Goal: Task Accomplishment & Management: Complete application form

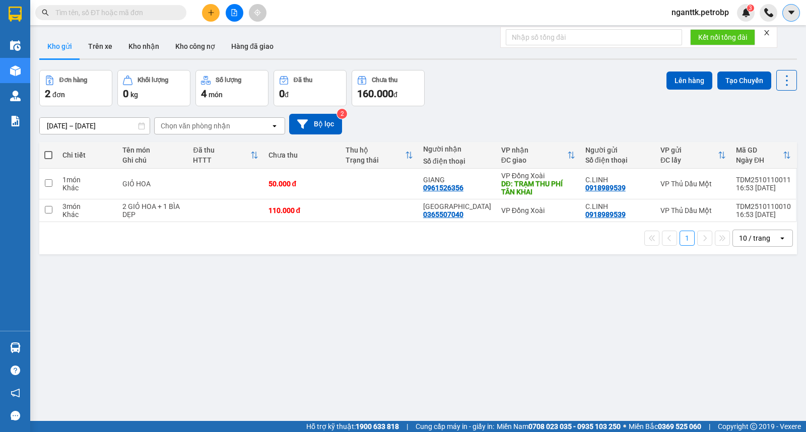
click at [786, 17] on button at bounding box center [792, 13] width 18 height 18
click at [725, 11] on span "nganttk.petrobp" at bounding box center [701, 12] width 74 height 13
click at [699, 26] on span "Đăng xuất" at bounding box center [704, 31] width 54 height 11
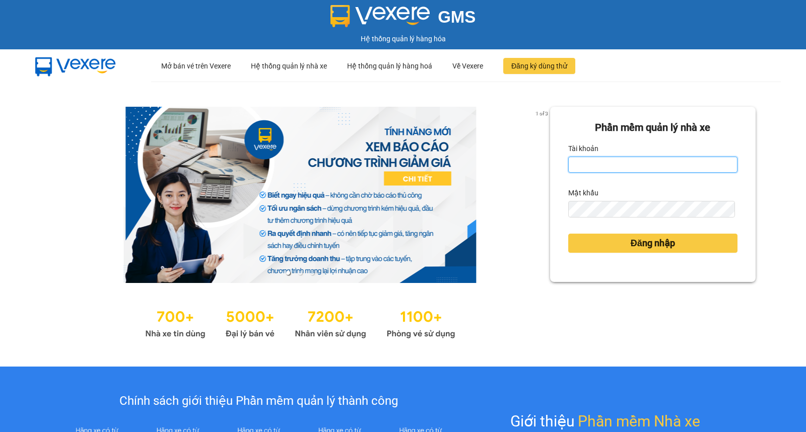
click at [643, 167] on input "Tài khoản" at bounding box center [652, 165] width 169 height 16
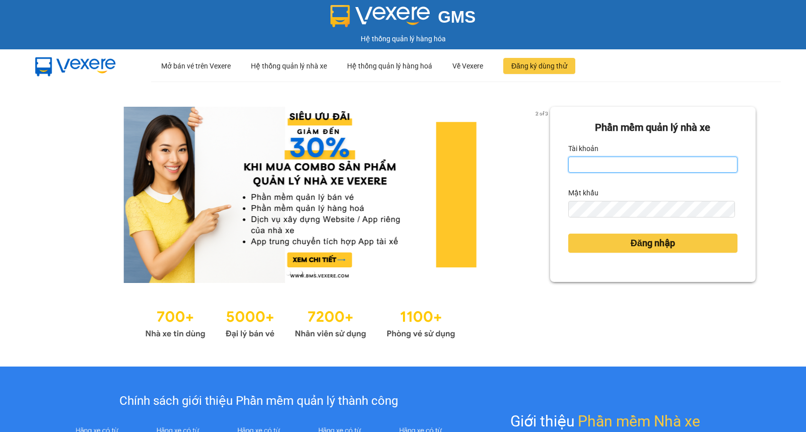
type input "y"
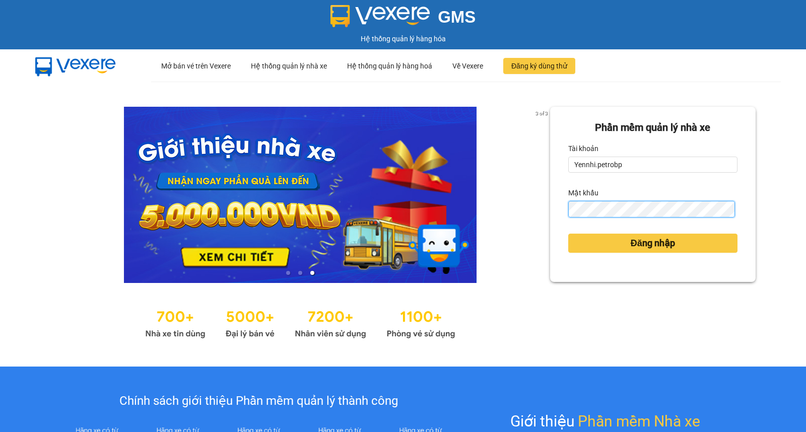
click at [568, 234] on button "Đăng nhập" at bounding box center [652, 243] width 169 height 19
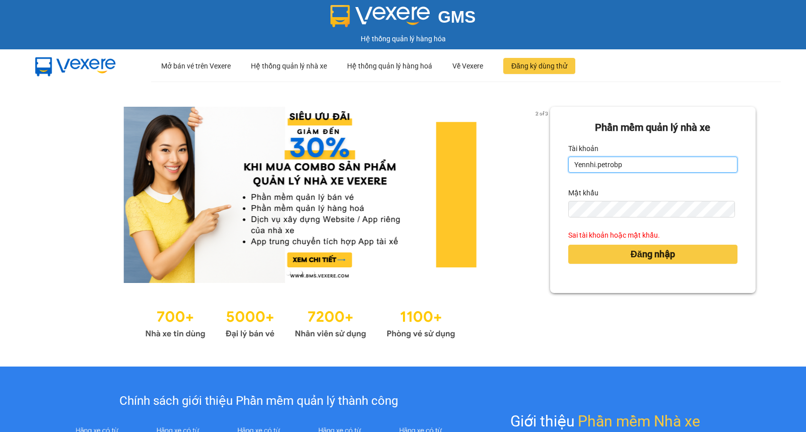
click at [589, 164] on input "Yennhi.petrobp" at bounding box center [652, 165] width 169 height 16
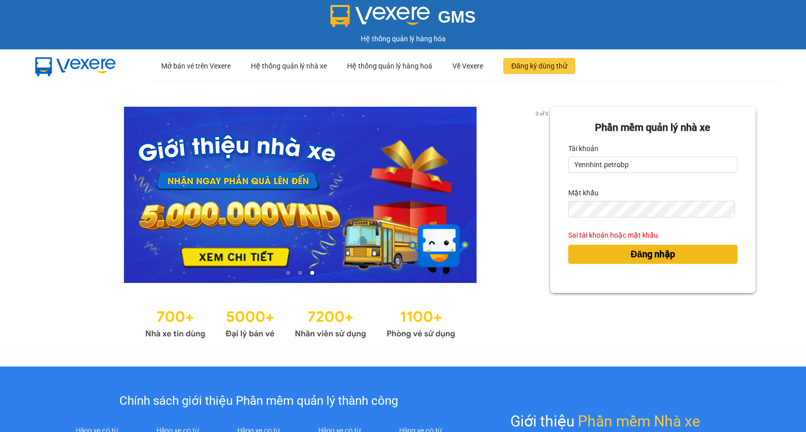
click at [631, 251] on span "Đăng nhập" at bounding box center [653, 254] width 44 height 14
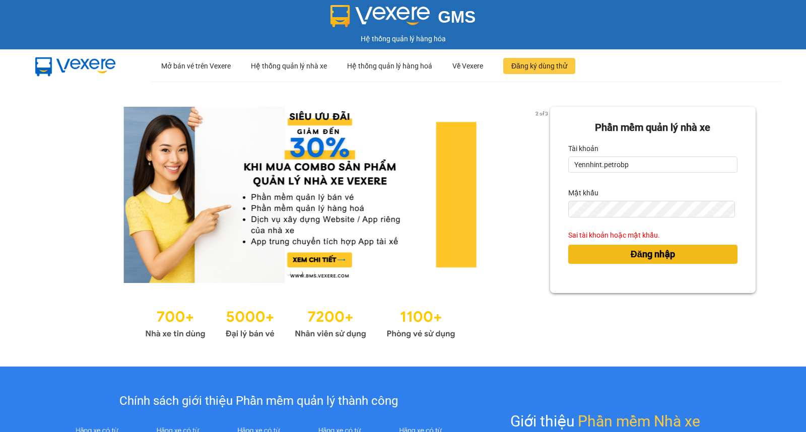
click at [640, 252] on span "Đăng nhập" at bounding box center [653, 254] width 44 height 14
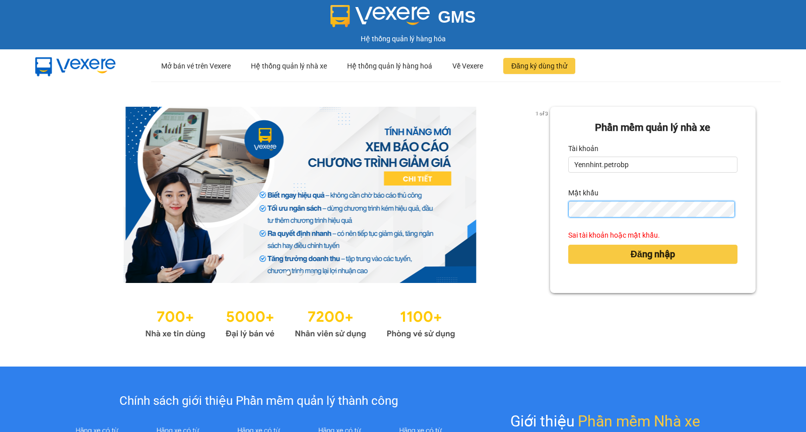
click at [568, 245] on button "Đăng nhập" at bounding box center [652, 254] width 169 height 19
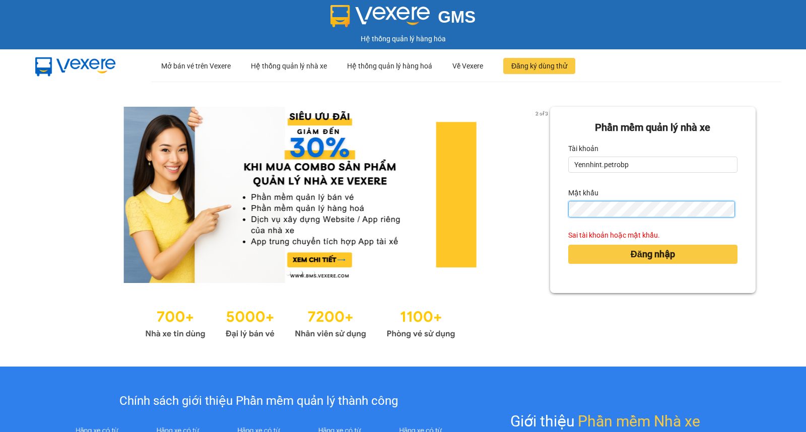
click at [568, 245] on button "Đăng nhập" at bounding box center [652, 254] width 169 height 19
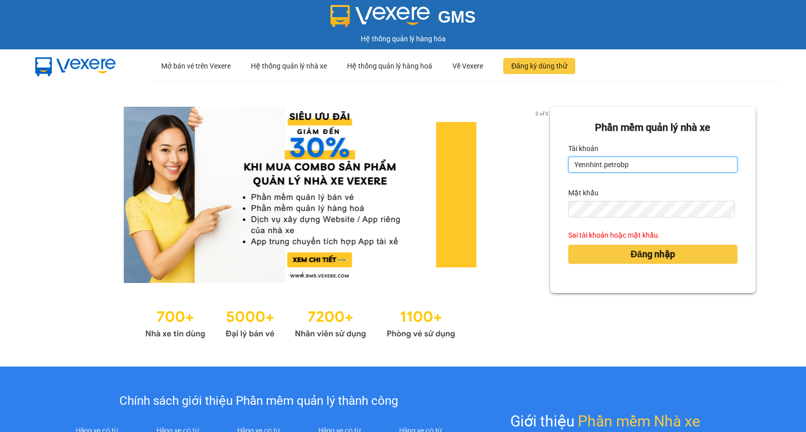
click at [646, 165] on input "Yennhint.petrobp" at bounding box center [652, 165] width 169 height 16
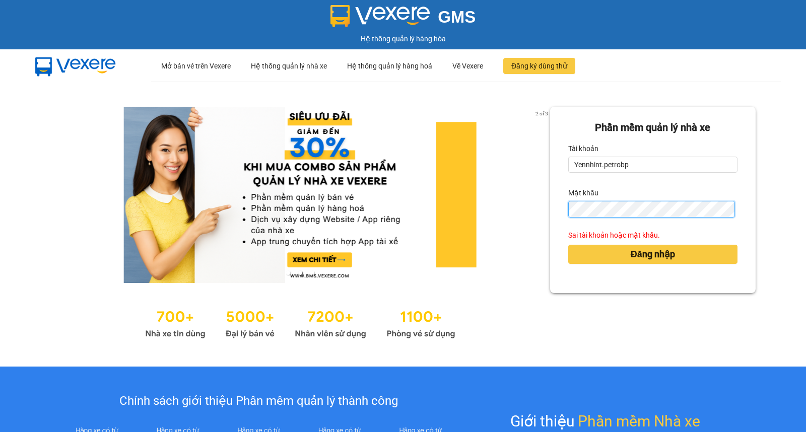
click at [568, 245] on button "Đăng nhập" at bounding box center [652, 254] width 169 height 19
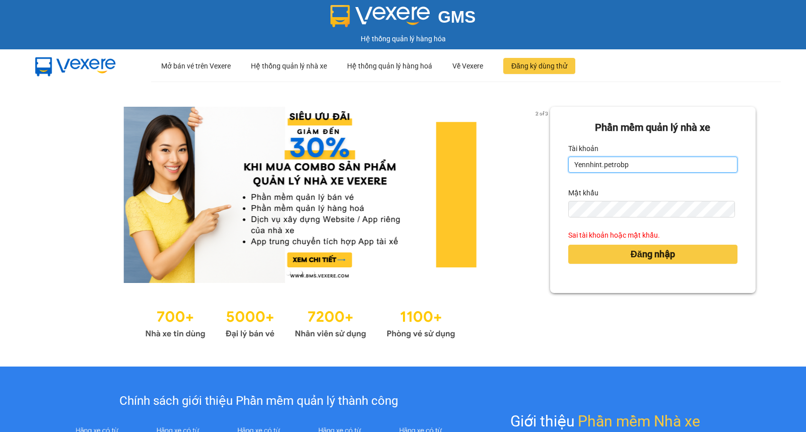
click at [596, 163] on input "Yennhint.petrobp" at bounding box center [652, 165] width 169 height 16
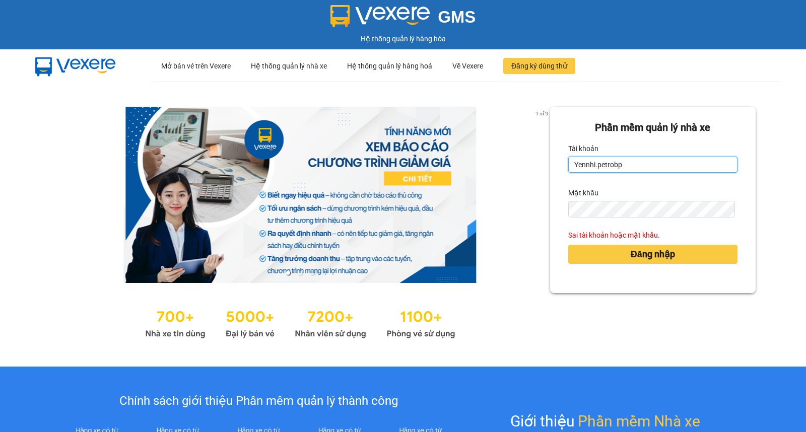
click at [572, 163] on input "Yennhi.petrobp" at bounding box center [652, 165] width 169 height 16
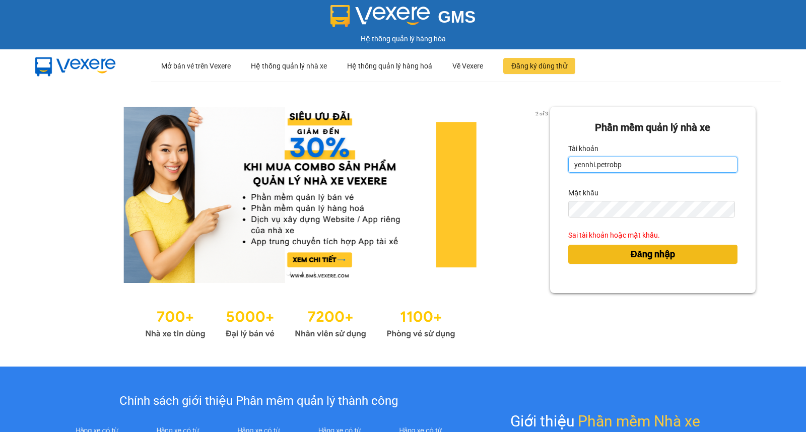
type input "yennhi.petrobp"
click at [631, 255] on span "Đăng nhập" at bounding box center [653, 254] width 44 height 14
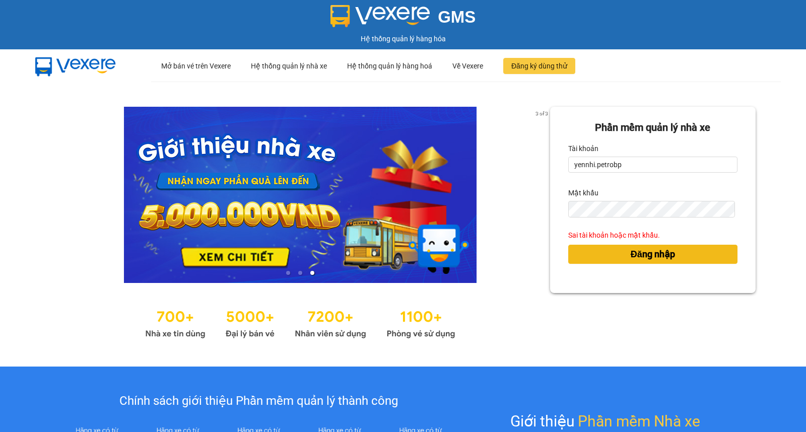
click at [631, 255] on span "Đăng nhập" at bounding box center [653, 254] width 44 height 14
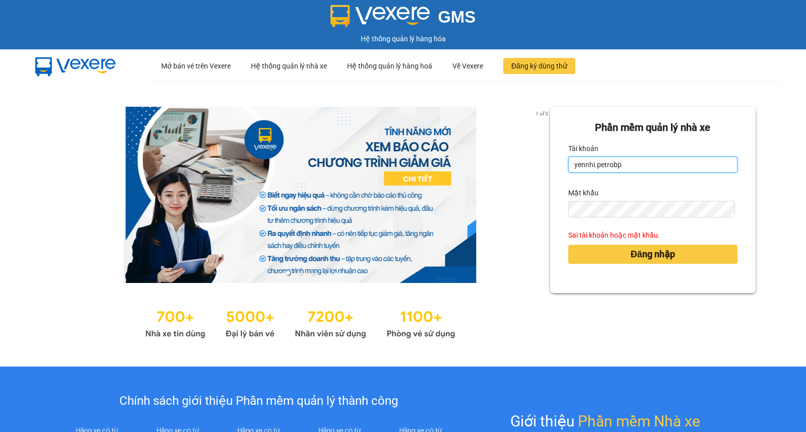
click at [635, 165] on input "yennhi.petrobp" at bounding box center [652, 165] width 169 height 16
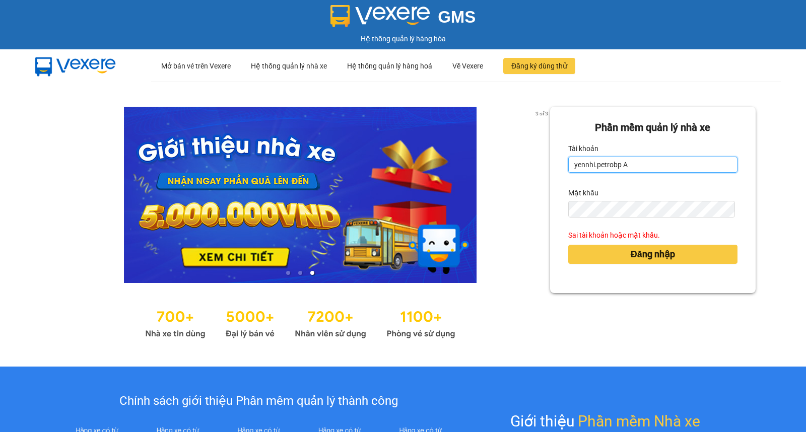
click at [638, 170] on input "yennhi.petrobp A" at bounding box center [652, 165] width 169 height 16
click at [651, 172] on input "yennhi.petrobp" at bounding box center [652, 165] width 169 height 16
drag, startPoint x: 625, startPoint y: 166, endPoint x: 650, endPoint y: 174, distance: 26.3
click at [650, 174] on form "Phần mềm quản lý nhà xe Tài khoản yennhi.petrobp 123456Ab Mật khẩu Vui lòng nhậ…" at bounding box center [652, 200] width 169 height 160
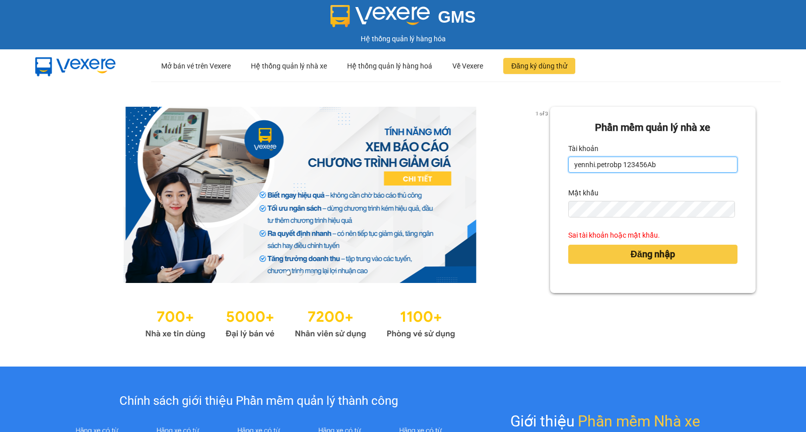
click at [656, 167] on input "yennhi.petrobp 123456Ab" at bounding box center [652, 165] width 169 height 16
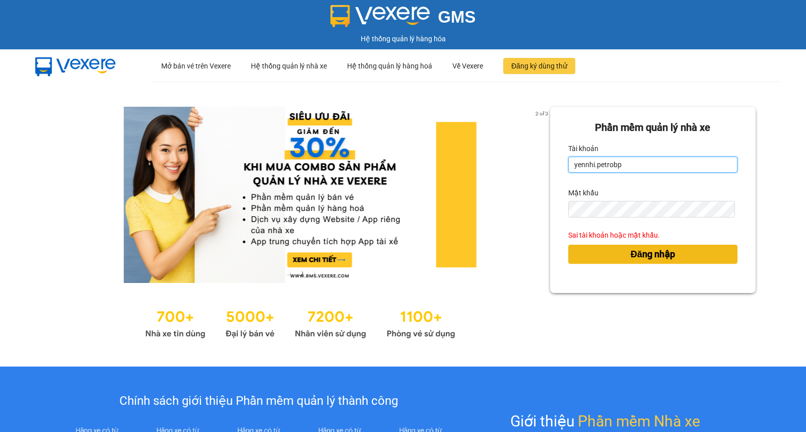
type input "yennhi.petrobp"
click at [641, 257] on span "Đăng nhập" at bounding box center [653, 254] width 44 height 14
click at [641, 251] on span "Đăng nhập" at bounding box center [653, 254] width 44 height 14
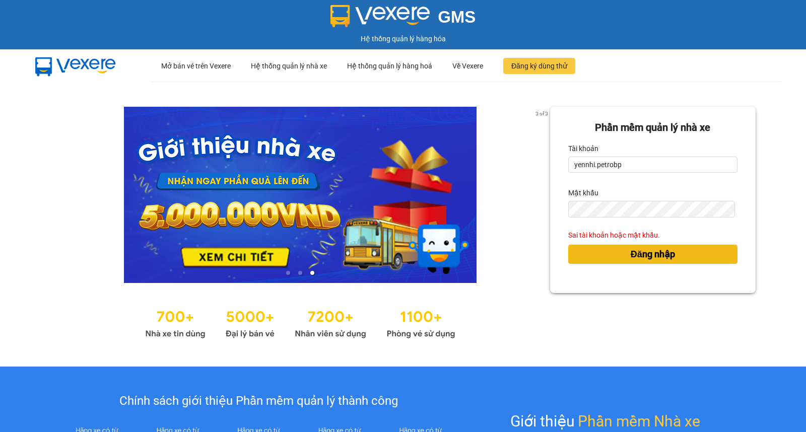
click at [641, 251] on span "Đăng nhập" at bounding box center [653, 254] width 44 height 14
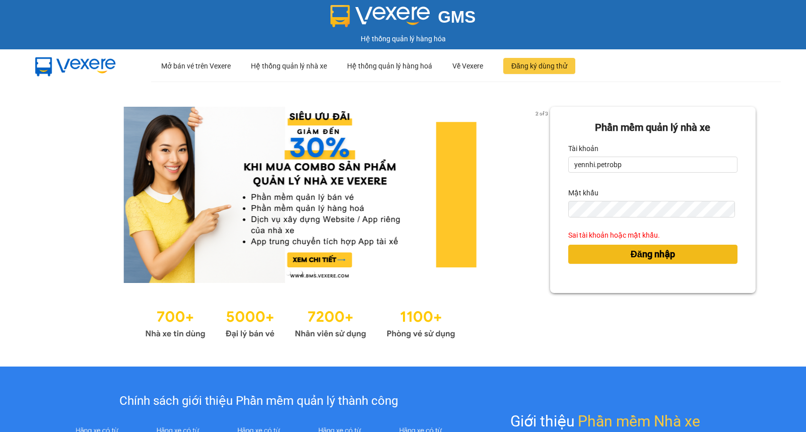
click at [641, 251] on span "Đăng nhập" at bounding box center [653, 254] width 44 height 14
click at [640, 259] on span "Đăng nhập" at bounding box center [653, 254] width 44 height 14
click at [633, 249] on span "Đăng nhập" at bounding box center [653, 254] width 44 height 14
click at [631, 252] on span "Đăng nhập" at bounding box center [653, 254] width 44 height 14
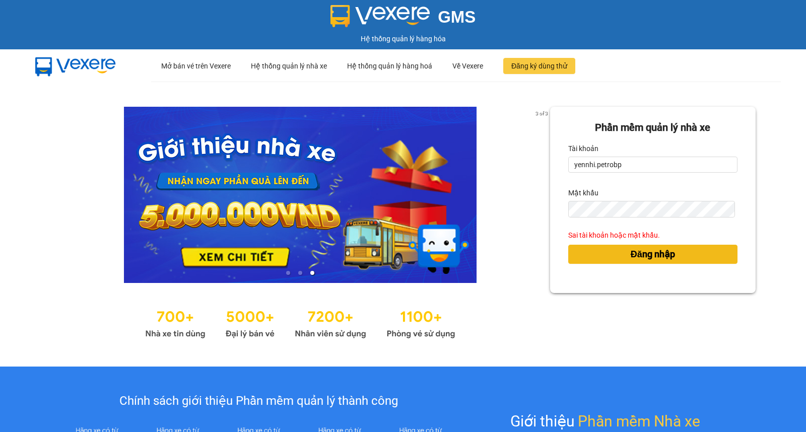
click at [631, 252] on span "Đăng nhập" at bounding box center [653, 254] width 44 height 14
click at [642, 257] on span "Đăng nhập" at bounding box center [653, 254] width 44 height 14
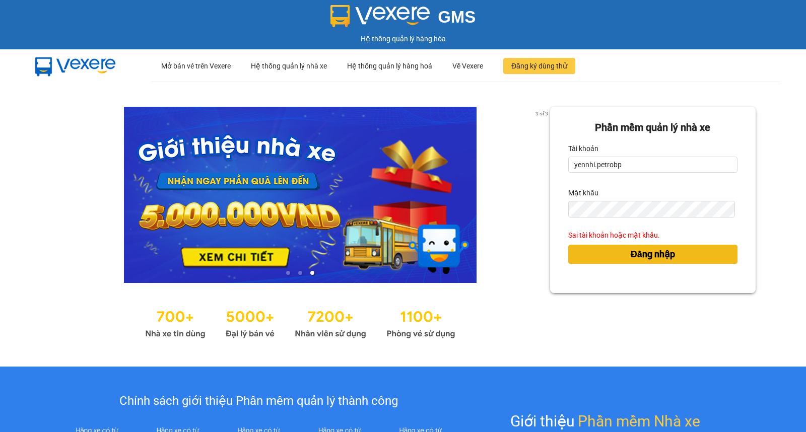
click at [642, 257] on span "Đăng nhập" at bounding box center [653, 254] width 44 height 14
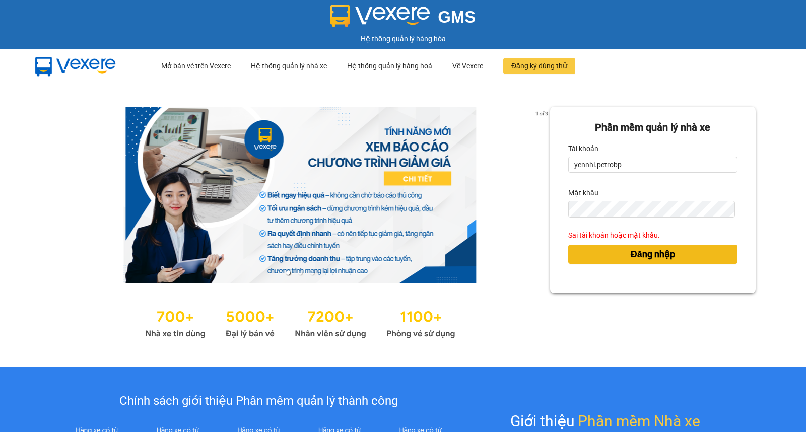
click at [642, 257] on span "Đăng nhập" at bounding box center [653, 254] width 44 height 14
click at [645, 252] on span "Đăng nhập" at bounding box center [653, 254] width 44 height 14
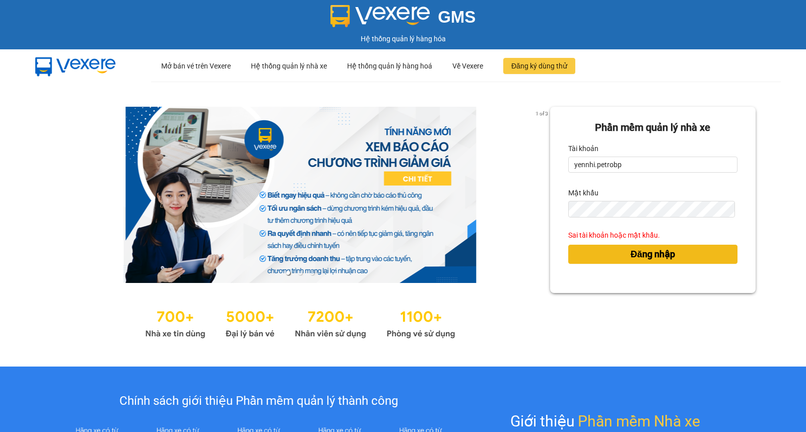
click at [645, 252] on span "Đăng nhập" at bounding box center [653, 254] width 44 height 14
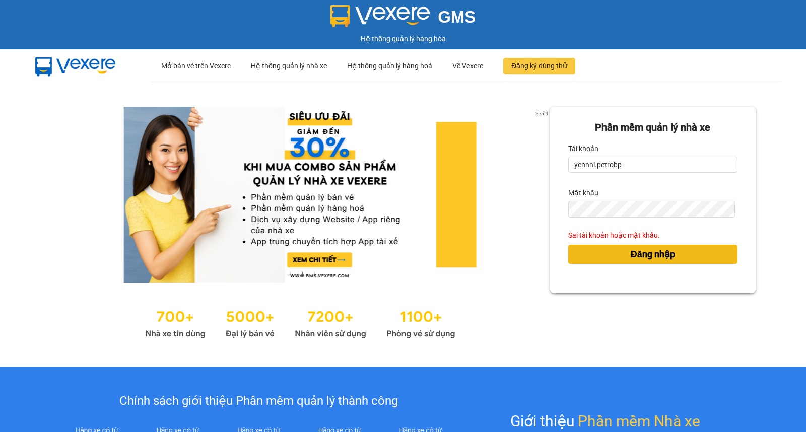
click at [645, 252] on span "Đăng nhập" at bounding box center [653, 254] width 44 height 14
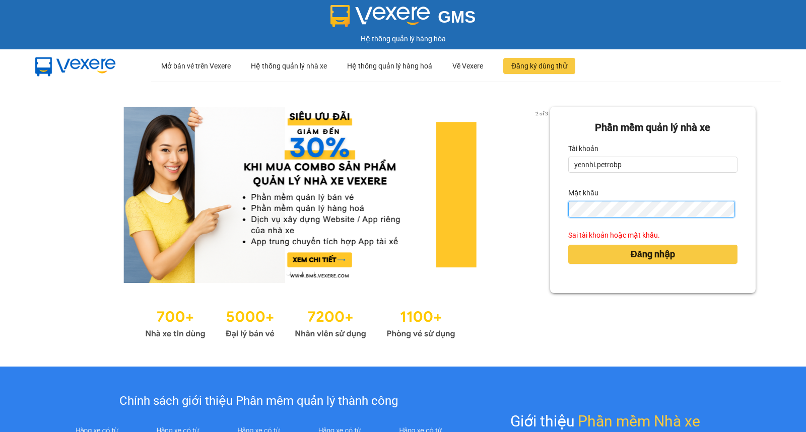
click at [568, 245] on button "Đăng nhập" at bounding box center [652, 254] width 169 height 19
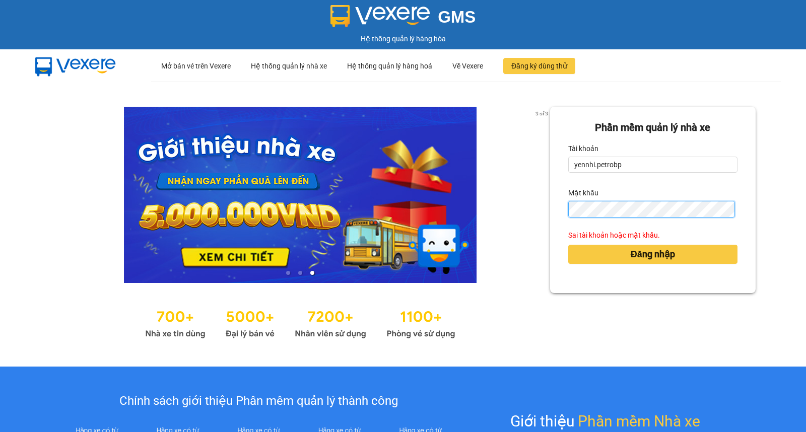
click at [568, 245] on button "Đăng nhập" at bounding box center [652, 254] width 169 height 19
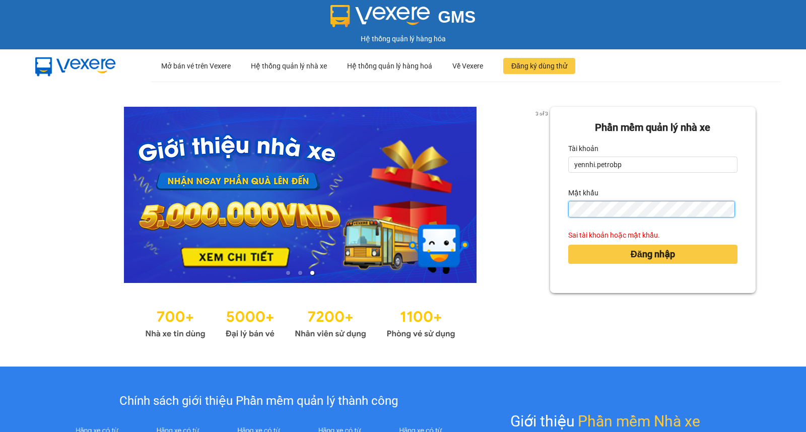
click at [568, 245] on button "Đăng nhập" at bounding box center [652, 254] width 169 height 19
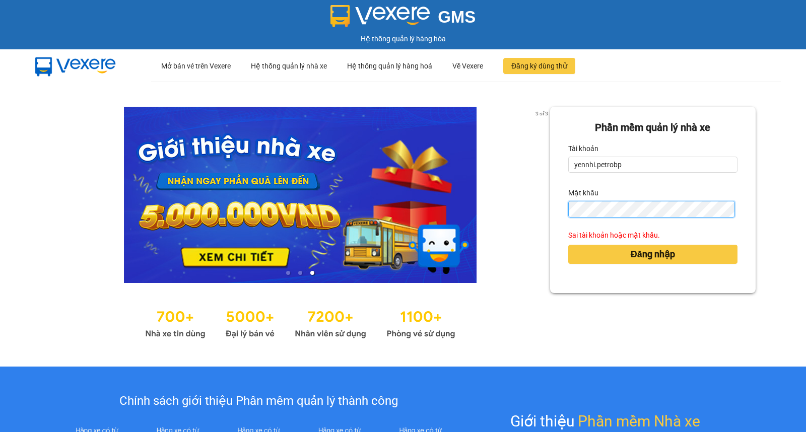
click at [568, 245] on button "Đăng nhập" at bounding box center [652, 254] width 169 height 19
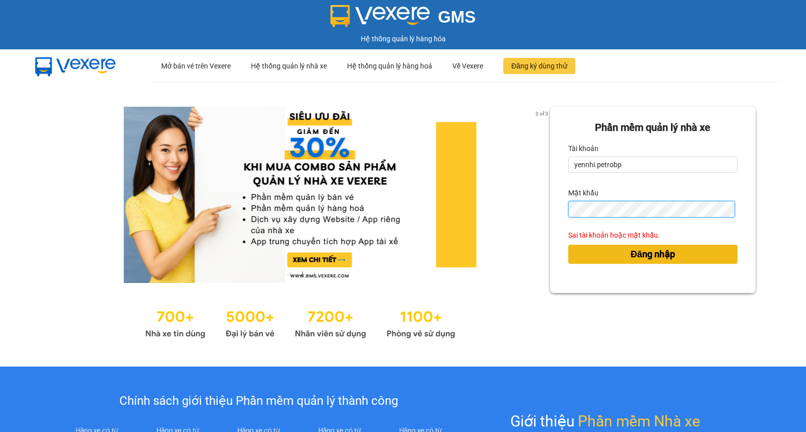
click at [568, 245] on button "Đăng nhập" at bounding box center [652, 254] width 169 height 19
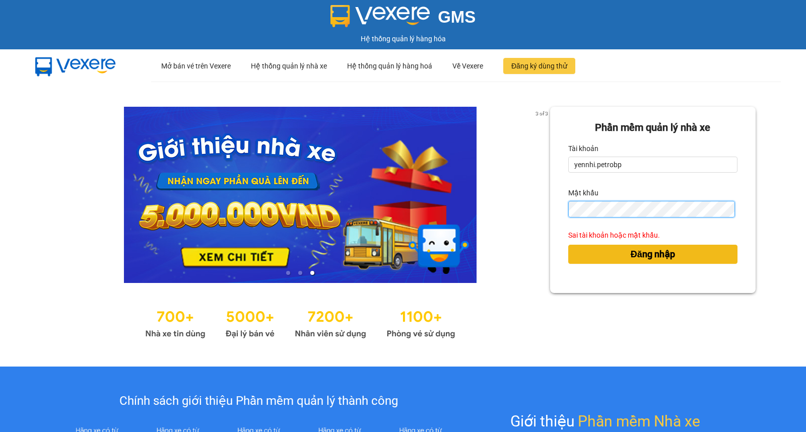
click at [568, 245] on button "Đăng nhập" at bounding box center [652, 254] width 169 height 19
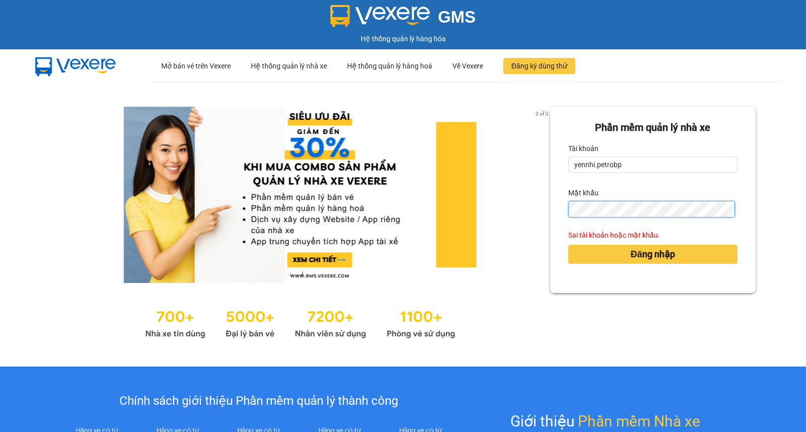
click at [568, 245] on button "Đăng nhập" at bounding box center [652, 254] width 169 height 19
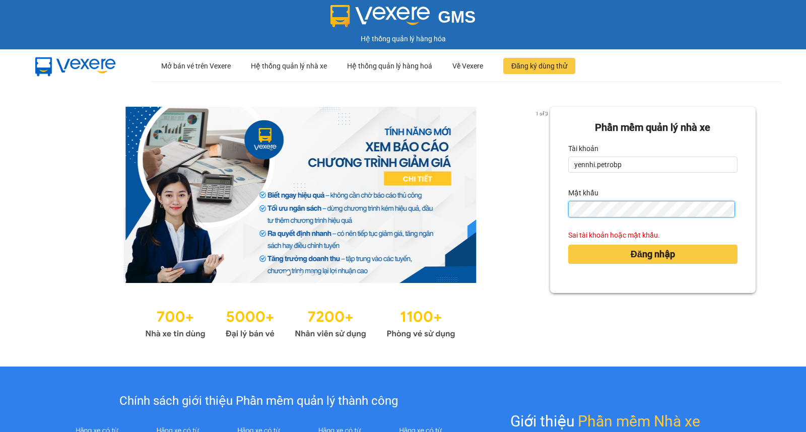
click at [568, 245] on button "Đăng nhập" at bounding box center [652, 254] width 169 height 19
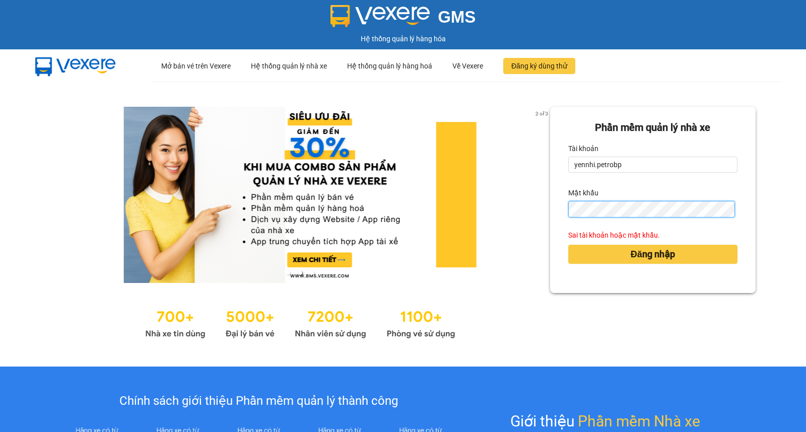
click at [568, 245] on button "Đăng nhập" at bounding box center [652, 254] width 169 height 19
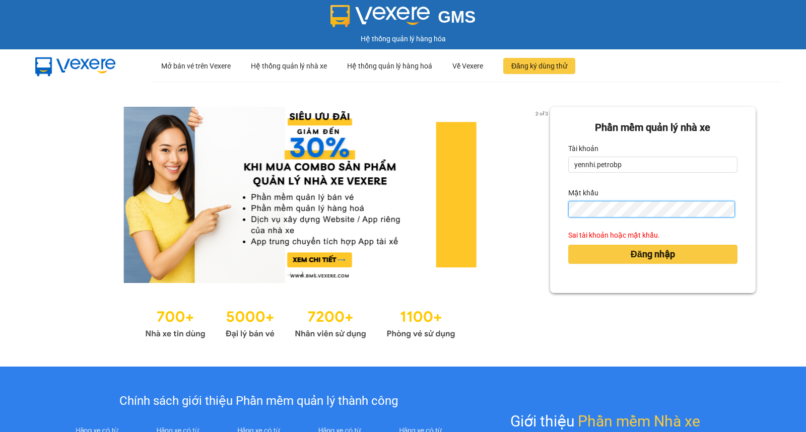
click at [568, 245] on button "Đăng nhập" at bounding box center [652, 254] width 169 height 19
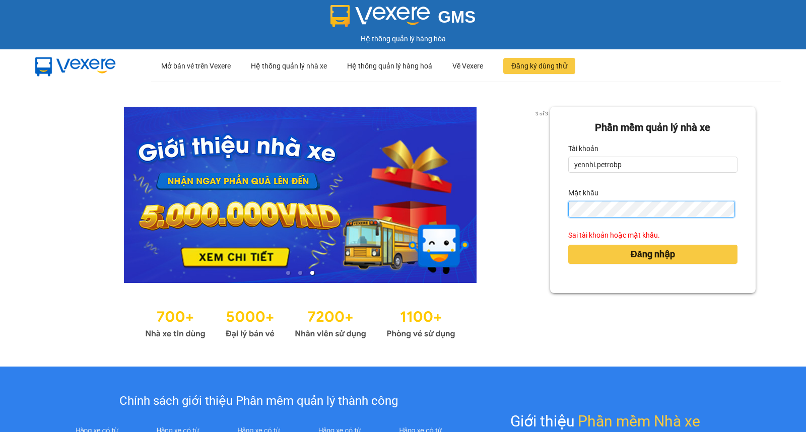
click at [568, 245] on button "Đăng nhập" at bounding box center [652, 254] width 169 height 19
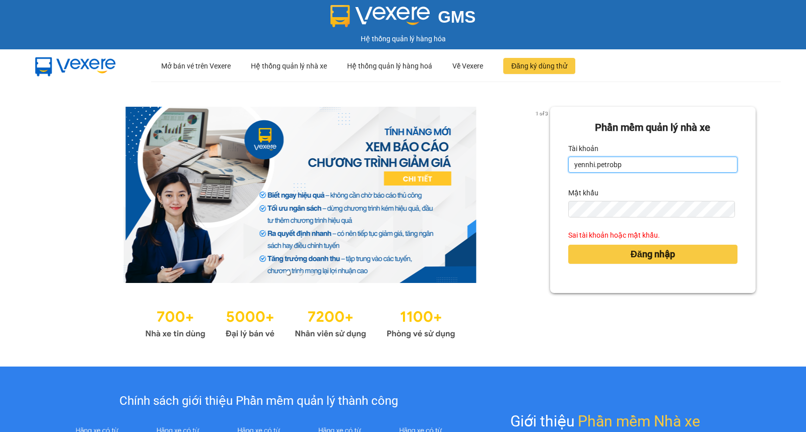
click at [648, 167] on input "yennhi.petrobp" at bounding box center [652, 165] width 169 height 16
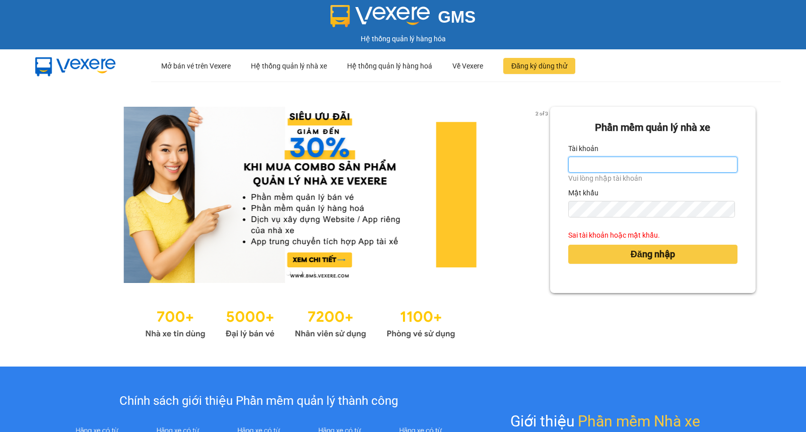
paste input "yennhi.petrobp"
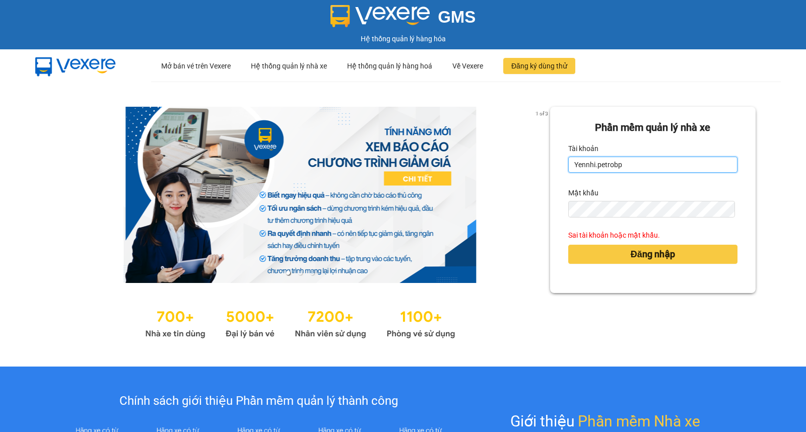
click at [572, 162] on input "Yennhi.petrobp" at bounding box center [652, 165] width 169 height 16
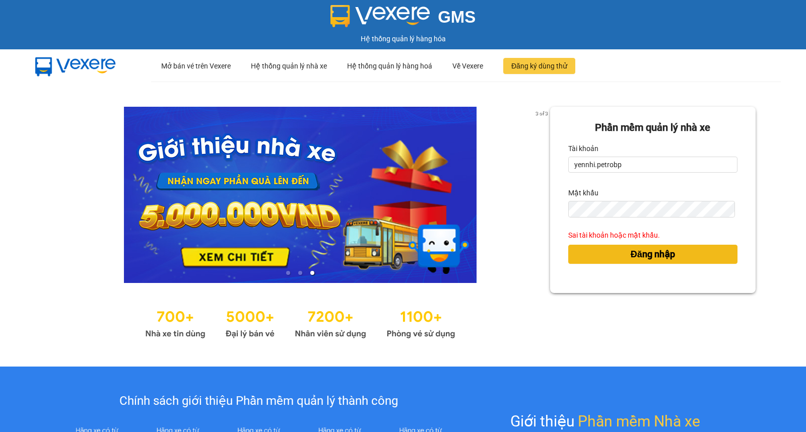
click at [621, 254] on button "Đăng nhập" at bounding box center [652, 254] width 169 height 19
click at [568, 245] on button "Đăng nhập" at bounding box center [652, 254] width 169 height 19
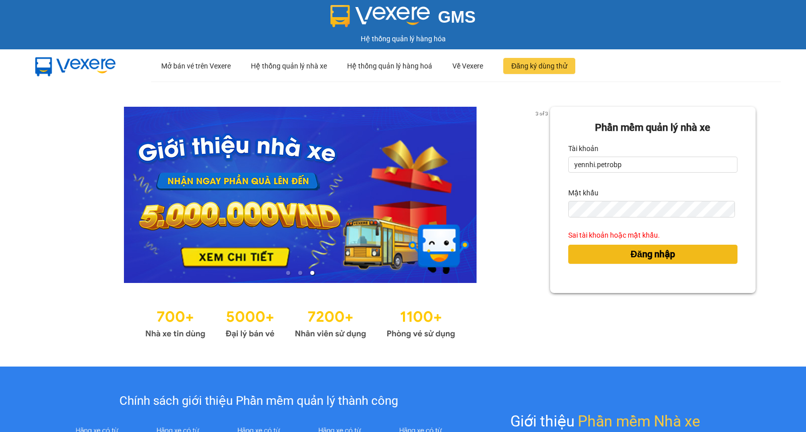
click at [568, 245] on button "Đăng nhập" at bounding box center [652, 254] width 169 height 19
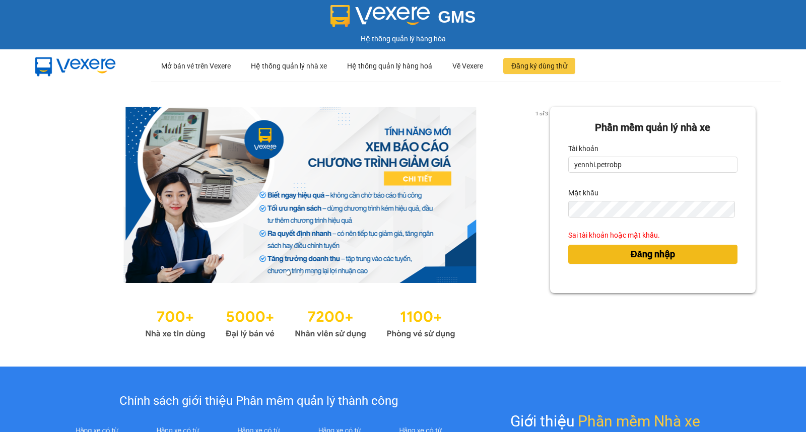
click at [568, 245] on button "Đăng nhập" at bounding box center [652, 254] width 169 height 19
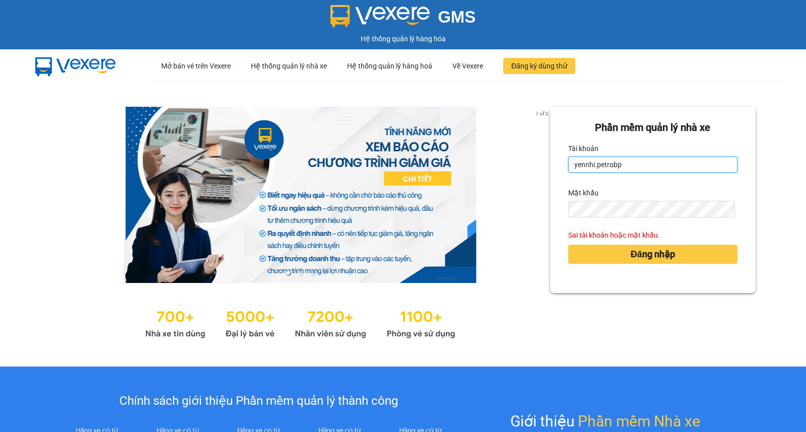
click at [570, 163] on input "yennhi.petrobp" at bounding box center [652, 165] width 169 height 16
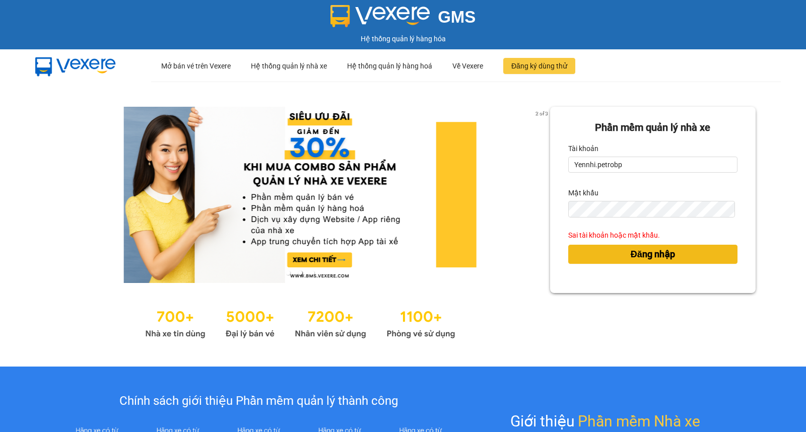
click at [631, 257] on span "Đăng nhập" at bounding box center [653, 254] width 44 height 14
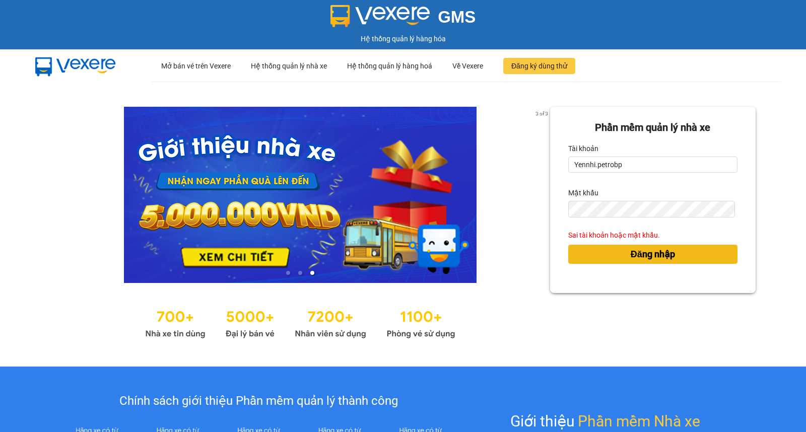
click at [568, 245] on button "Đăng nhập" at bounding box center [652, 254] width 169 height 19
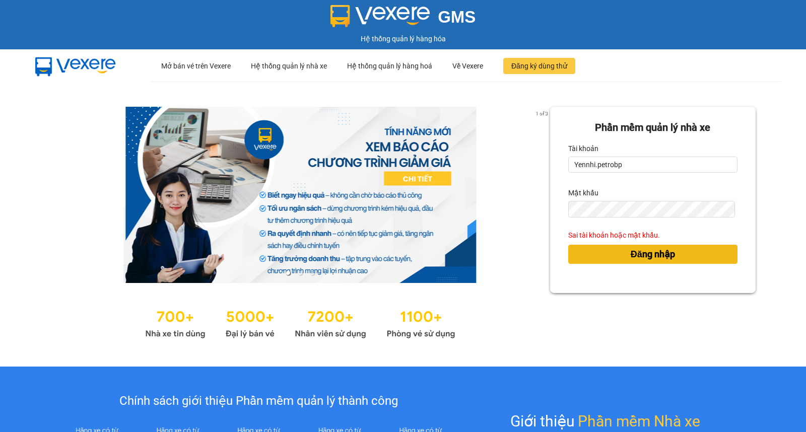
click at [568, 245] on button "Đăng nhập" at bounding box center [652, 254] width 169 height 19
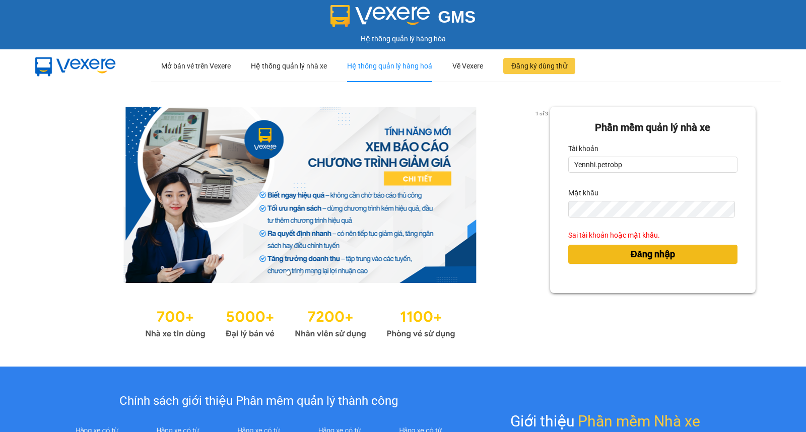
click at [568, 245] on button "Đăng nhập" at bounding box center [652, 254] width 169 height 19
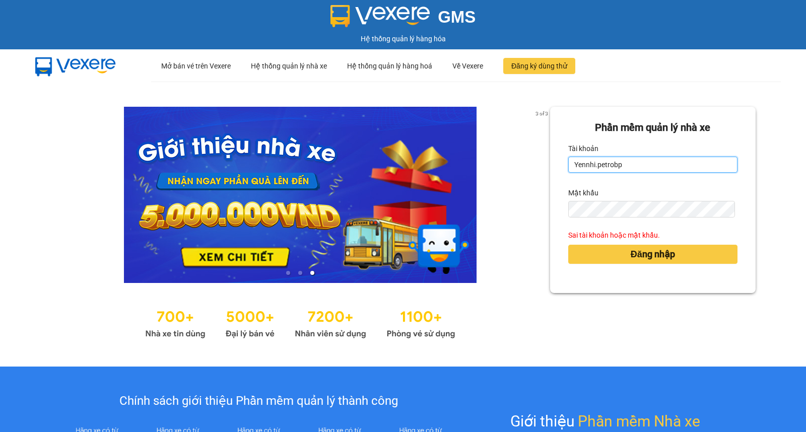
click at [589, 163] on input "Yennhi.petrobp" at bounding box center [652, 165] width 169 height 16
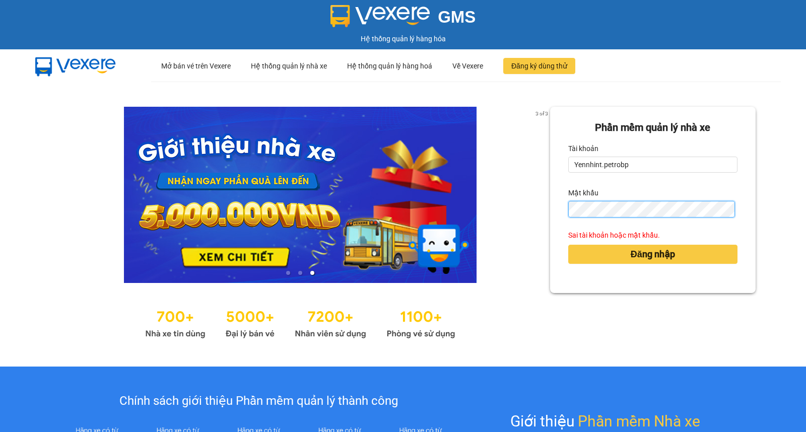
click at [568, 245] on button "Đăng nhập" at bounding box center [652, 254] width 169 height 19
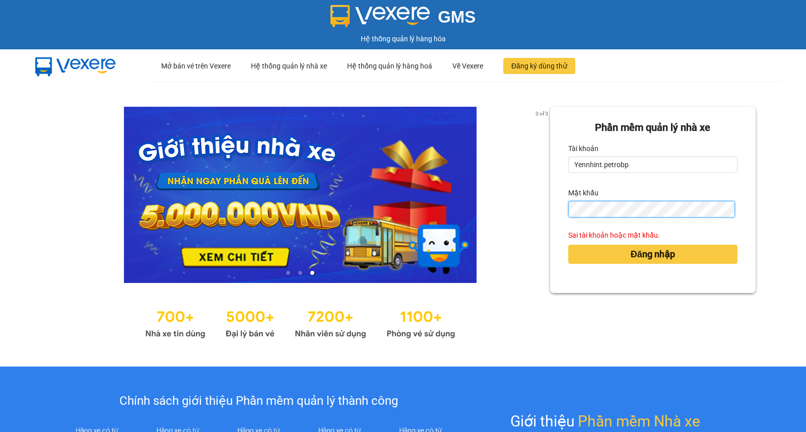
click at [568, 245] on button "Đăng nhập" at bounding box center [652, 254] width 169 height 19
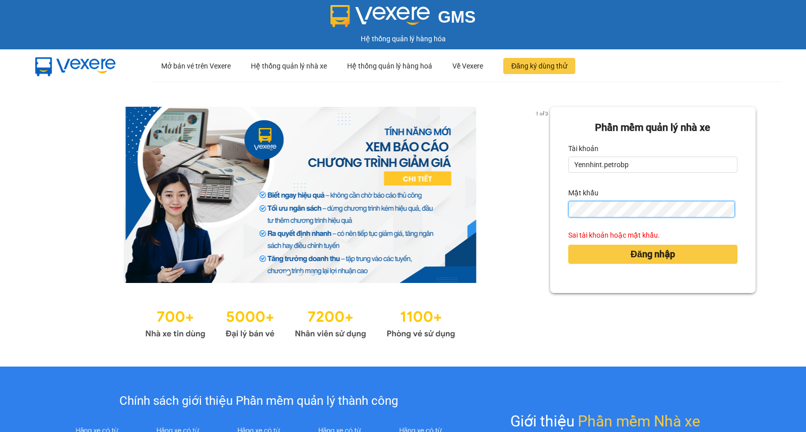
click at [568, 245] on button "Đăng nhập" at bounding box center [652, 254] width 169 height 19
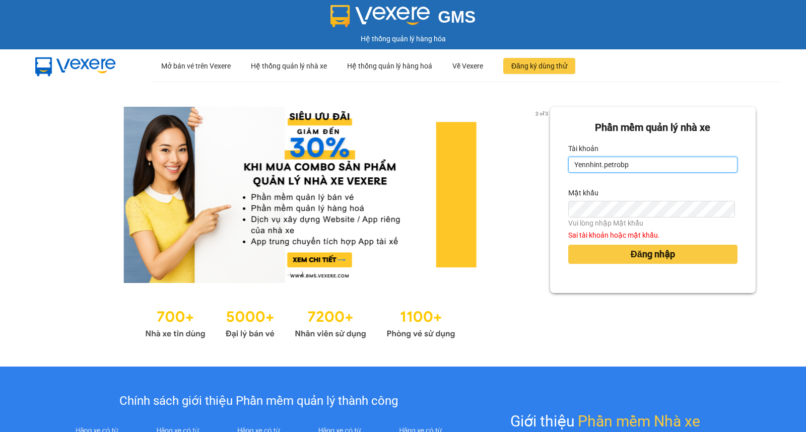
click at [595, 164] on input "Yennhint.petrobp" at bounding box center [652, 165] width 169 height 16
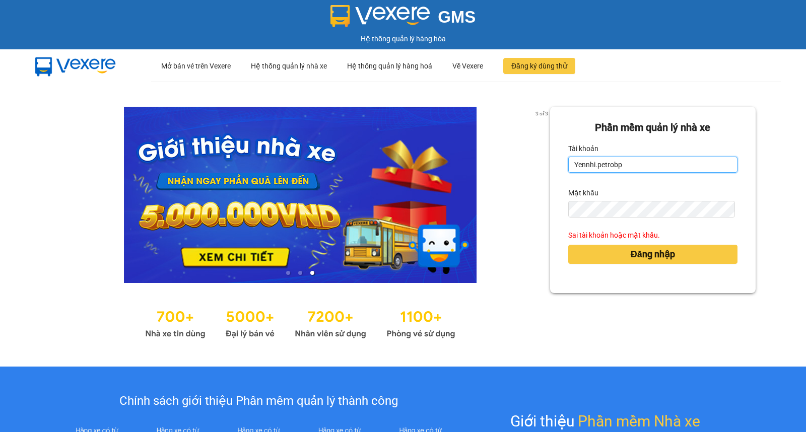
click at [642, 168] on input "Yennhi.petrobp" at bounding box center [652, 165] width 169 height 16
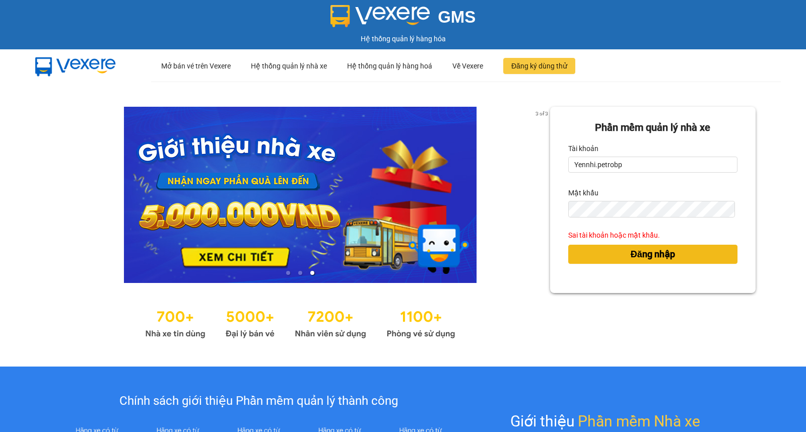
click at [638, 254] on span "Đăng nhập" at bounding box center [653, 254] width 44 height 14
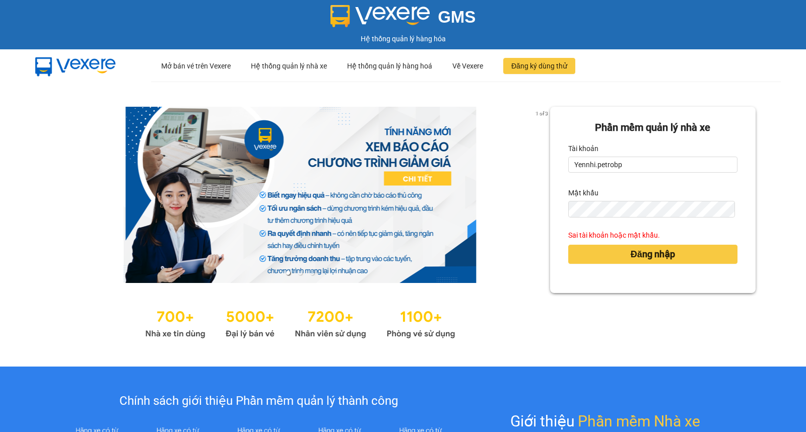
click at [789, 224] on div "1 of 3 Phần mềm quản lý nhà xe Tài khoản Yennhi.petrobp Mật khẩu Sai tài khoản …" at bounding box center [403, 224] width 806 height 285
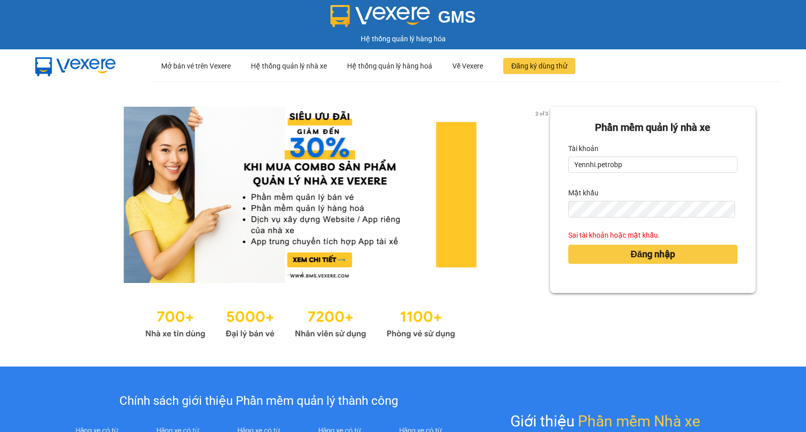
click at [687, 318] on div "Phần mềm quản lý nhà xe Tài khoản Yennhi.petrobp Mật khẩu Sai tài khoản hoặc mậ…" at bounding box center [653, 224] width 206 height 235
click at [568, 245] on button "Đăng nhập" at bounding box center [652, 254] width 169 height 19
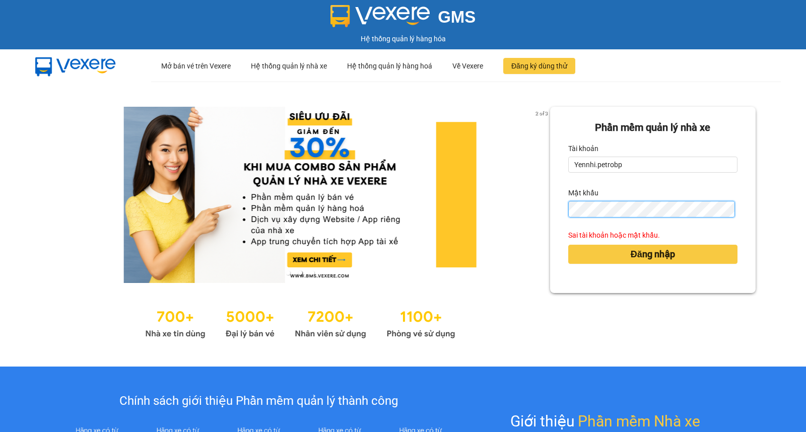
click at [568, 245] on button "Đăng nhập" at bounding box center [652, 254] width 169 height 19
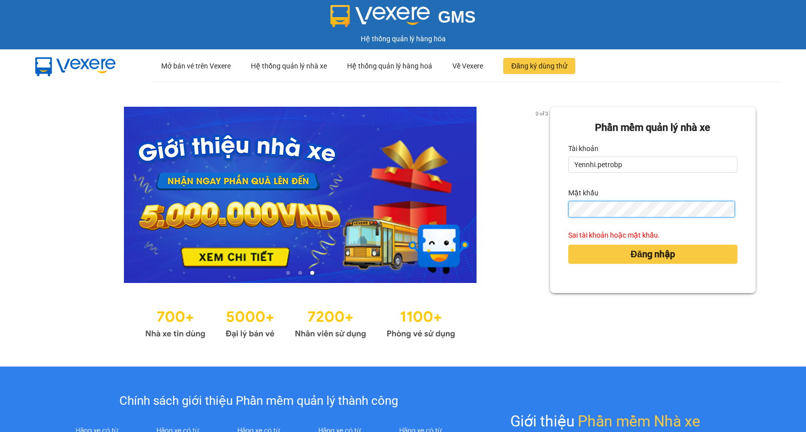
click at [568, 245] on button "Đăng nhập" at bounding box center [652, 254] width 169 height 19
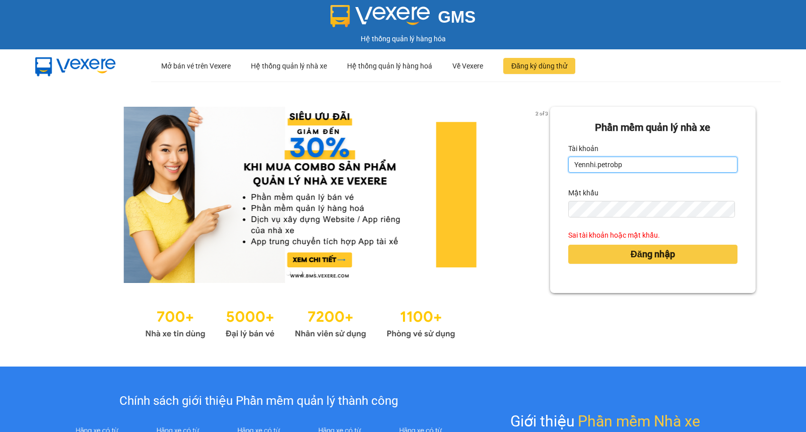
click at [571, 163] on input "Yennhi.petrobp" at bounding box center [652, 165] width 169 height 16
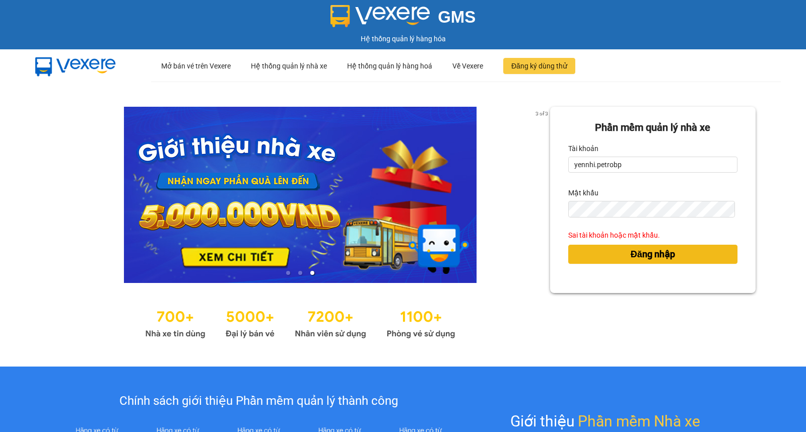
click at [647, 250] on span "Đăng nhập" at bounding box center [653, 254] width 44 height 14
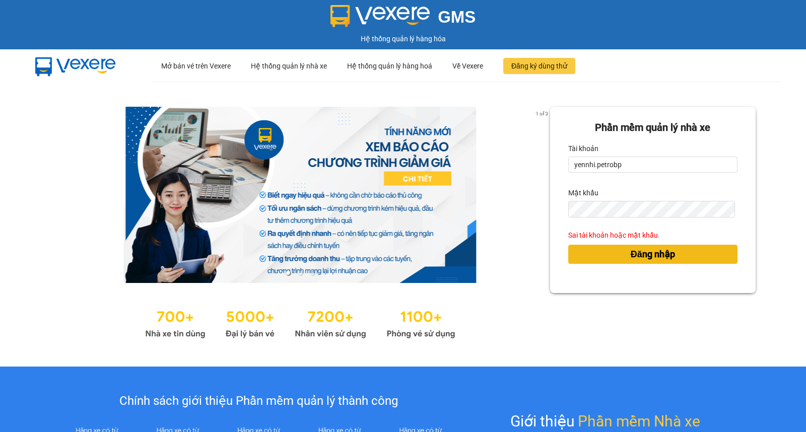
click at [568, 245] on button "Đăng nhập" at bounding box center [652, 254] width 169 height 19
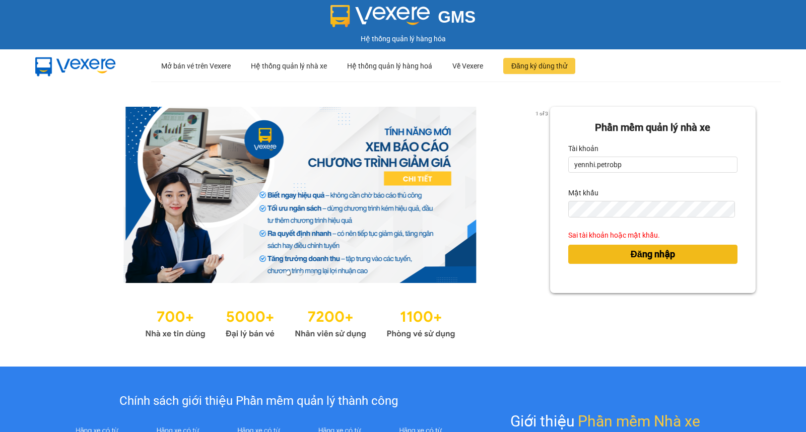
click at [568, 245] on button "Đăng nhập" at bounding box center [652, 254] width 169 height 19
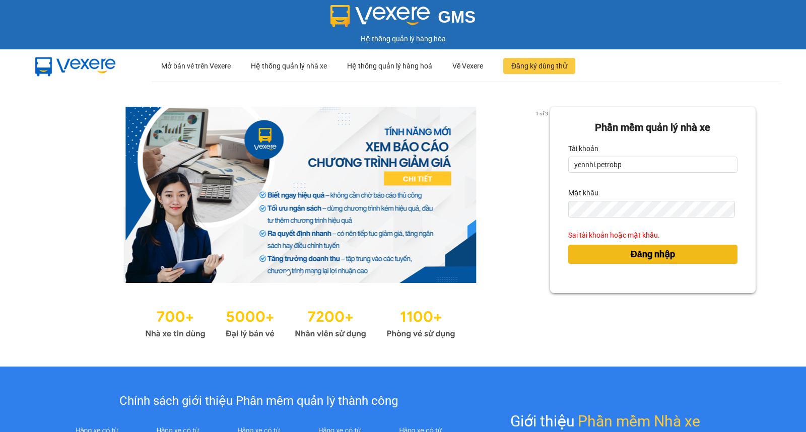
click at [568, 245] on button "Đăng nhập" at bounding box center [652, 254] width 169 height 19
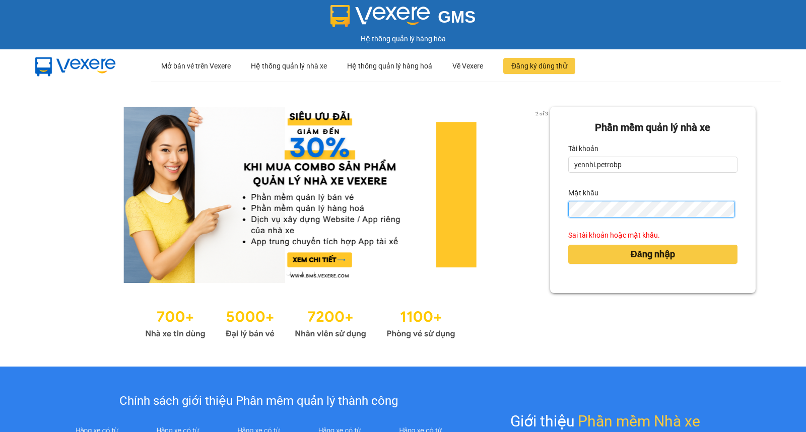
click at [568, 245] on button "Đăng nhập" at bounding box center [652, 254] width 169 height 19
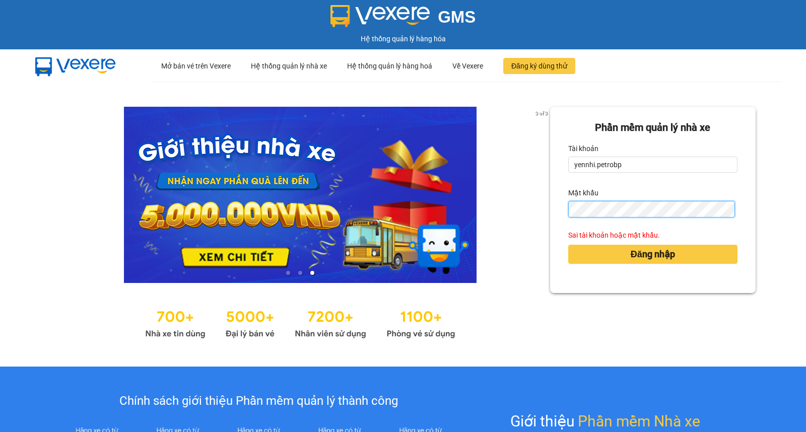
click at [568, 245] on button "Đăng nhập" at bounding box center [652, 254] width 169 height 19
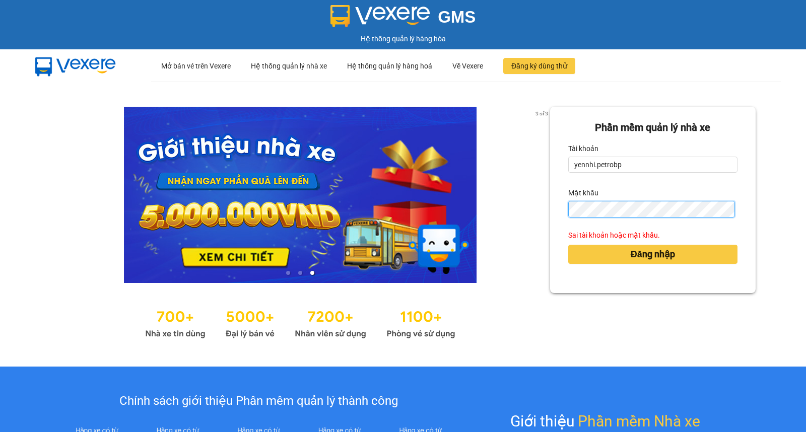
click at [568, 245] on button "Đăng nhập" at bounding box center [652, 254] width 169 height 19
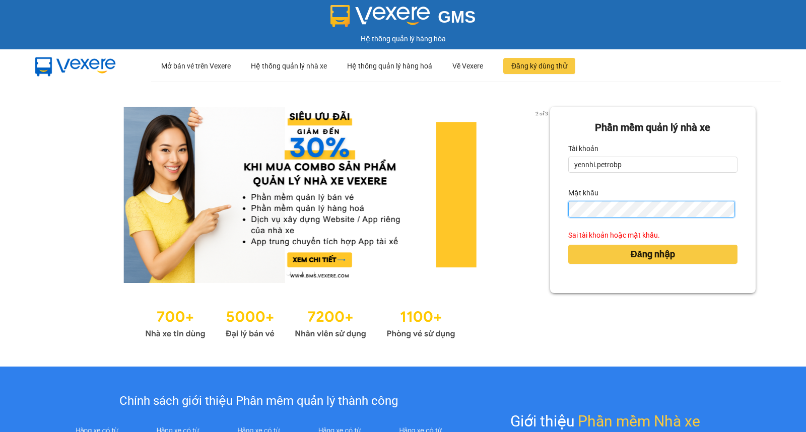
click at [568, 245] on button "Đăng nhập" at bounding box center [652, 254] width 169 height 19
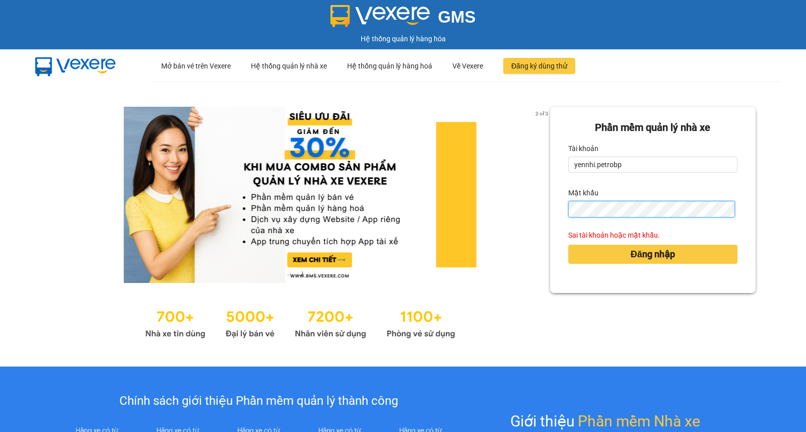
click at [568, 245] on button "Đăng nhập" at bounding box center [652, 254] width 169 height 19
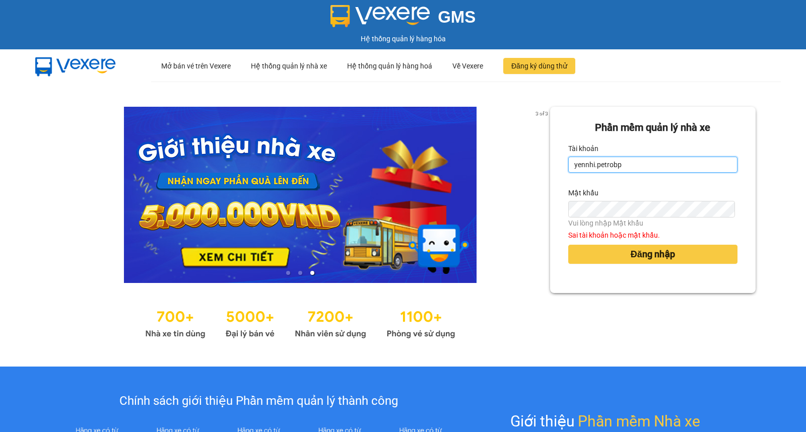
click at [635, 168] on input "yennhi.petrobp" at bounding box center [652, 165] width 169 height 16
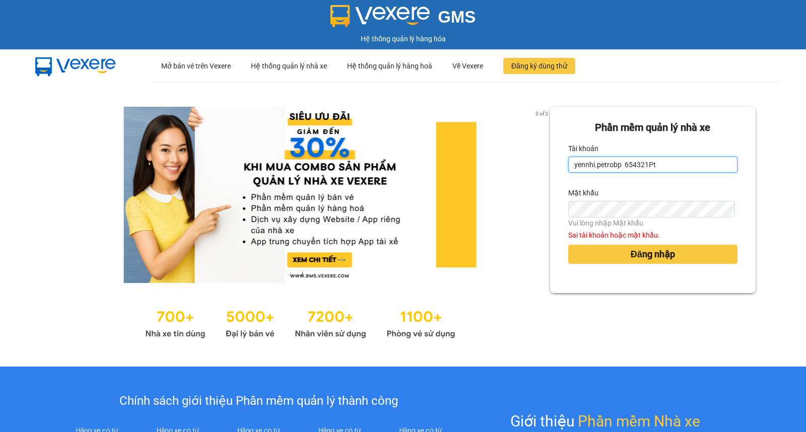
drag, startPoint x: 620, startPoint y: 163, endPoint x: 651, endPoint y: 160, distance: 30.8
click at [651, 160] on input "yennhi.petrobp 654321Pt" at bounding box center [652, 165] width 169 height 16
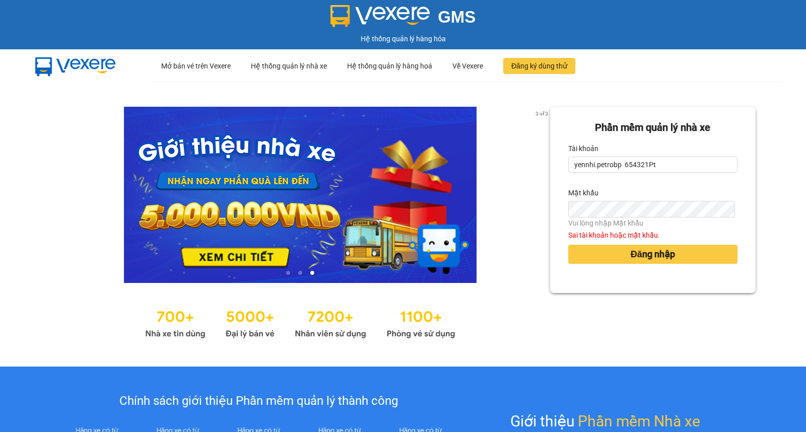
click at [652, 155] on div "Tài khoản" at bounding box center [652, 149] width 169 height 16
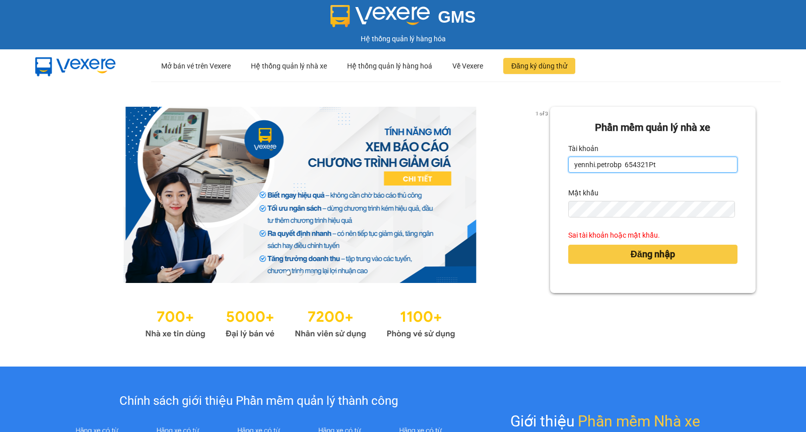
click at [656, 163] on input "yennhi.petrobp 654321Pt" at bounding box center [652, 165] width 169 height 16
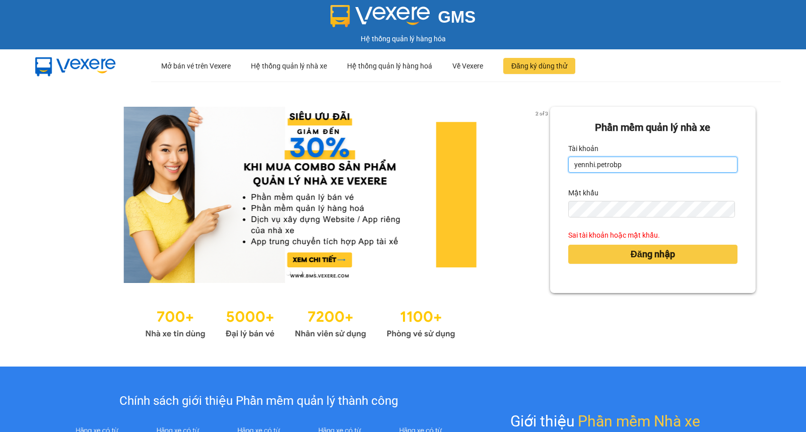
click at [568, 245] on button "Đăng nhập" at bounding box center [652, 254] width 169 height 19
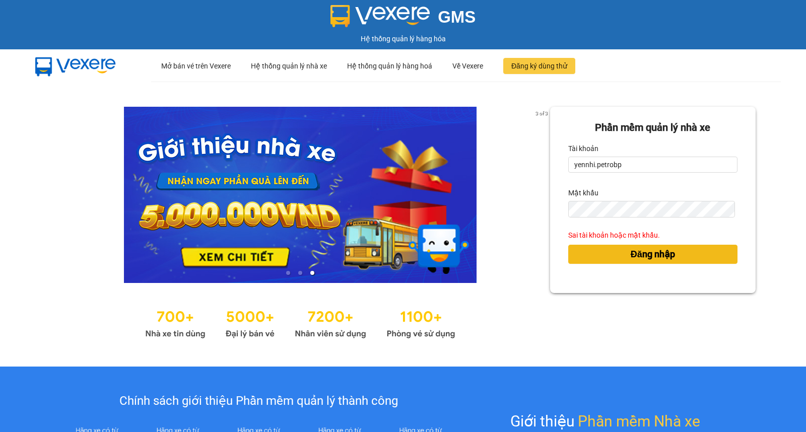
click at [631, 249] on span "Đăng nhập" at bounding box center [653, 254] width 44 height 14
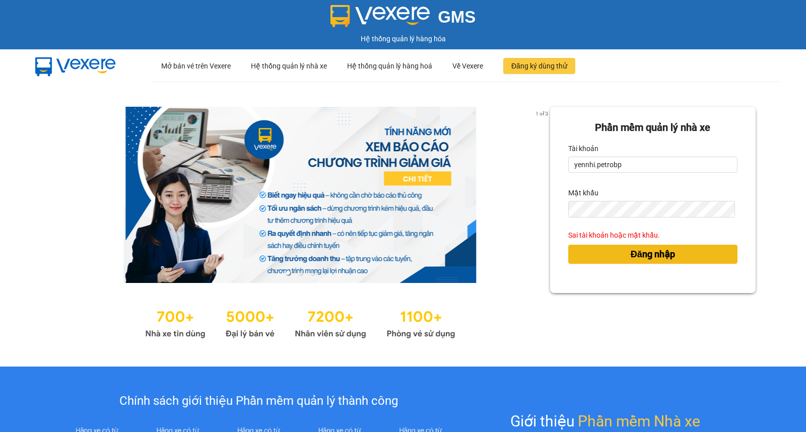
click at [632, 254] on span "Đăng nhập" at bounding box center [653, 254] width 44 height 14
click at [621, 253] on button "Đăng nhập" at bounding box center [652, 254] width 169 height 19
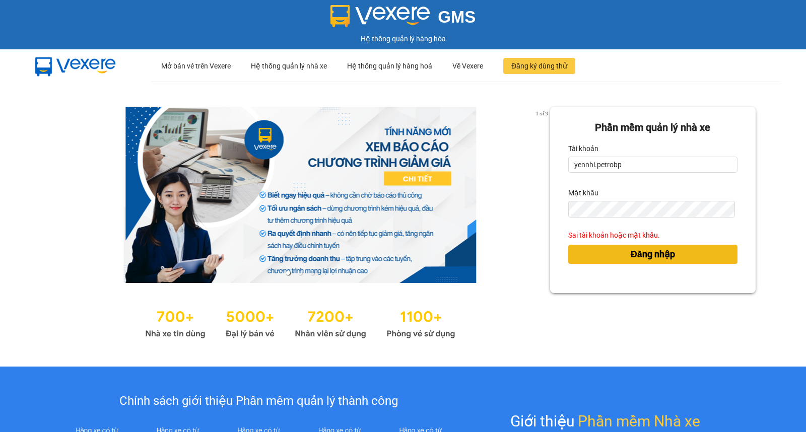
click at [621, 253] on button "Đăng nhập" at bounding box center [652, 254] width 169 height 19
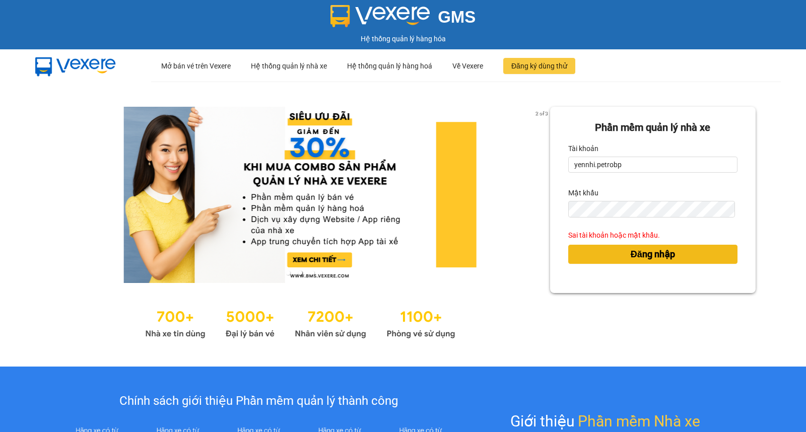
click at [621, 253] on button "Đăng nhập" at bounding box center [652, 254] width 169 height 19
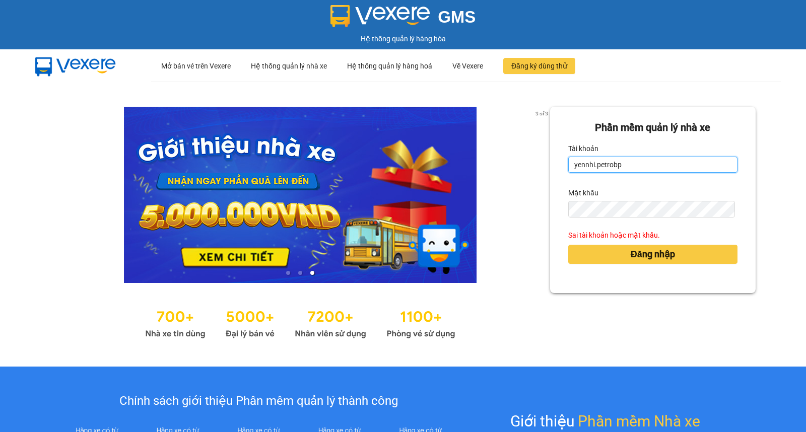
click at [588, 165] on input "yennhi.petrobp" at bounding box center [652, 165] width 169 height 16
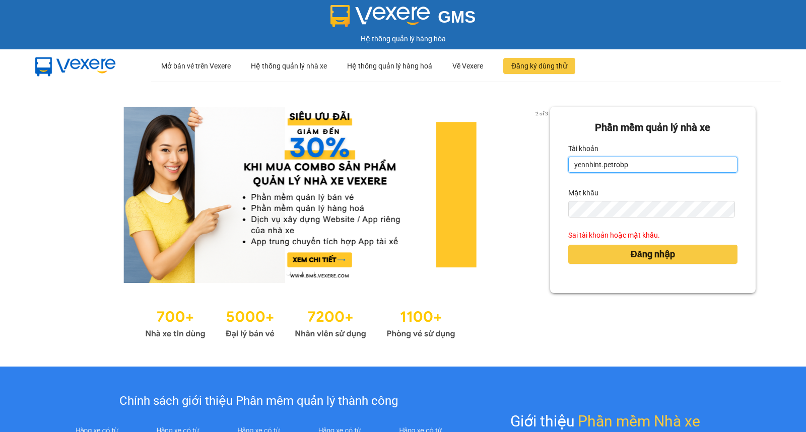
click at [648, 170] on input "yennhint.petrobp" at bounding box center [652, 165] width 169 height 16
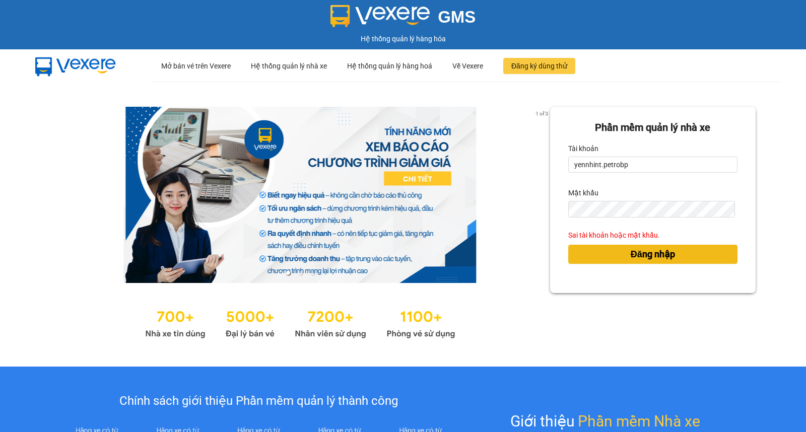
click at [631, 249] on span "Đăng nhập" at bounding box center [653, 254] width 44 height 14
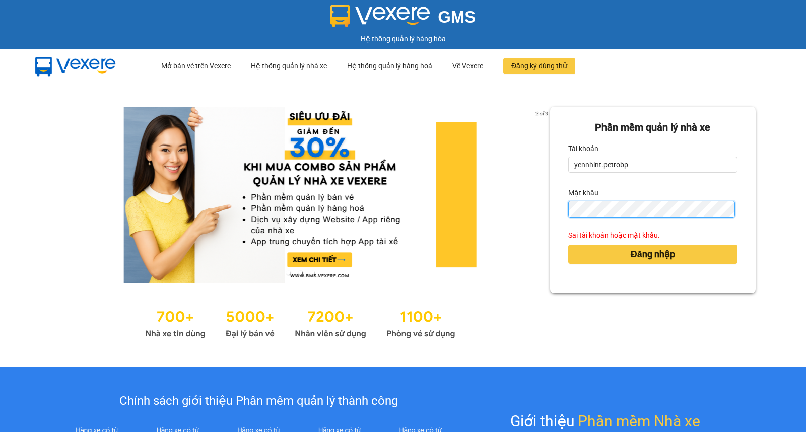
click at [568, 245] on button "Đăng nhập" at bounding box center [652, 254] width 169 height 19
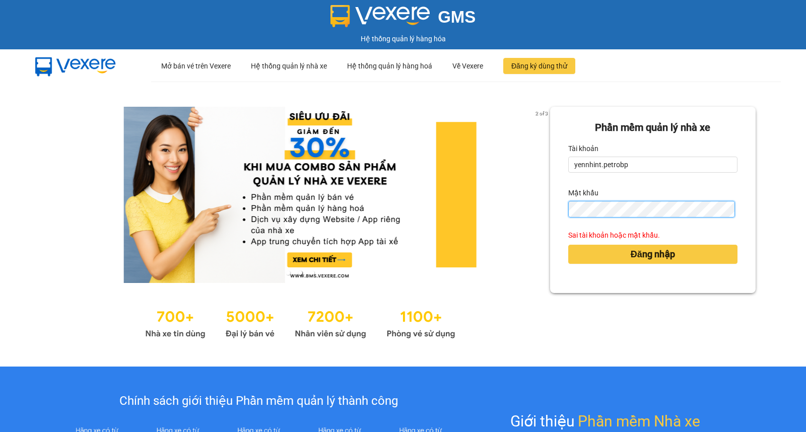
click at [568, 245] on button "Đăng nhập" at bounding box center [652, 254] width 169 height 19
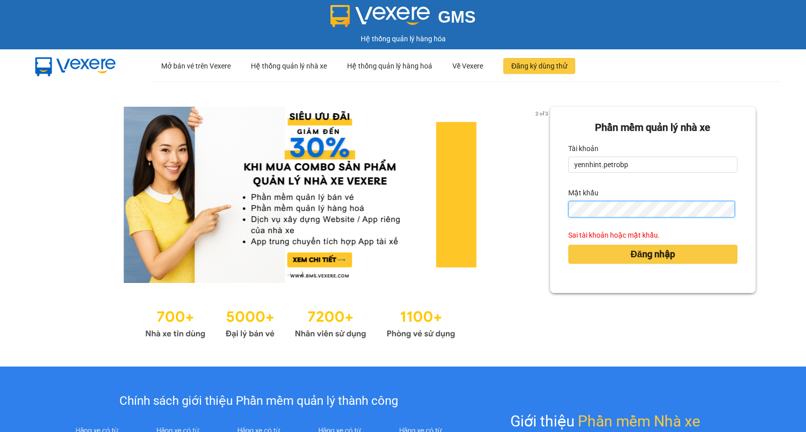
click at [568, 245] on button "Đăng nhập" at bounding box center [652, 254] width 169 height 19
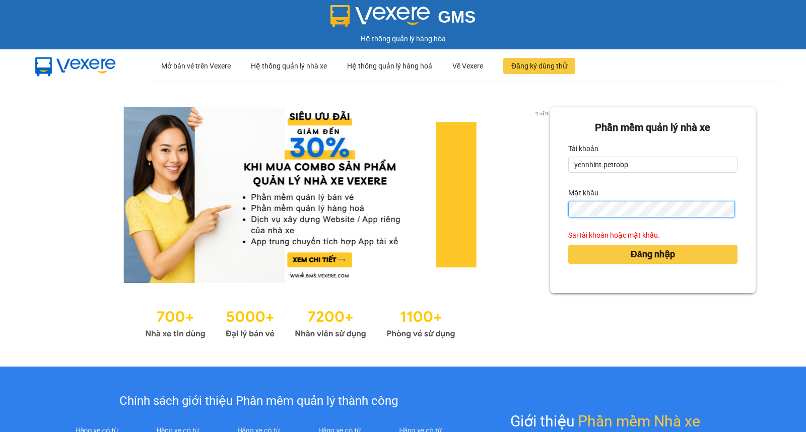
click at [568, 245] on button "Đăng nhập" at bounding box center [652, 254] width 169 height 19
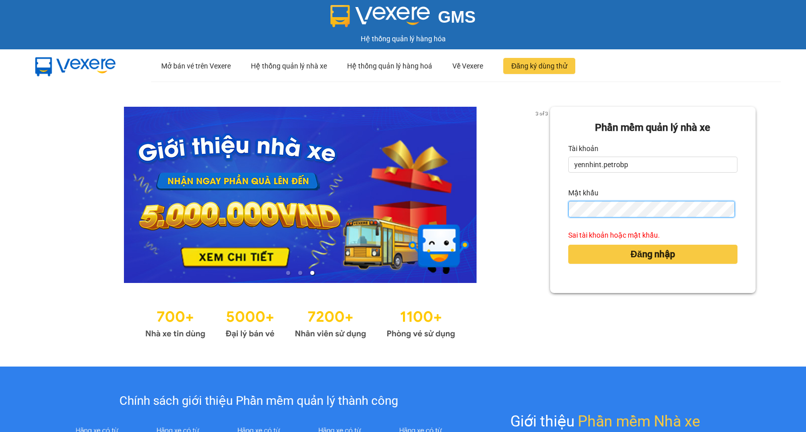
click at [568, 245] on button "Đăng nhập" at bounding box center [652, 254] width 169 height 19
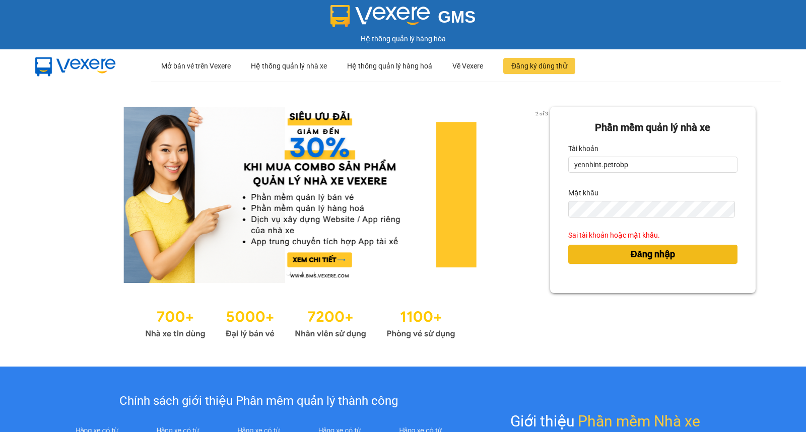
click at [646, 254] on span "Đăng nhập" at bounding box center [653, 254] width 44 height 14
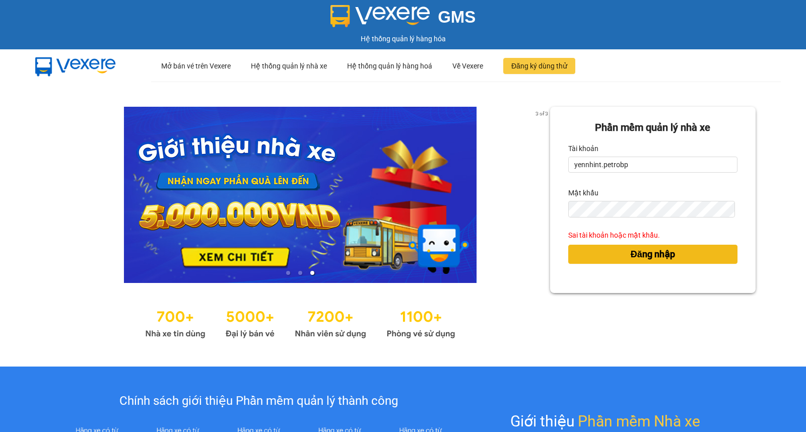
click at [646, 252] on span "Đăng nhập" at bounding box center [653, 254] width 44 height 14
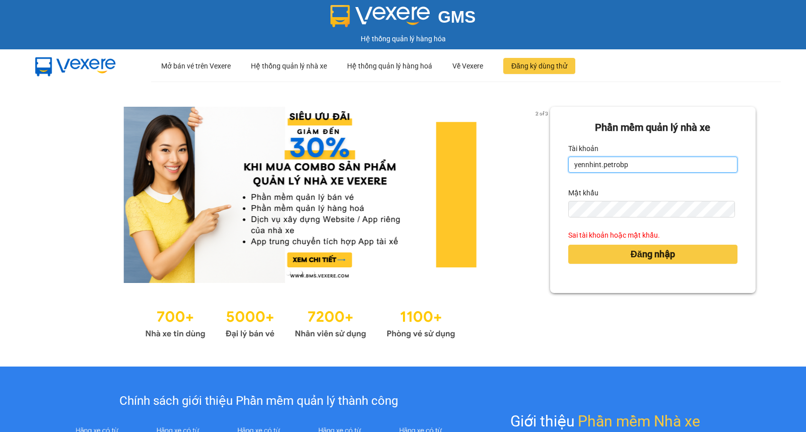
click at [642, 169] on input "yennhint.petrobp" at bounding box center [652, 165] width 169 height 16
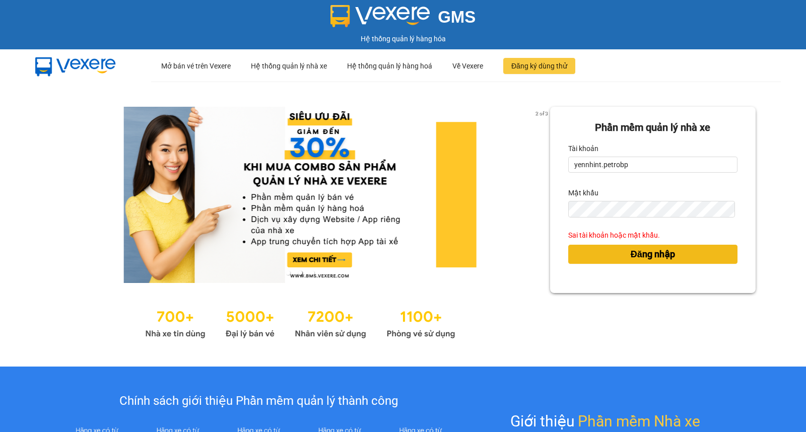
click at [615, 257] on button "Đăng nhập" at bounding box center [652, 254] width 169 height 19
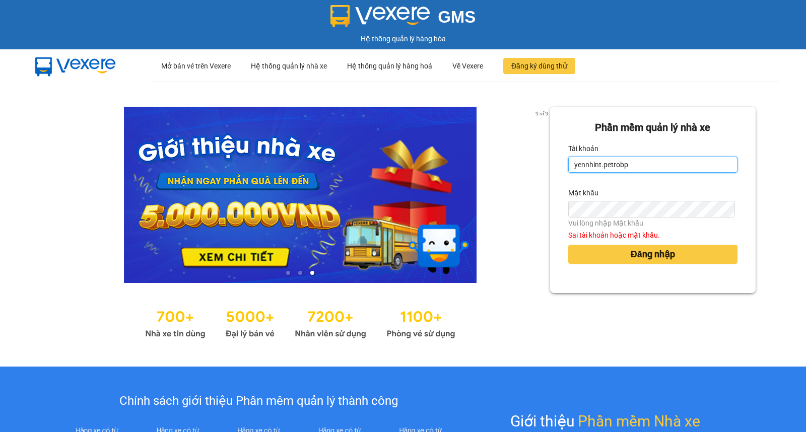
click at [573, 160] on input "yennhint.petrobp" at bounding box center [652, 165] width 169 height 16
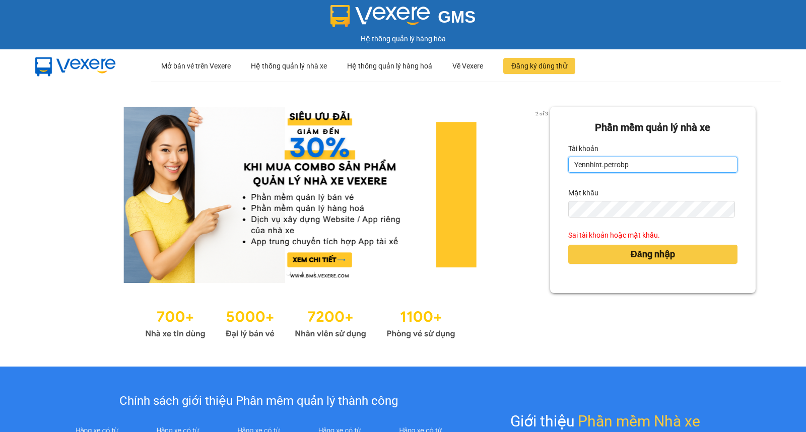
click at [642, 164] on input "Yennhint.petrobp" at bounding box center [652, 165] width 169 height 16
click at [642, 163] on input "Yennhint.petrobp" at bounding box center [652, 165] width 169 height 16
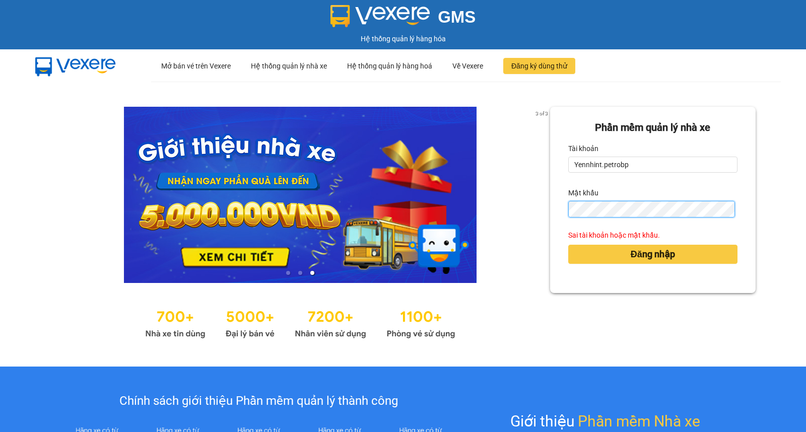
click at [568, 245] on button "Đăng nhập" at bounding box center [652, 254] width 169 height 19
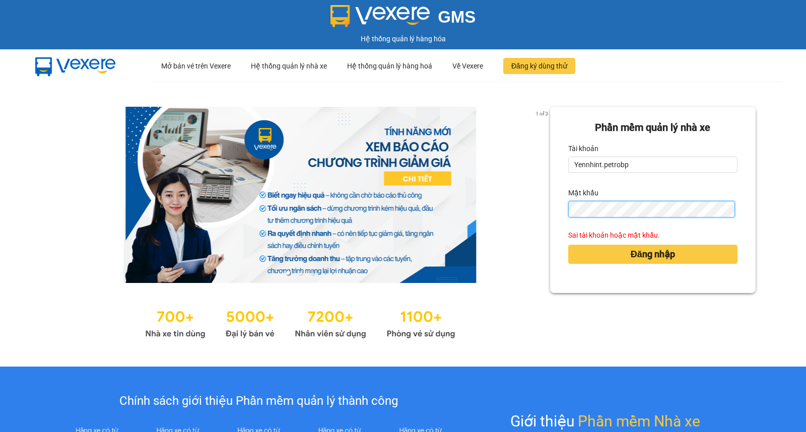
click at [568, 245] on button "Đăng nhập" at bounding box center [652, 254] width 169 height 19
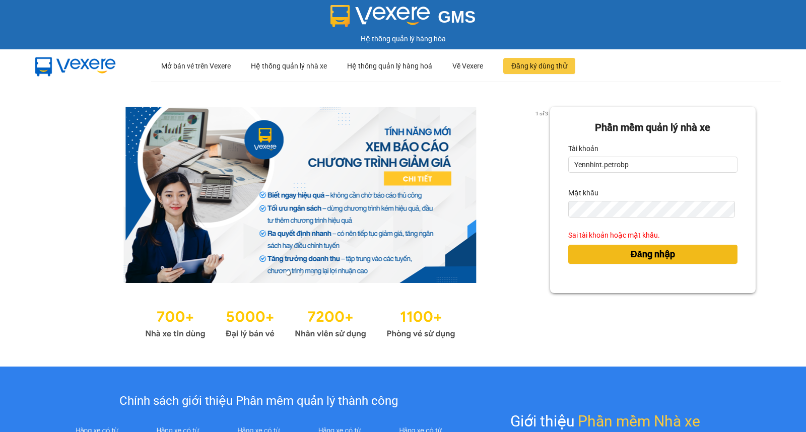
click at [631, 251] on span "Đăng nhập" at bounding box center [653, 254] width 44 height 14
click at [635, 249] on span "Đăng nhập" at bounding box center [653, 254] width 44 height 14
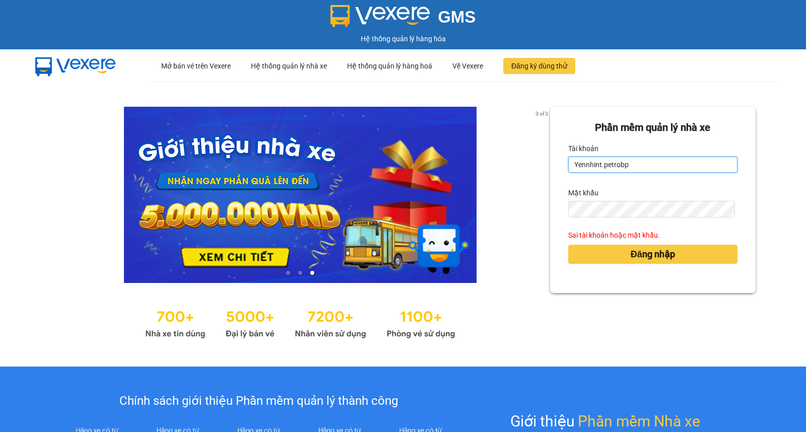
click at [573, 162] on input "Yennhint.petrobp" at bounding box center [652, 165] width 169 height 16
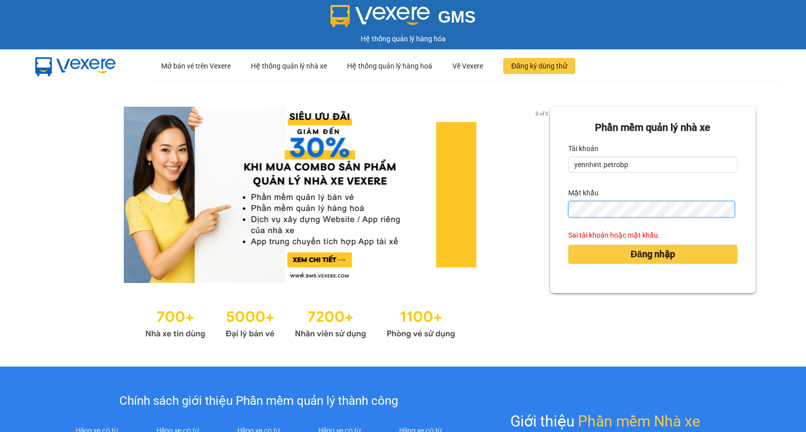
click at [568, 245] on button "Đăng nhập" at bounding box center [652, 254] width 169 height 19
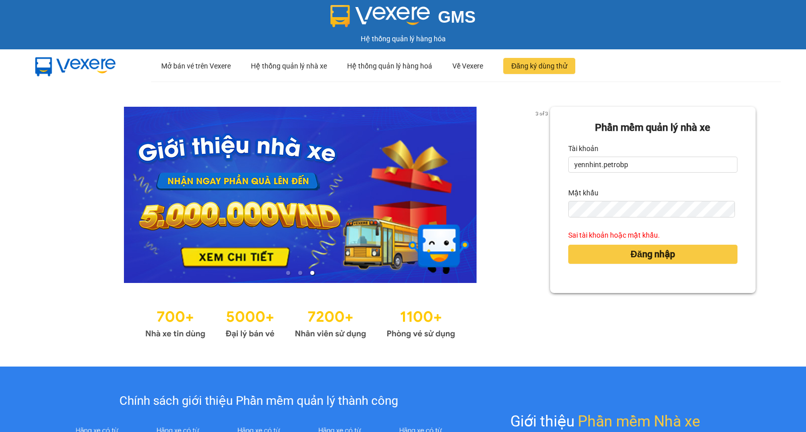
click at [745, 68] on ul "··· Mở bán vé trên Vexere ··· Hệ thống quản lý nhà xe ··· Hệ thống quản lý hàng…" at bounding box center [466, 65] width 630 height 33
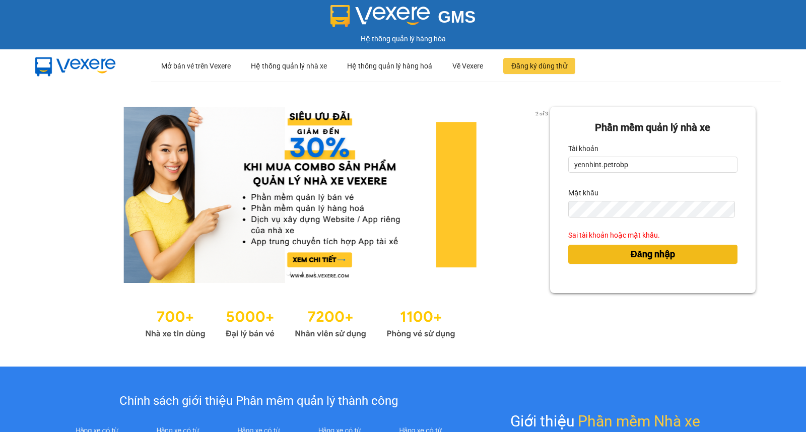
click at [692, 255] on button "Đăng nhập" at bounding box center [652, 254] width 169 height 19
click at [616, 250] on button "Đăng nhập" at bounding box center [652, 254] width 169 height 19
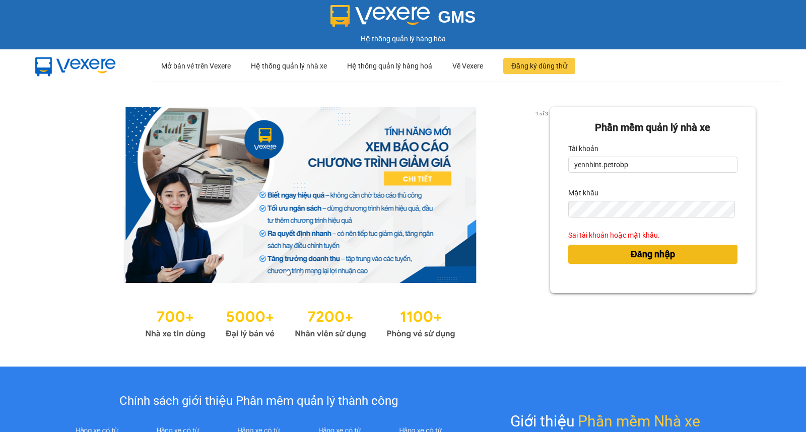
click at [631, 253] on span "Đăng nhập" at bounding box center [653, 254] width 44 height 14
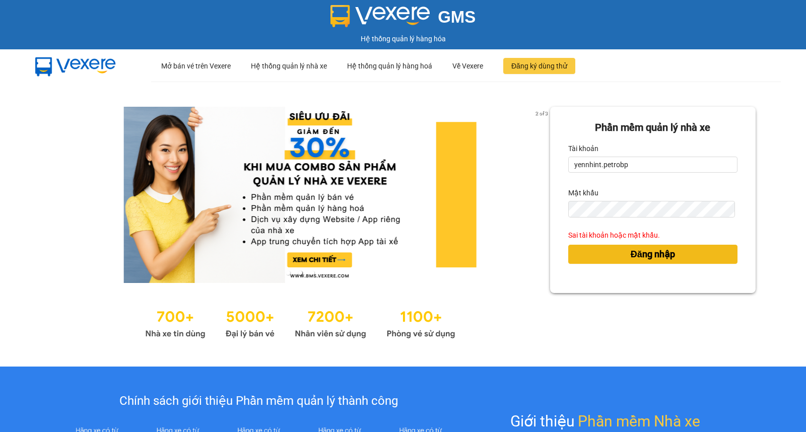
click at [631, 253] on span "Đăng nhập" at bounding box center [653, 254] width 44 height 14
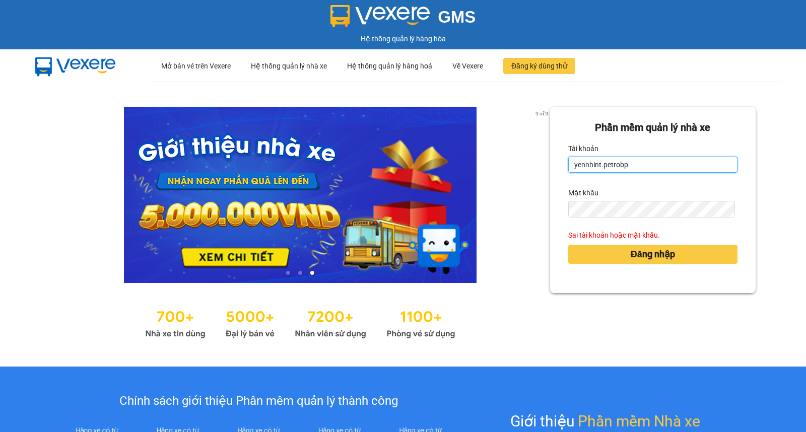
click at [596, 163] on input "yennhint.petrobp" at bounding box center [652, 165] width 169 height 16
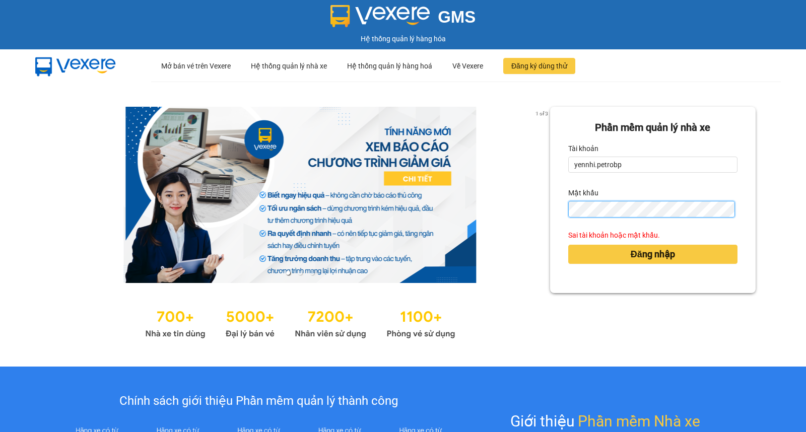
click at [568, 245] on button "Đăng nhập" at bounding box center [652, 254] width 169 height 19
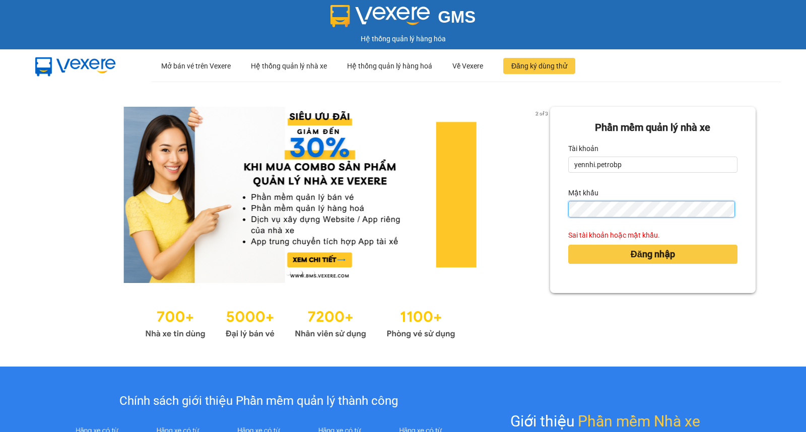
click at [568, 245] on button "Đăng nhập" at bounding box center [652, 254] width 169 height 19
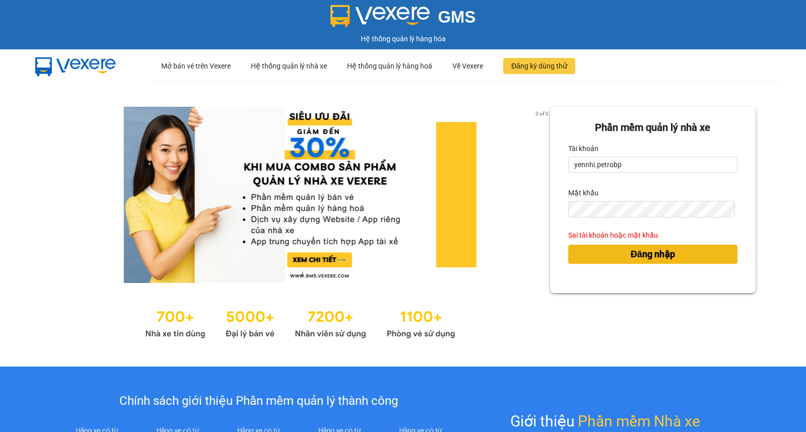
click at [631, 249] on span "Đăng nhập" at bounding box center [653, 254] width 44 height 14
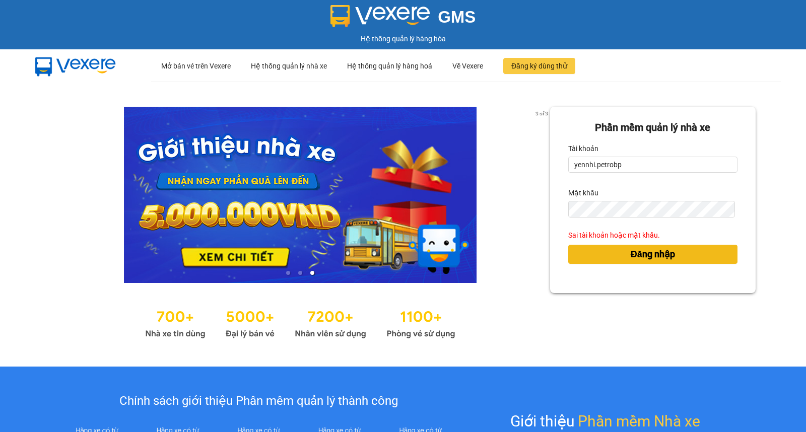
click at [631, 249] on span "Đăng nhập" at bounding box center [653, 254] width 44 height 14
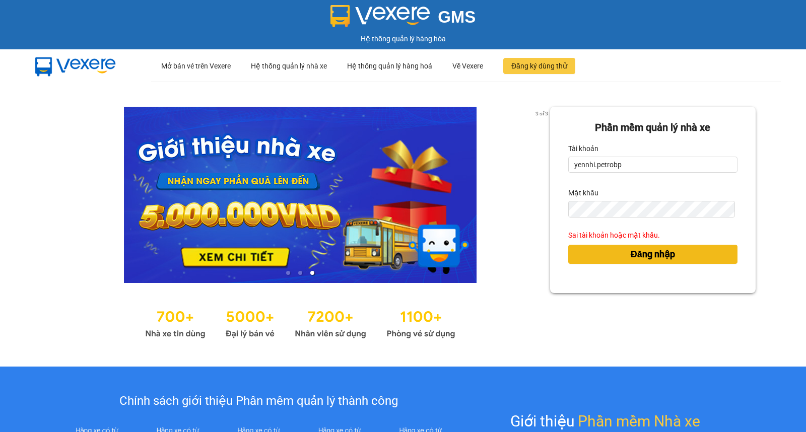
click at [631, 249] on span "Đăng nhập" at bounding box center [653, 254] width 44 height 14
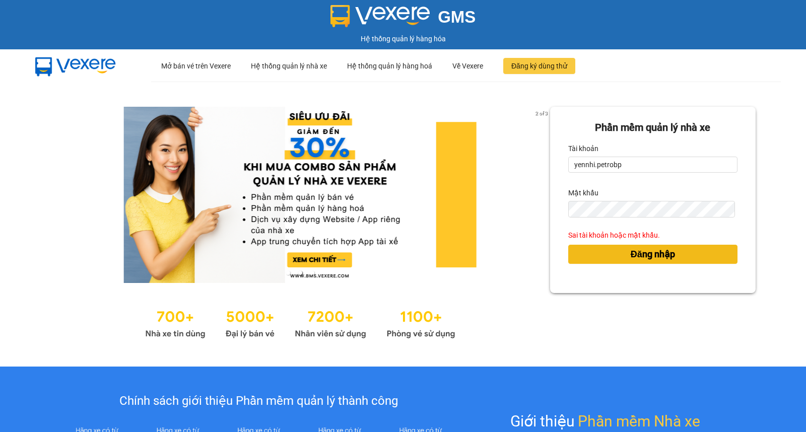
click at [617, 252] on button "Đăng nhập" at bounding box center [652, 254] width 169 height 19
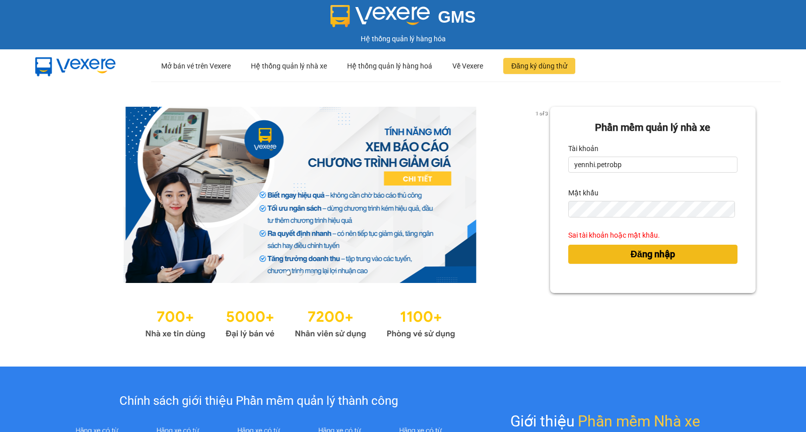
click at [631, 254] on span "Đăng nhập" at bounding box center [653, 254] width 44 height 14
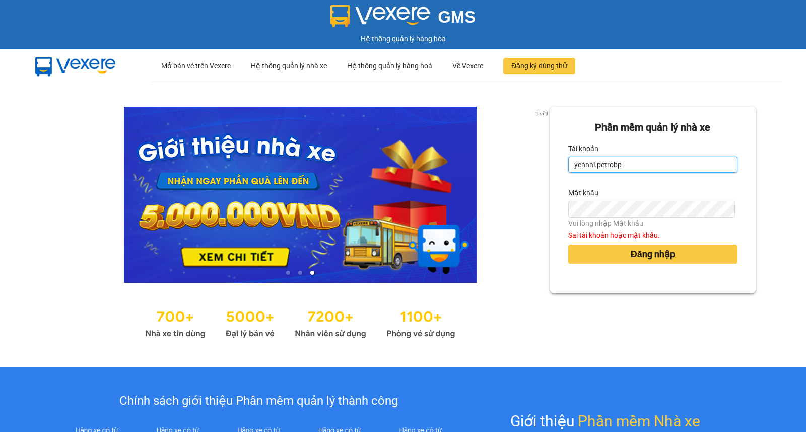
click at [632, 171] on input "yennhi.petrobp" at bounding box center [652, 165] width 169 height 16
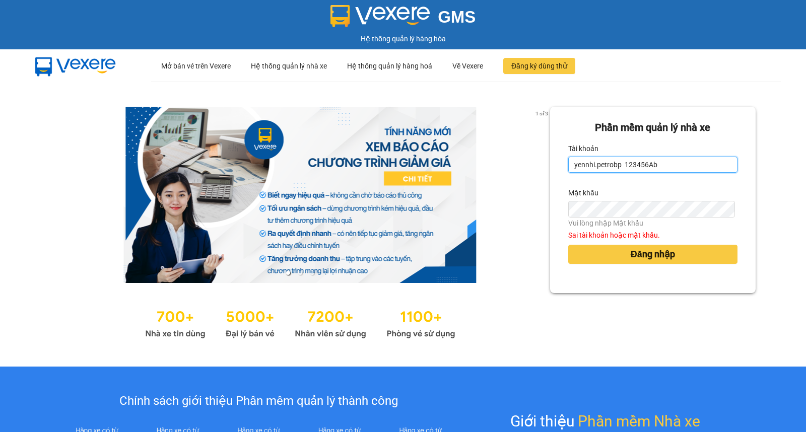
drag, startPoint x: 620, startPoint y: 162, endPoint x: 655, endPoint y: 160, distance: 34.9
click at [655, 160] on input "yennhi.petrobp 123456Ab" at bounding box center [652, 165] width 169 height 16
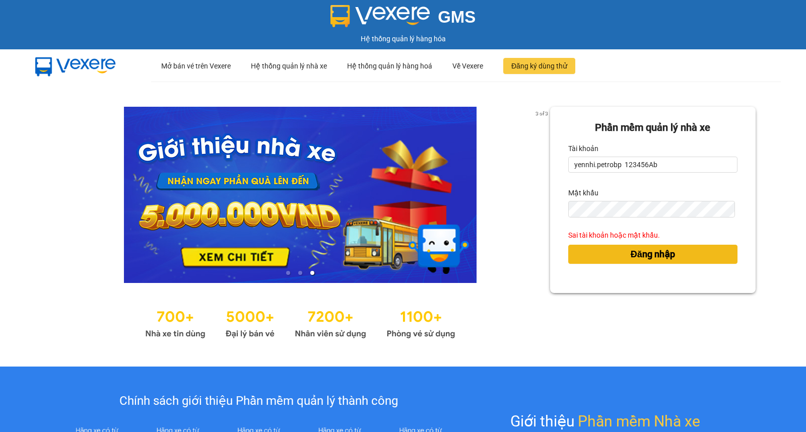
click at [631, 253] on span "Đăng nhập" at bounding box center [653, 254] width 44 height 14
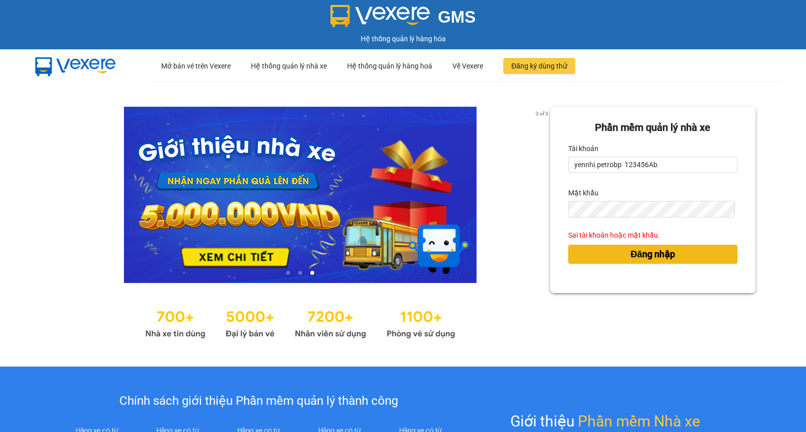
click at [631, 253] on span "Đăng nhập" at bounding box center [653, 254] width 44 height 14
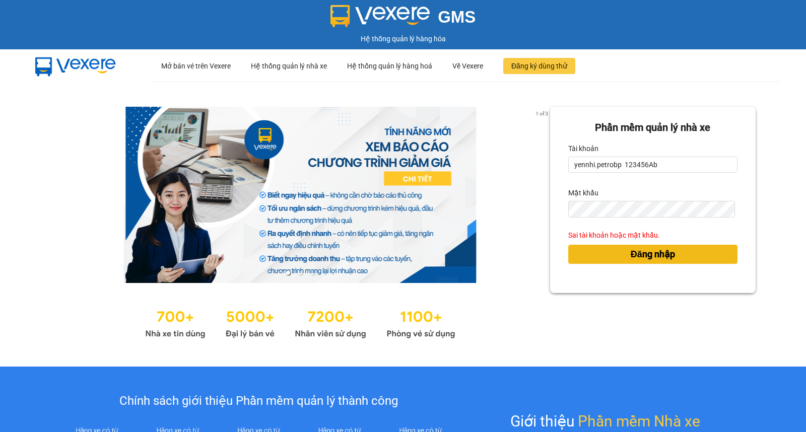
click at [631, 253] on span "Đăng nhập" at bounding box center [653, 254] width 44 height 14
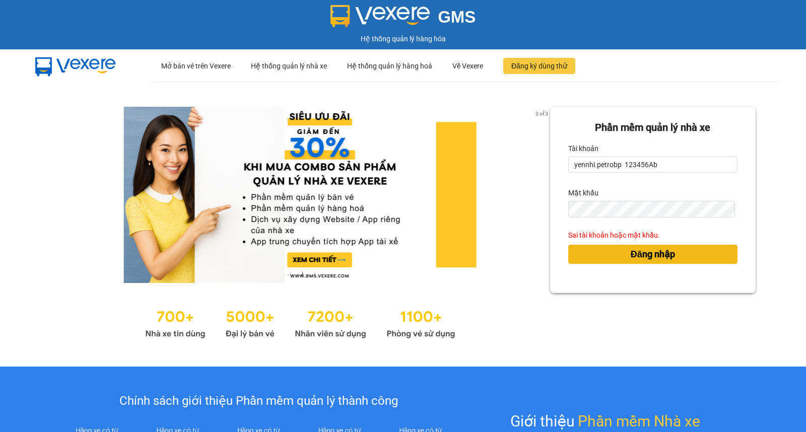
click at [631, 253] on span "Đăng nhập" at bounding box center [653, 254] width 44 height 14
click at [568, 245] on button "Đăng nhập" at bounding box center [652, 254] width 169 height 19
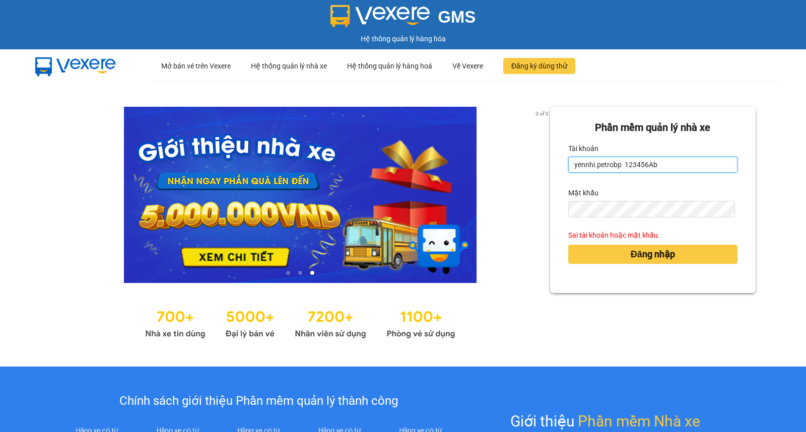
click at [658, 165] on input "yennhi.petrobp 123456Ab" at bounding box center [652, 165] width 169 height 16
type input "yennhi.petrobp"
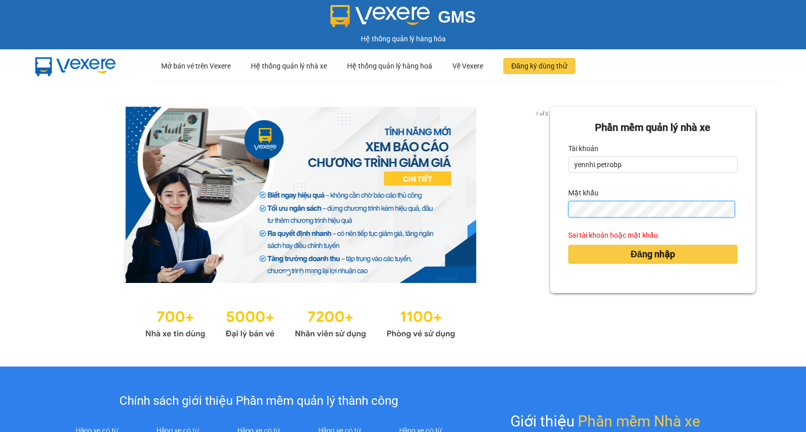
click at [568, 245] on button "Đăng nhập" at bounding box center [652, 254] width 169 height 19
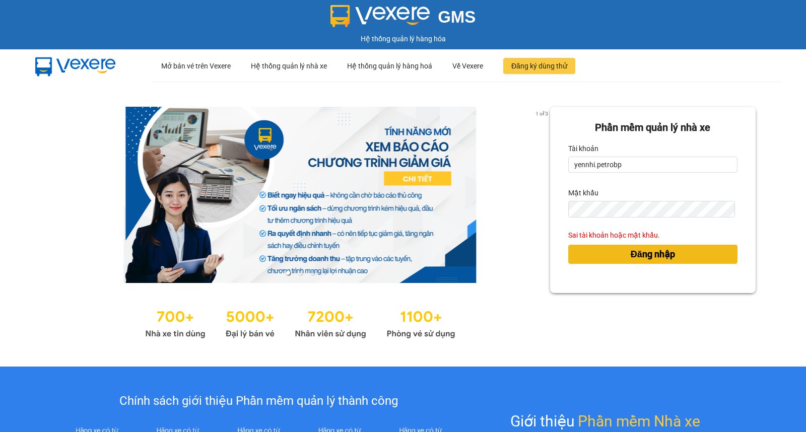
click at [641, 252] on span "Đăng nhập" at bounding box center [653, 254] width 44 height 14
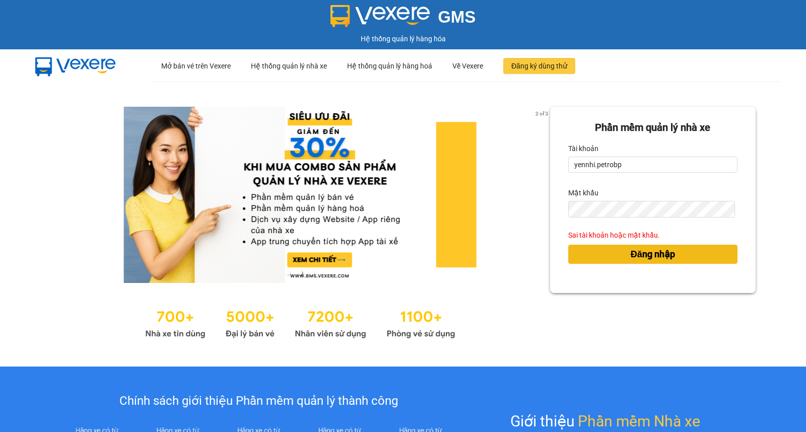
click at [641, 252] on span "Đăng nhập" at bounding box center [653, 254] width 44 height 14
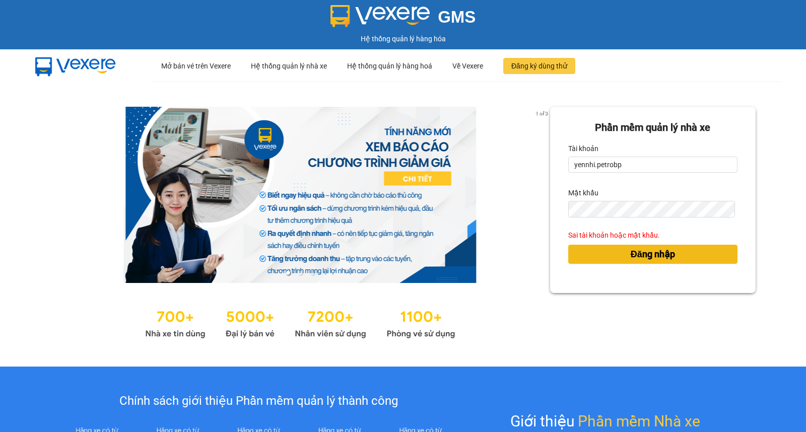
click at [631, 259] on span "Đăng nhập" at bounding box center [653, 254] width 44 height 14
click at [621, 252] on button "Đăng nhập" at bounding box center [652, 254] width 169 height 19
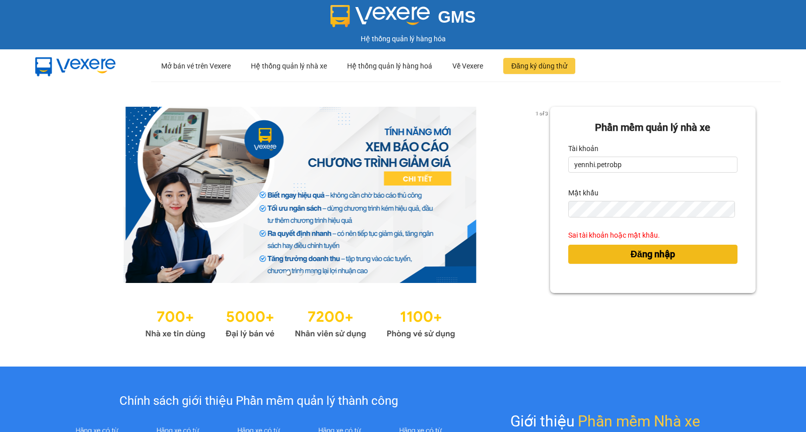
click at [621, 252] on button "Đăng nhập" at bounding box center [652, 254] width 169 height 19
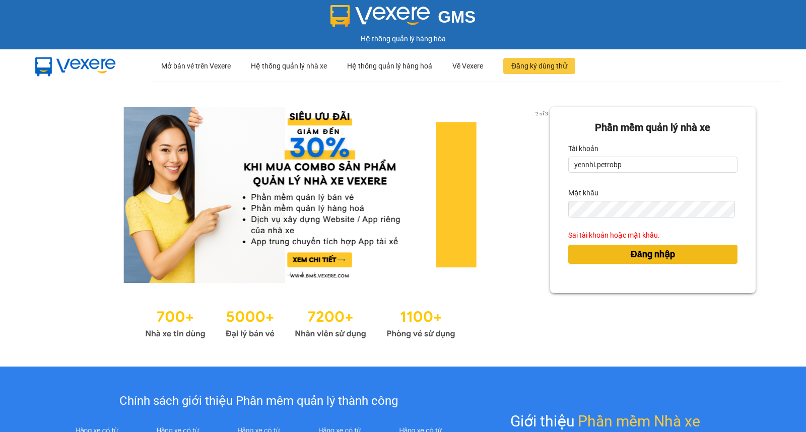
click at [621, 252] on button "Đăng nhập" at bounding box center [652, 254] width 169 height 19
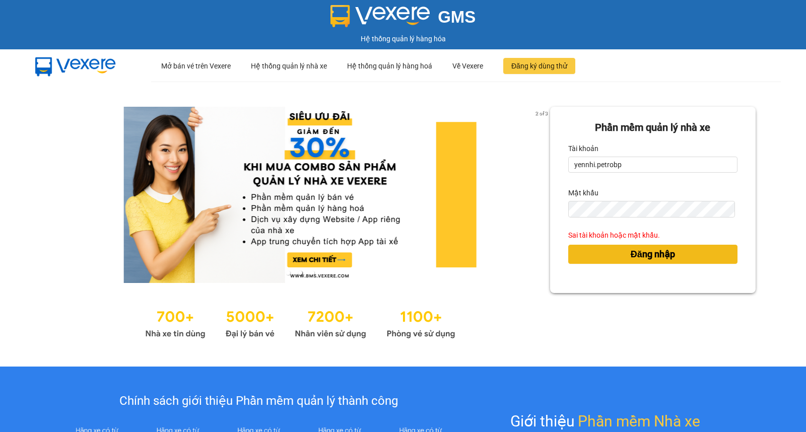
click at [631, 258] on span "Đăng nhập" at bounding box center [653, 254] width 44 height 14
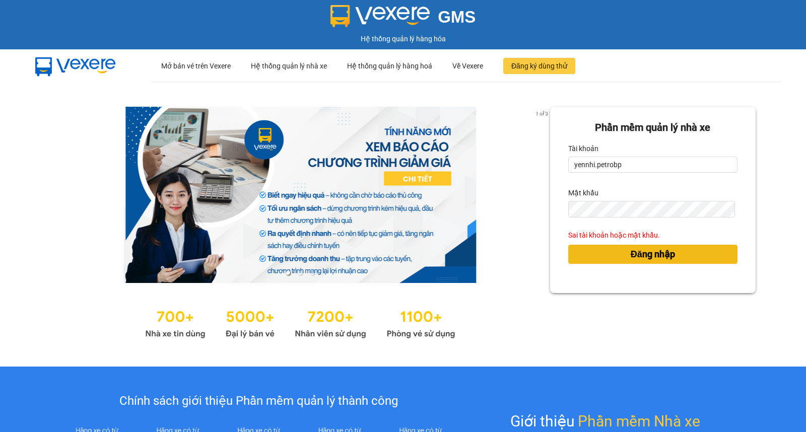
click at [631, 258] on span "Đăng nhập" at bounding box center [653, 254] width 44 height 14
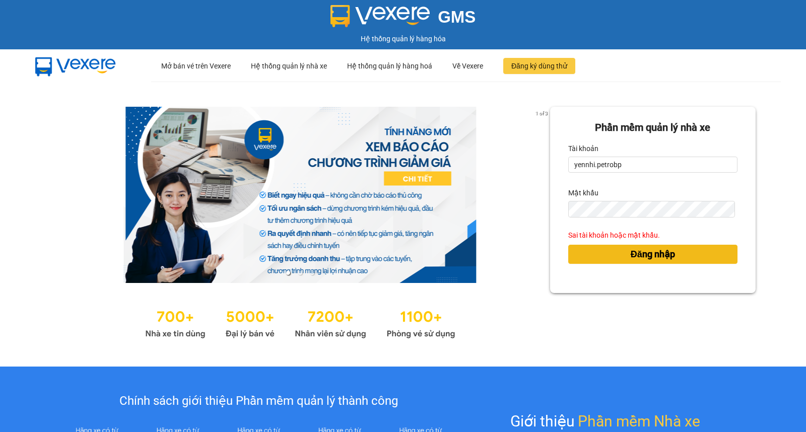
click at [631, 258] on span "Đăng nhập" at bounding box center [653, 254] width 44 height 14
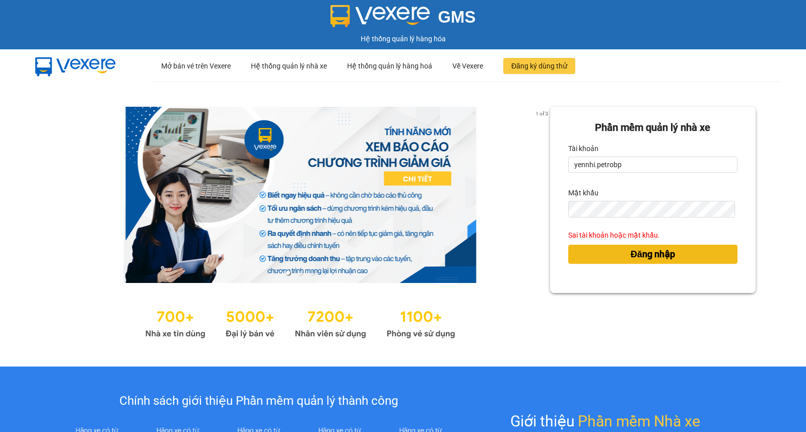
click at [631, 258] on span "Đăng nhập" at bounding box center [653, 254] width 44 height 14
click at [654, 253] on span "Đăng nhập" at bounding box center [653, 254] width 44 height 14
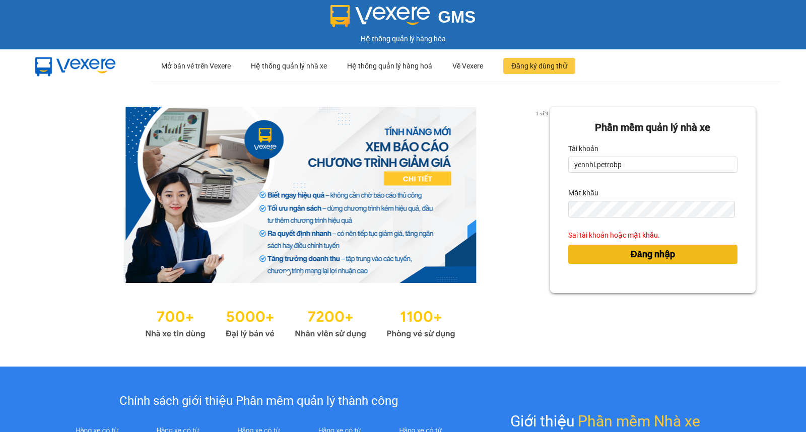
click at [654, 253] on span "Đăng nhập" at bounding box center [653, 254] width 44 height 14
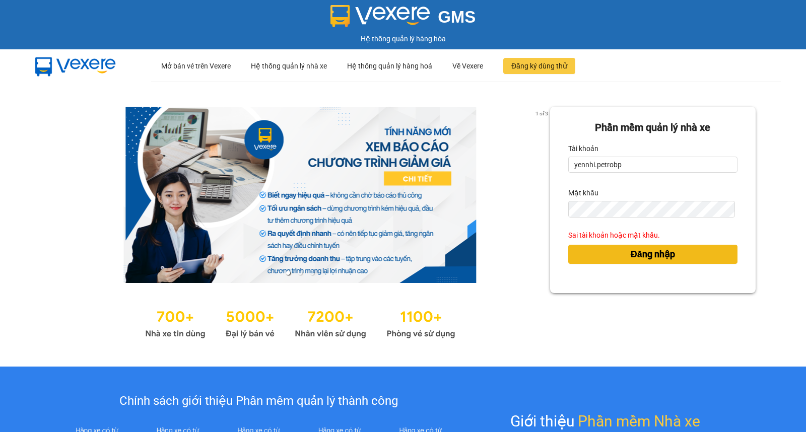
click at [654, 253] on span "Đăng nhập" at bounding box center [653, 254] width 44 height 14
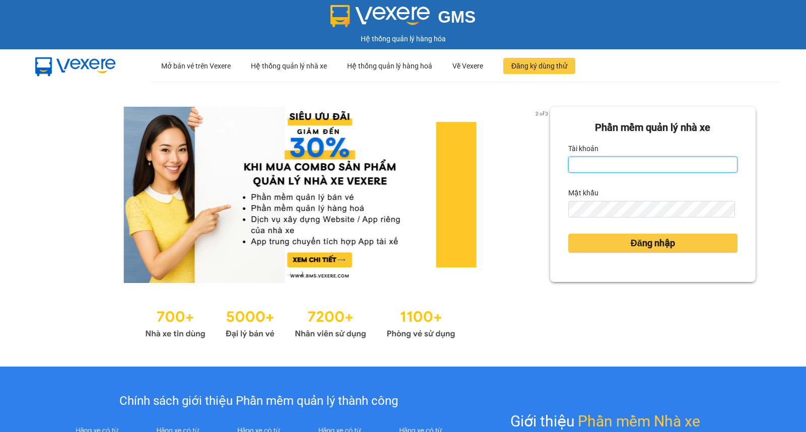
click at [577, 164] on input "Tài khoản" at bounding box center [652, 165] width 169 height 16
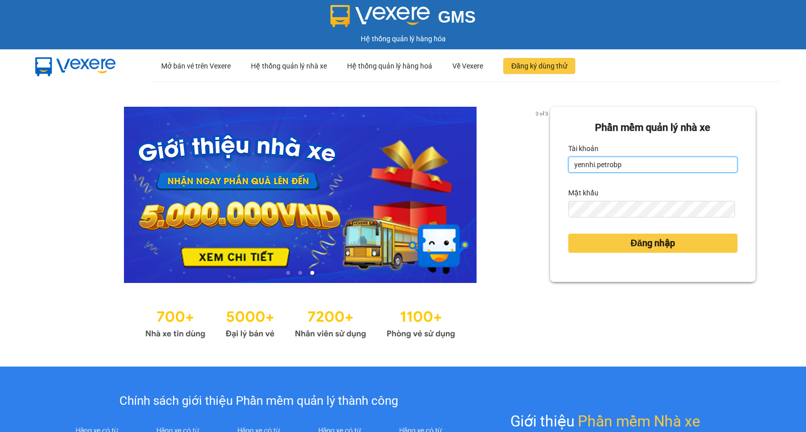
click at [641, 164] on input "yennhi.petrobp" at bounding box center [652, 165] width 169 height 16
type input "yennhi.petrobp"
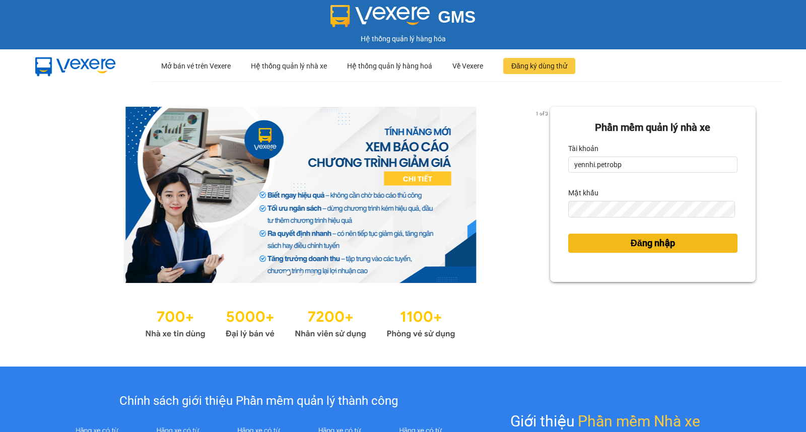
click at [645, 247] on span "Đăng nhập" at bounding box center [653, 243] width 44 height 14
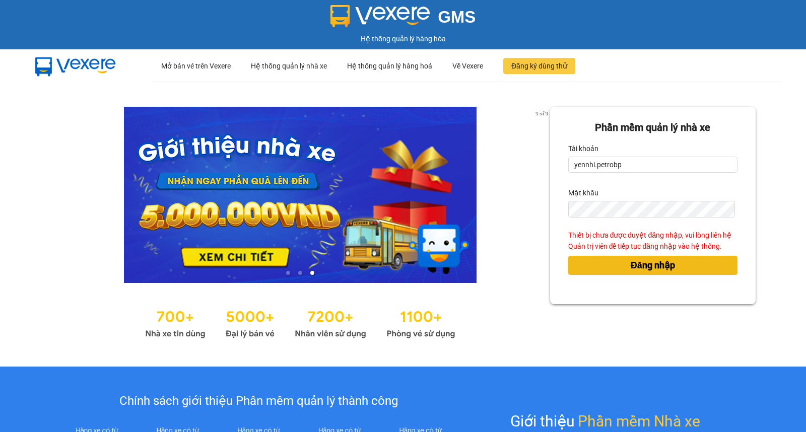
click at [684, 264] on button "Đăng nhập" at bounding box center [652, 265] width 169 height 19
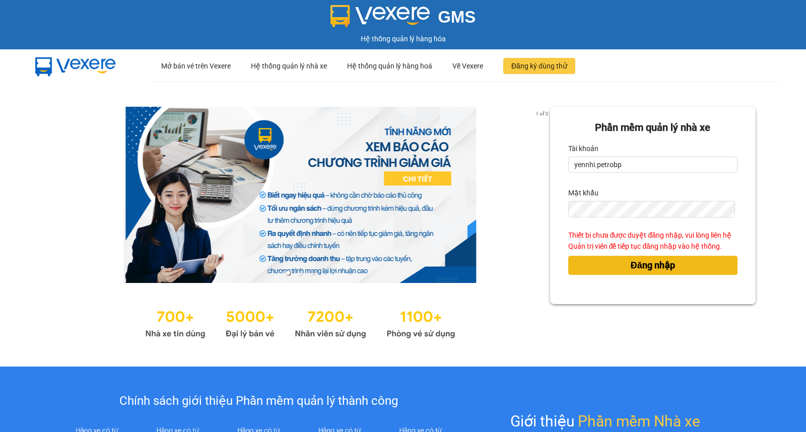
click at [568, 256] on button "Đăng nhập" at bounding box center [652, 265] width 169 height 19
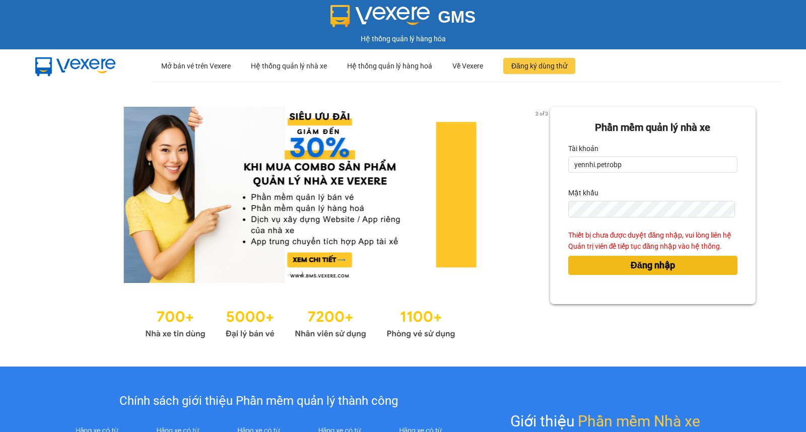
click at [686, 264] on button "Đăng nhập" at bounding box center [652, 265] width 169 height 19
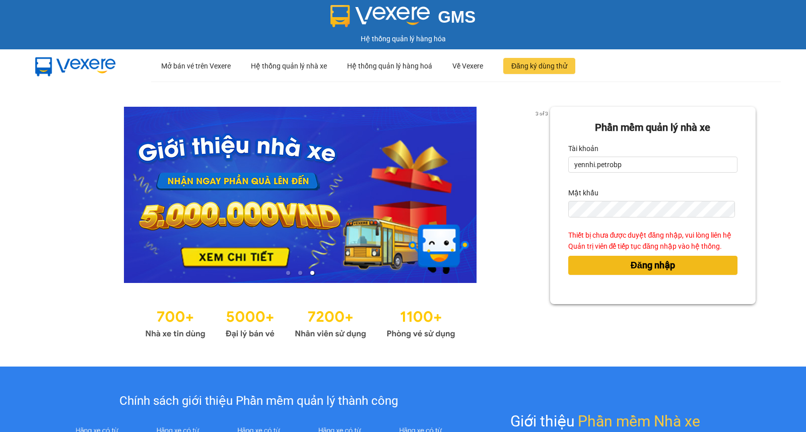
click at [671, 265] on button "Đăng nhập" at bounding box center [652, 265] width 169 height 19
click at [668, 261] on span "Đăng nhập" at bounding box center [653, 265] width 44 height 14
click at [568, 256] on button "Đăng nhập" at bounding box center [652, 265] width 169 height 19
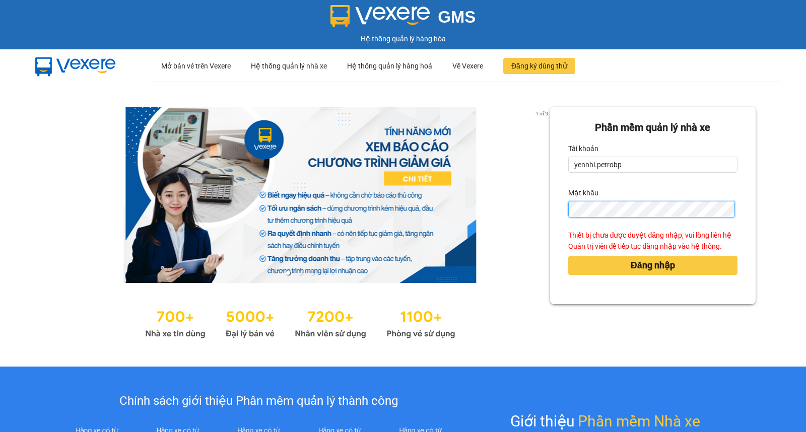
click at [568, 256] on button "Đăng nhập" at bounding box center [652, 265] width 169 height 19
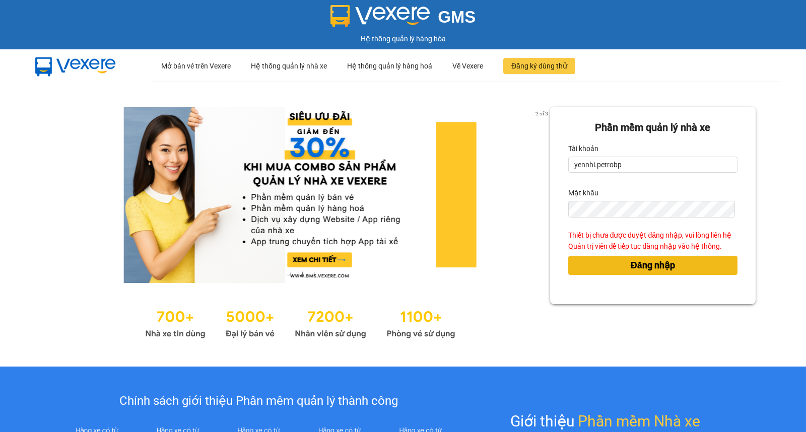
click at [657, 264] on span "Đăng nhập" at bounding box center [653, 265] width 44 height 14
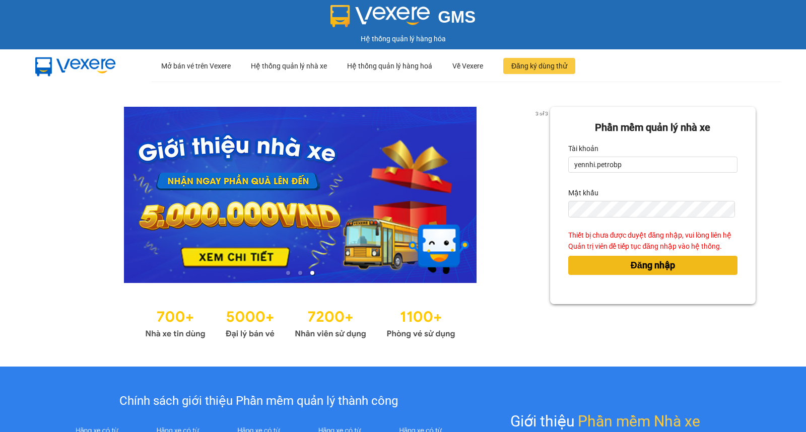
click at [649, 264] on span "Đăng nhập" at bounding box center [653, 265] width 44 height 14
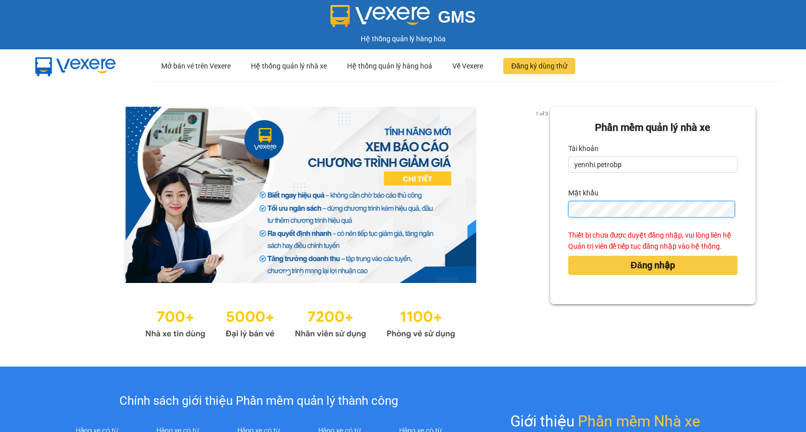
click at [568, 256] on button "Đăng nhập" at bounding box center [652, 265] width 169 height 19
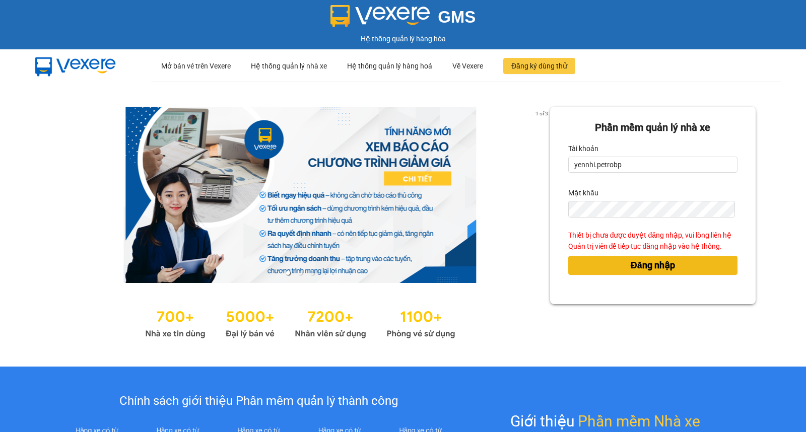
click at [630, 274] on button "Đăng nhập" at bounding box center [652, 265] width 169 height 19
click at [568, 256] on button "Đăng nhập" at bounding box center [652, 265] width 169 height 19
click at [631, 270] on span "Đăng nhập" at bounding box center [653, 265] width 44 height 14
click at [568, 256] on button "Đăng nhập" at bounding box center [652, 265] width 169 height 19
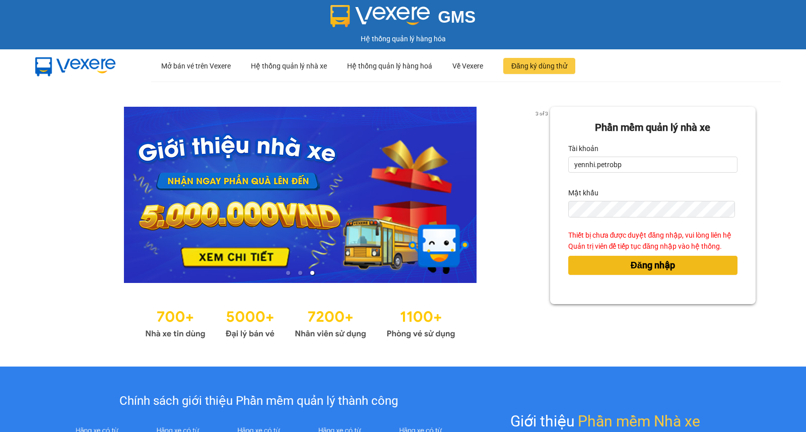
click at [631, 267] on span "Đăng nhập" at bounding box center [653, 265] width 44 height 14
click at [568, 256] on button "Đăng nhập" at bounding box center [652, 265] width 169 height 19
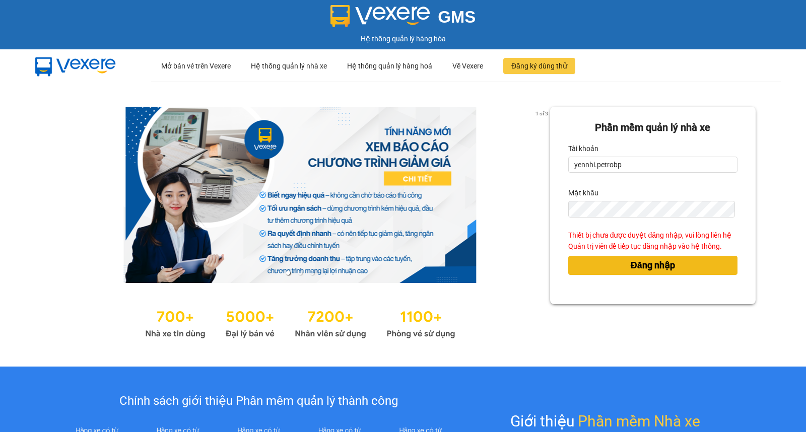
click at [568, 256] on button "Đăng nhập" at bounding box center [652, 265] width 169 height 19
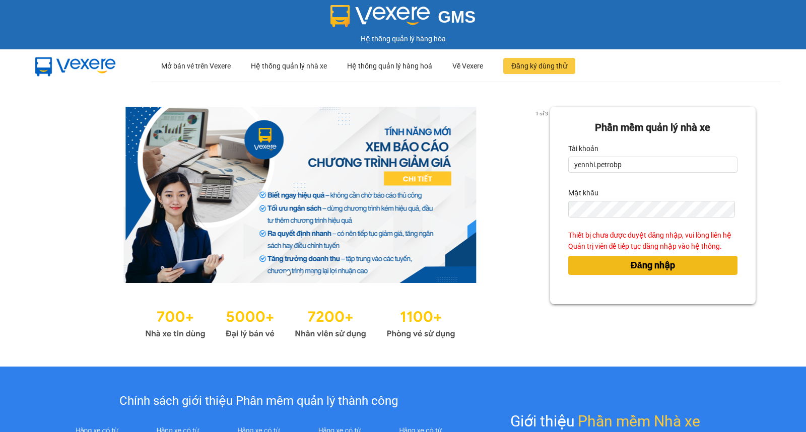
click at [568, 256] on button "Đăng nhập" at bounding box center [652, 265] width 169 height 19
click at [640, 264] on span "Đăng nhập" at bounding box center [653, 265] width 44 height 14
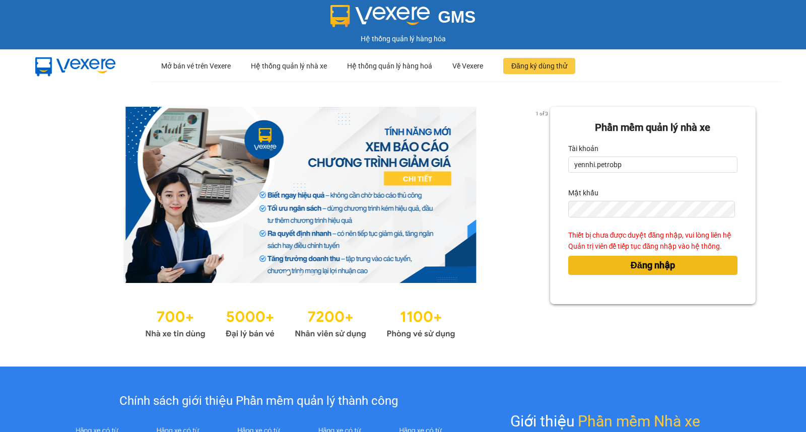
click at [640, 264] on span "Đăng nhập" at bounding box center [653, 265] width 44 height 14
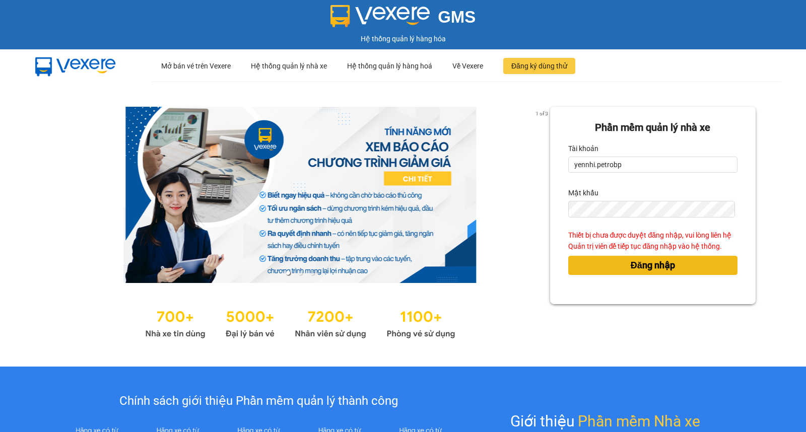
click at [640, 264] on span "Đăng nhập" at bounding box center [653, 265] width 44 height 14
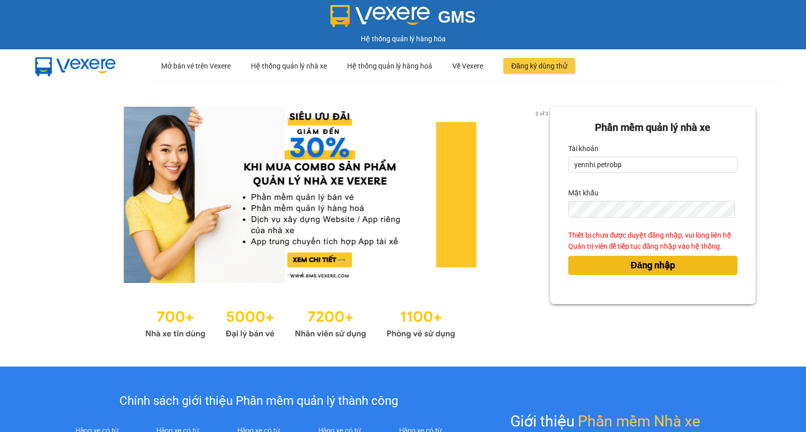
click at [640, 264] on span "Đăng nhập" at bounding box center [653, 265] width 44 height 14
click at [621, 272] on button "Đăng nhập" at bounding box center [652, 265] width 169 height 19
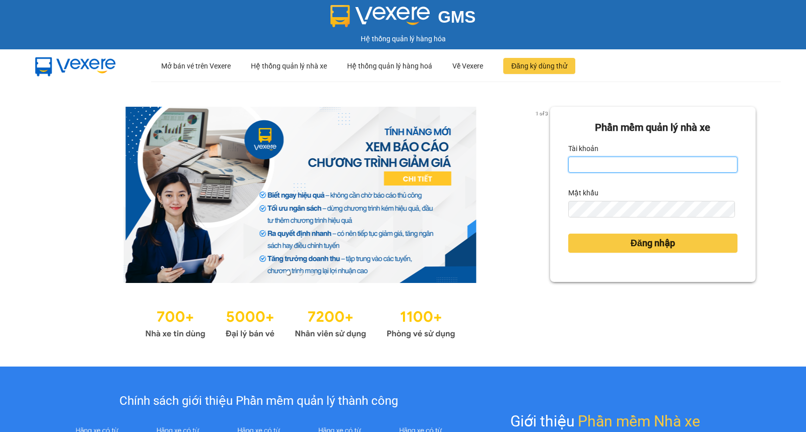
click at [597, 164] on input "Tài khoản" at bounding box center [652, 165] width 169 height 16
click at [634, 166] on input "yennhi.petrobp" at bounding box center [652, 165] width 169 height 16
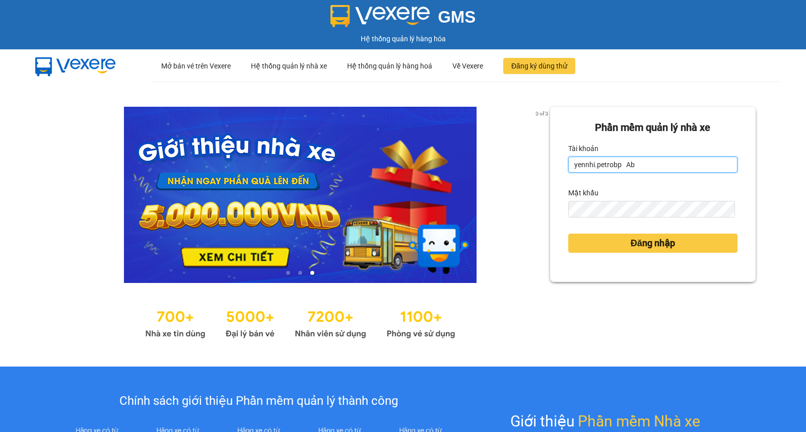
drag, startPoint x: 622, startPoint y: 166, endPoint x: 630, endPoint y: 165, distance: 8.1
click at [630, 165] on input "yennhi.petrobp Ab" at bounding box center [652, 165] width 169 height 16
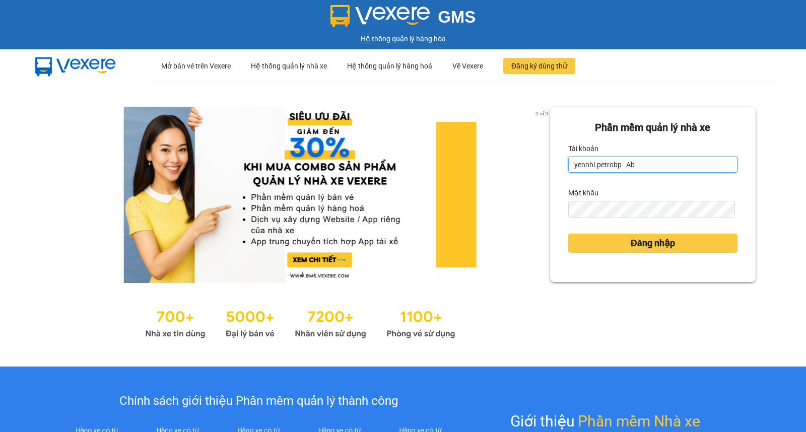
click at [651, 165] on input "yennhi.petrobp Ab" at bounding box center [652, 165] width 169 height 16
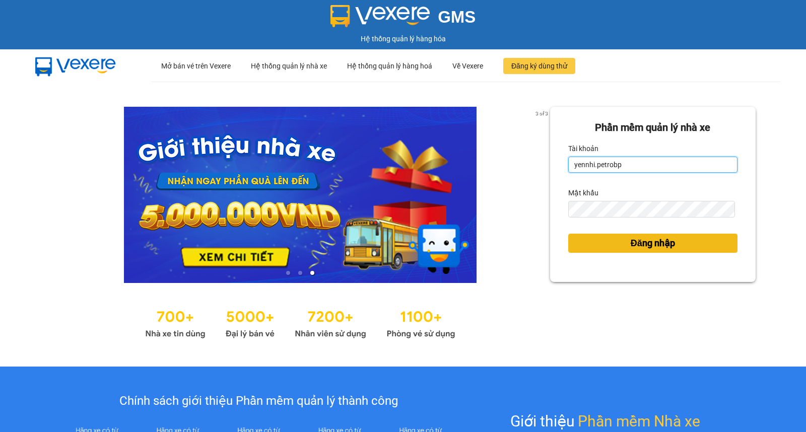
type input "yennhi.petrobp"
click at [620, 243] on button "Đăng nhập" at bounding box center [652, 243] width 169 height 19
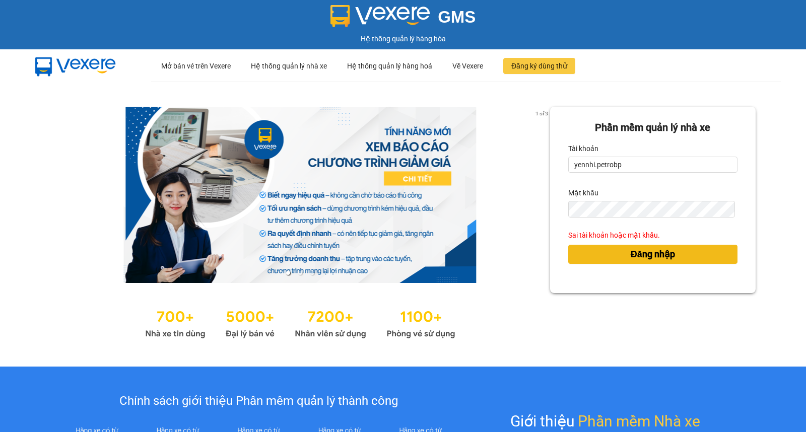
click at [672, 255] on button "Đăng nhập" at bounding box center [652, 254] width 169 height 19
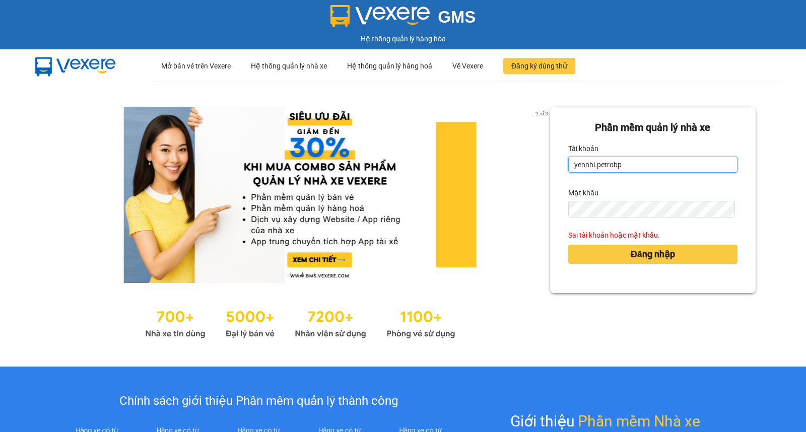
click at [638, 170] on input "yennhi.petrobp" at bounding box center [652, 165] width 169 height 16
click at [568, 245] on button "Đăng nhập" at bounding box center [652, 254] width 169 height 19
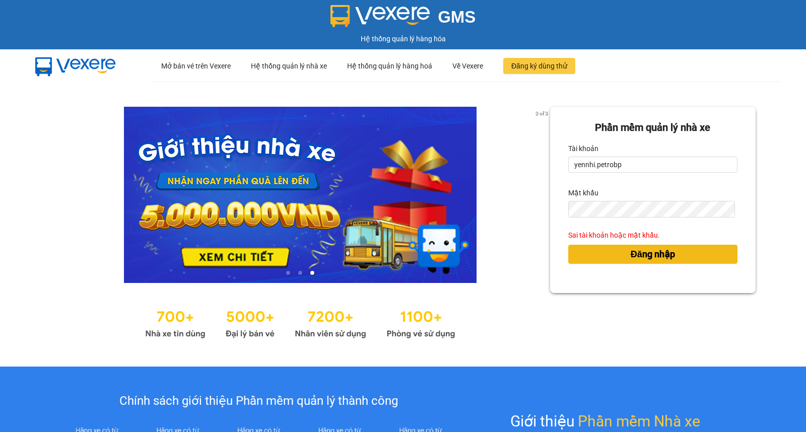
click at [631, 254] on span "Đăng nhập" at bounding box center [653, 254] width 44 height 14
click at [568, 245] on button "Đăng nhập" at bounding box center [652, 254] width 169 height 19
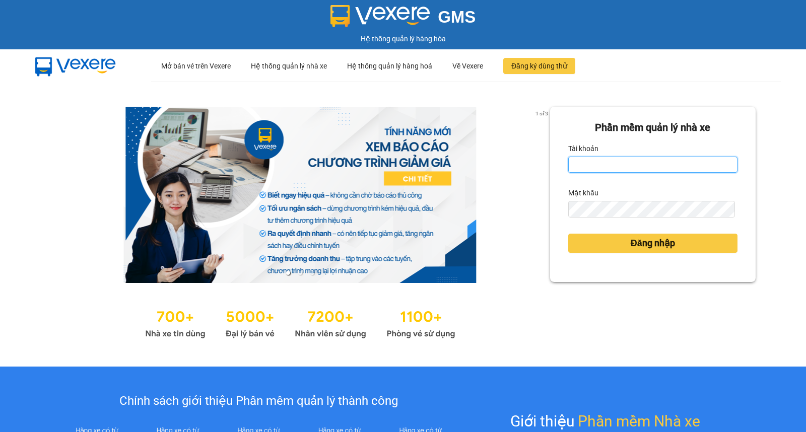
click at [589, 165] on input "Tài khoản" at bounding box center [652, 165] width 169 height 16
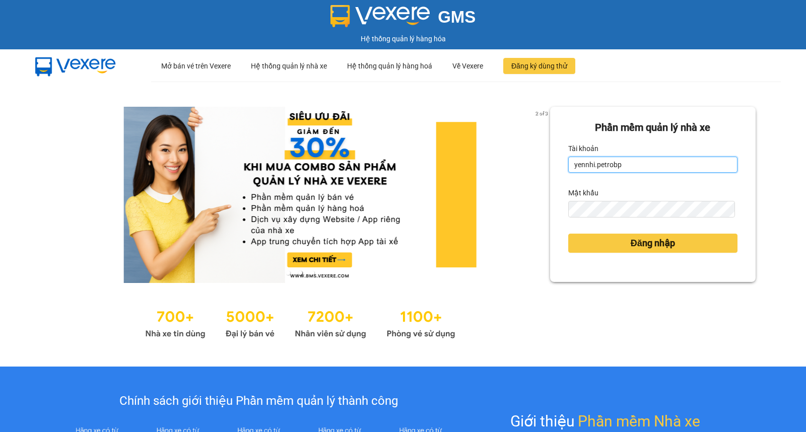
click at [638, 160] on input "yennhi.petrobp" at bounding box center [652, 165] width 169 height 16
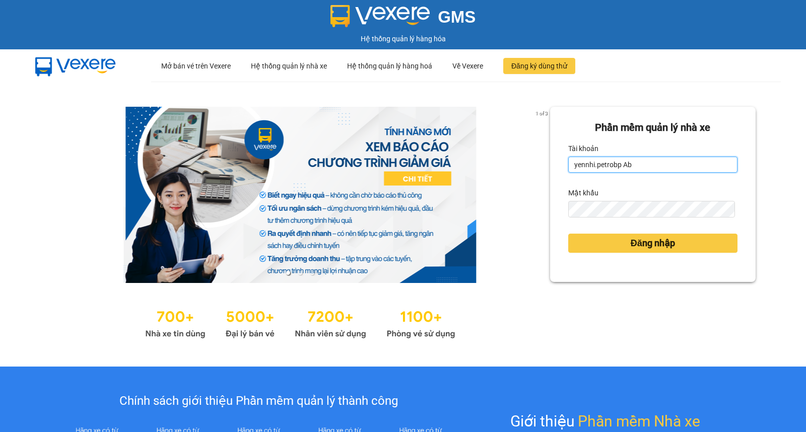
drag, startPoint x: 617, startPoint y: 162, endPoint x: 625, endPoint y: 160, distance: 8.9
click at [625, 160] on input "yennhi.petrobp Ab" at bounding box center [652, 165] width 169 height 16
click at [647, 168] on input "yennhi.petrobp Ab" at bounding box center [652, 165] width 169 height 16
type input "yennhi.petrobp"
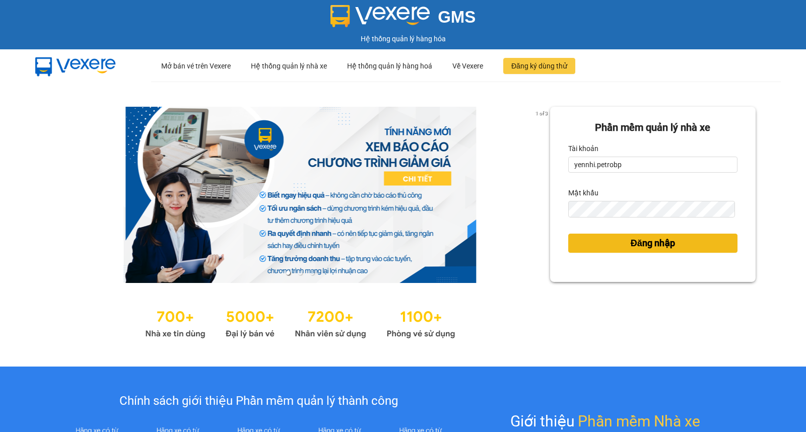
click at [595, 244] on button "Đăng nhập" at bounding box center [652, 243] width 169 height 19
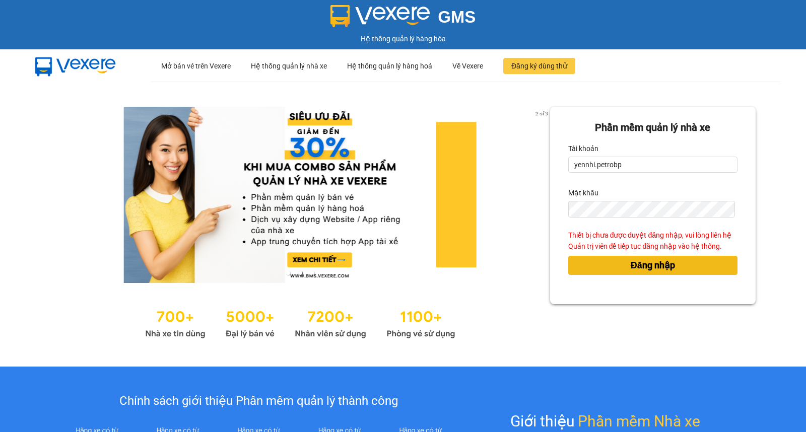
click at [643, 264] on span "Đăng nhập" at bounding box center [653, 265] width 44 height 14
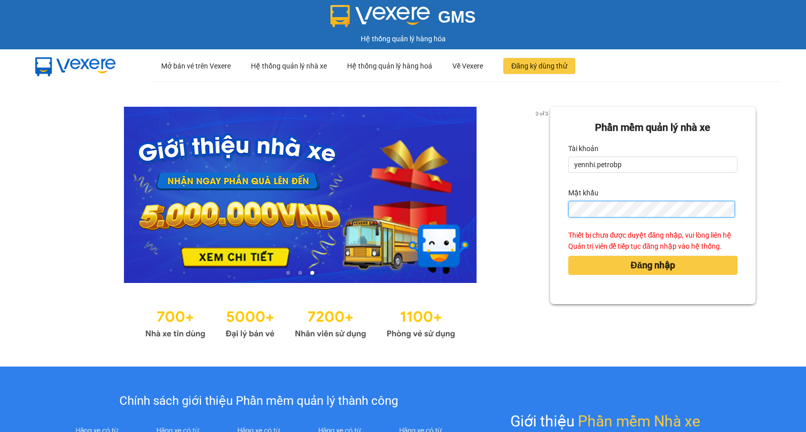
click at [568, 256] on button "Đăng nhập" at bounding box center [652, 265] width 169 height 19
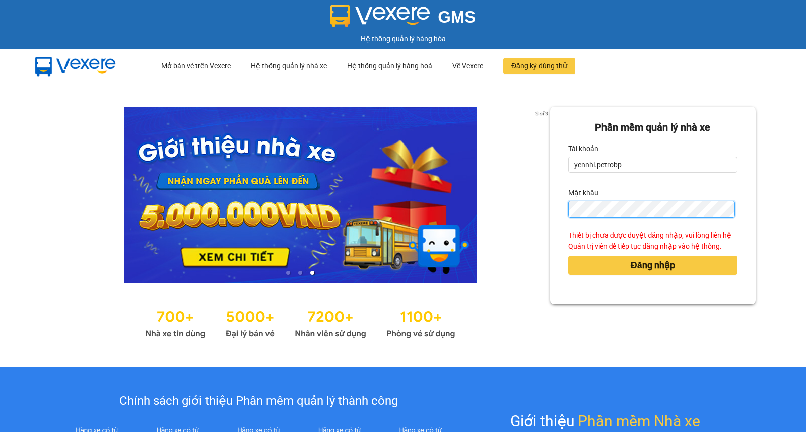
click at [568, 256] on button "Đăng nhập" at bounding box center [652, 265] width 169 height 19
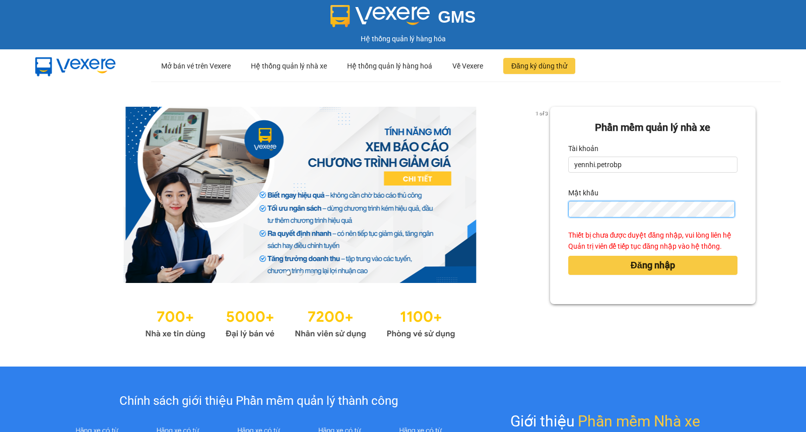
click at [568, 256] on button "Đăng nhập" at bounding box center [652, 265] width 169 height 19
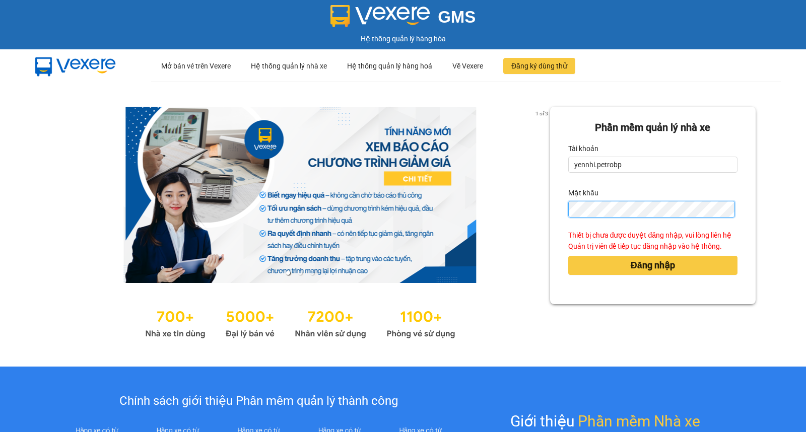
click at [568, 256] on button "Đăng nhập" at bounding box center [652, 265] width 169 height 19
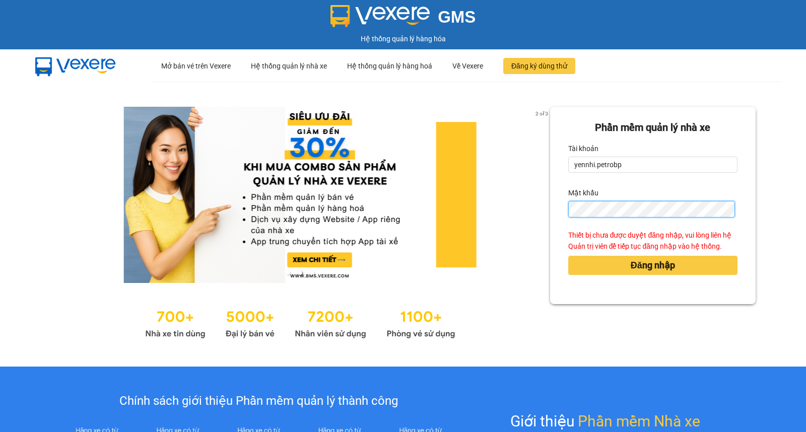
click at [568, 256] on button "Đăng nhập" at bounding box center [652, 265] width 169 height 19
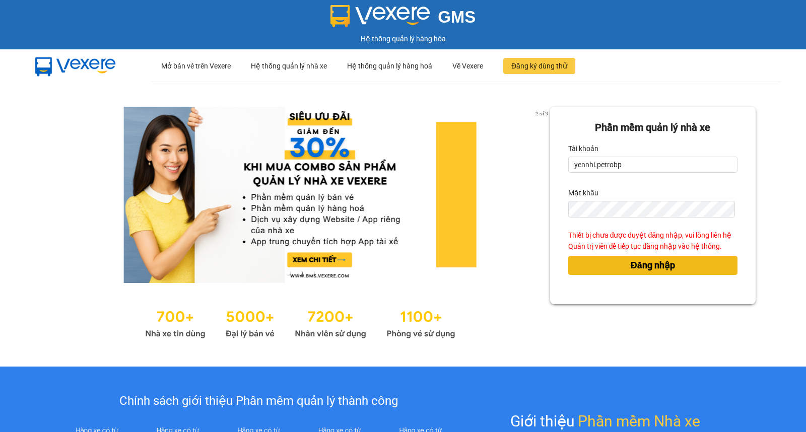
click at [640, 269] on span "Đăng nhập" at bounding box center [653, 265] width 44 height 14
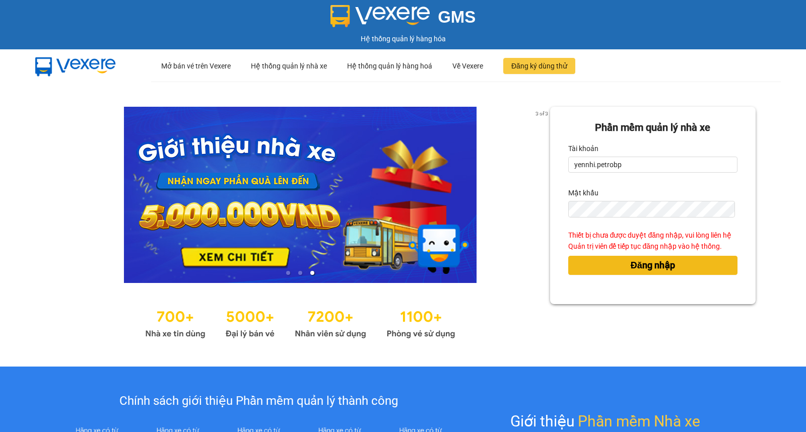
click at [640, 264] on span "Đăng nhập" at bounding box center [653, 265] width 44 height 14
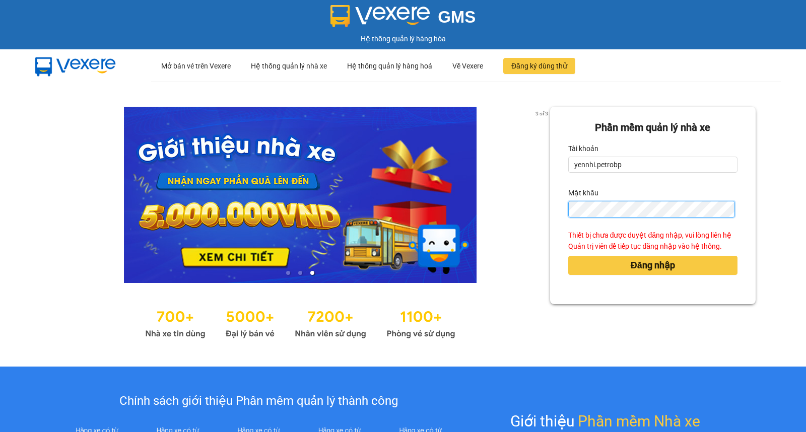
click at [568, 256] on button "Đăng nhập" at bounding box center [652, 265] width 169 height 19
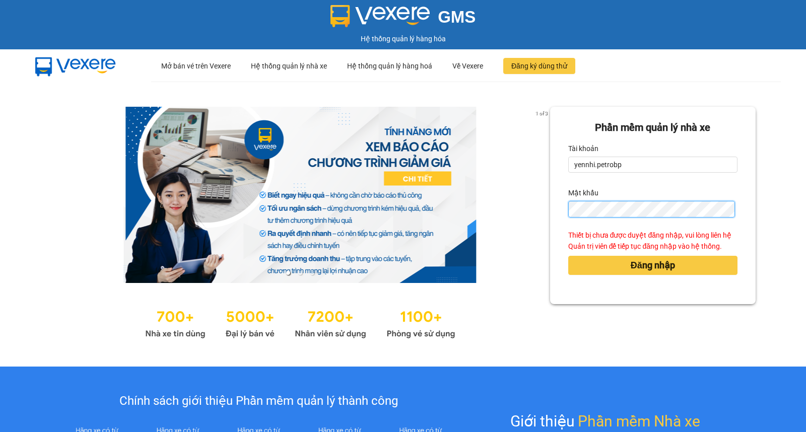
click at [568, 256] on button "Đăng nhập" at bounding box center [652, 265] width 169 height 19
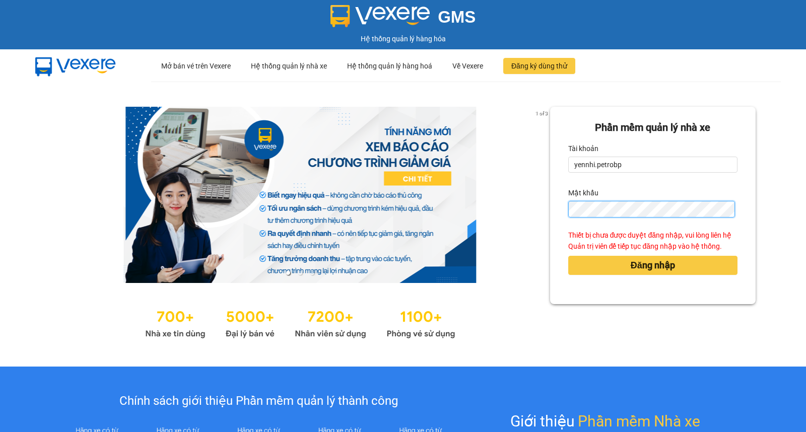
click at [568, 256] on button "Đăng nhập" at bounding box center [652, 265] width 169 height 19
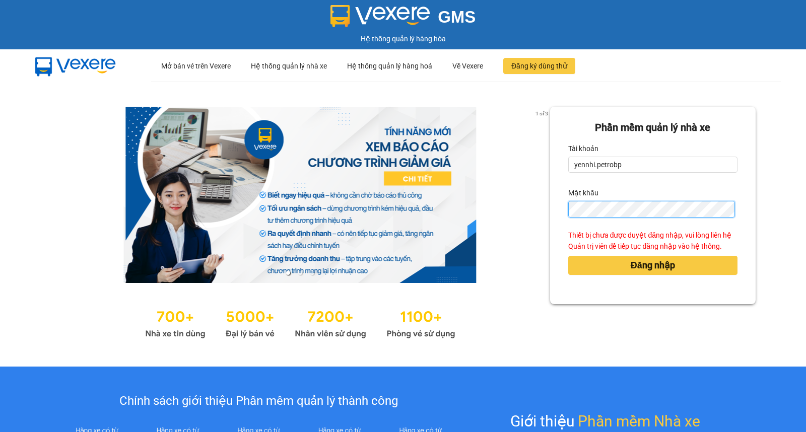
click at [568, 256] on button "Đăng nhập" at bounding box center [652, 265] width 169 height 19
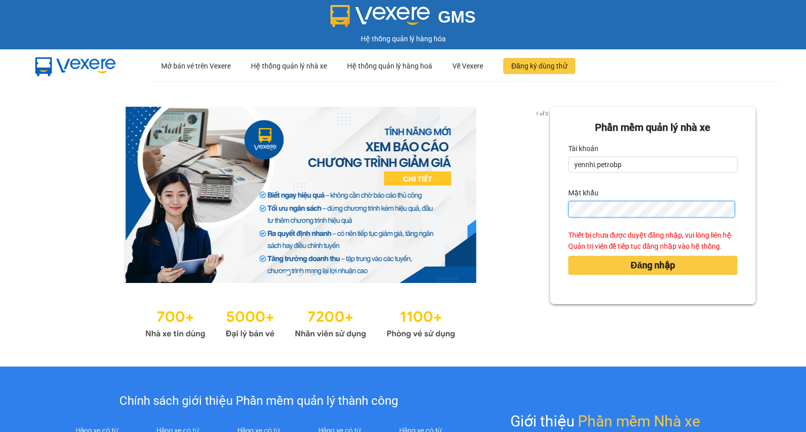
click at [568, 256] on button "Đăng nhập" at bounding box center [652, 265] width 169 height 19
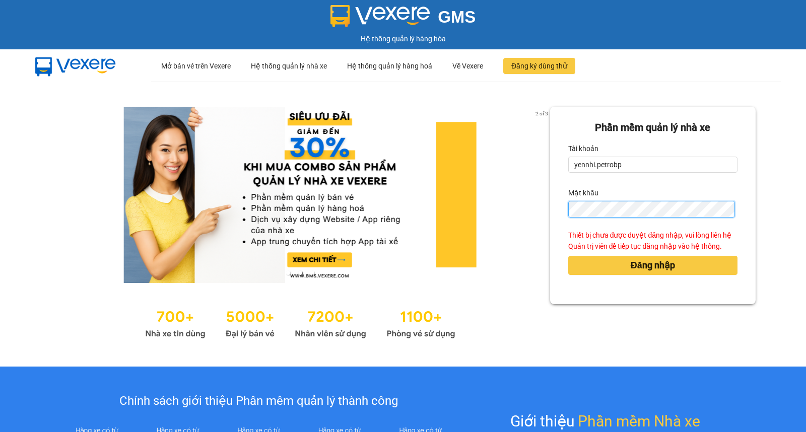
click at [568, 256] on button "Đăng nhập" at bounding box center [652, 265] width 169 height 19
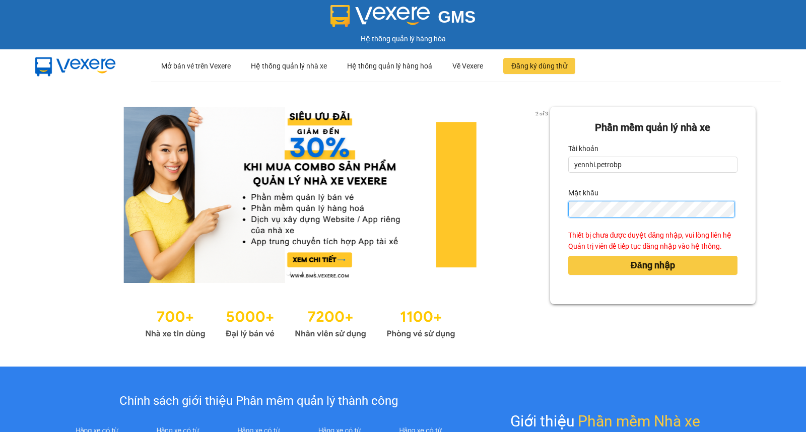
click at [568, 256] on button "Đăng nhập" at bounding box center [652, 265] width 169 height 19
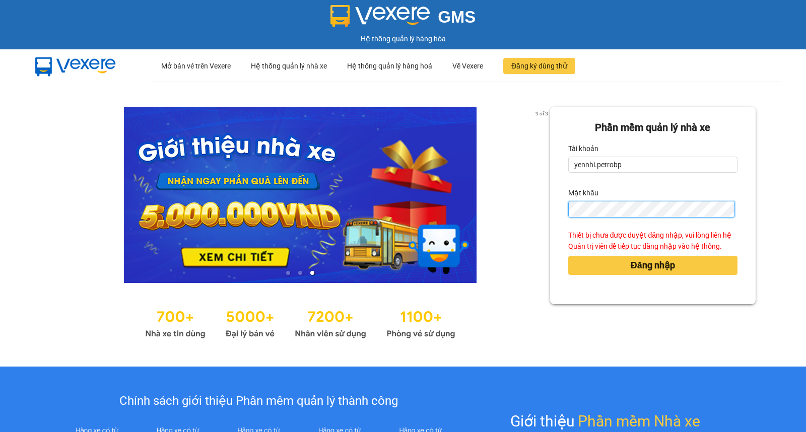
click at [568, 256] on button "Đăng nhập" at bounding box center [652, 265] width 169 height 19
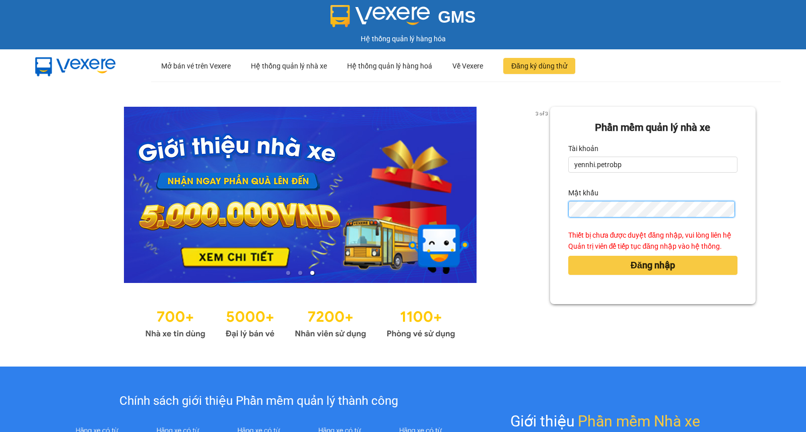
click at [568, 256] on button "Đăng nhập" at bounding box center [652, 265] width 169 height 19
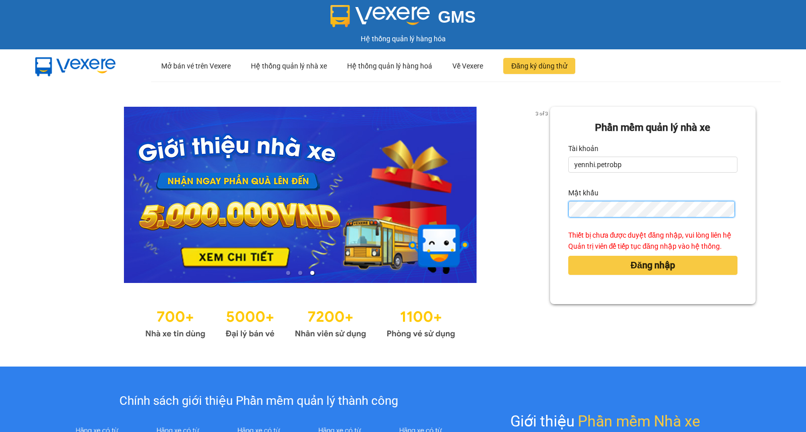
click at [568, 256] on button "Đăng nhập" at bounding box center [652, 265] width 169 height 19
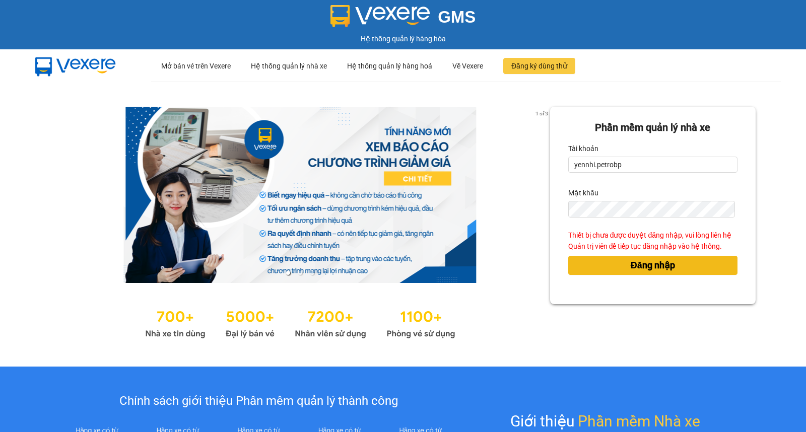
click at [656, 270] on span "Đăng nhập" at bounding box center [653, 265] width 44 height 14
click at [568, 256] on button "Đăng nhập" at bounding box center [652, 265] width 169 height 19
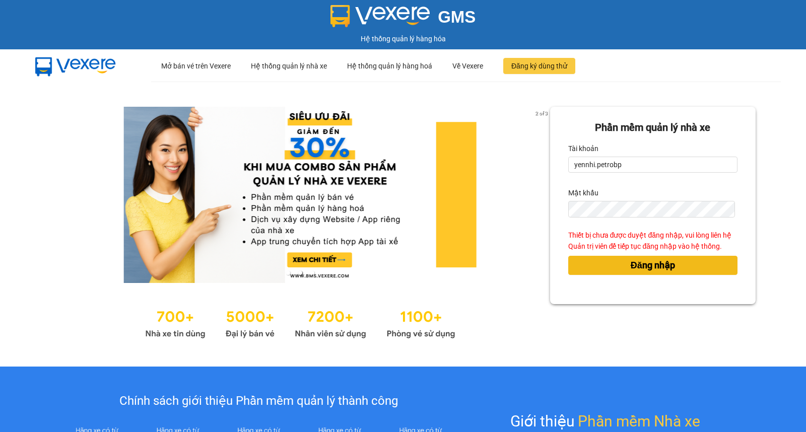
click at [568, 256] on button "Đăng nhập" at bounding box center [652, 265] width 169 height 19
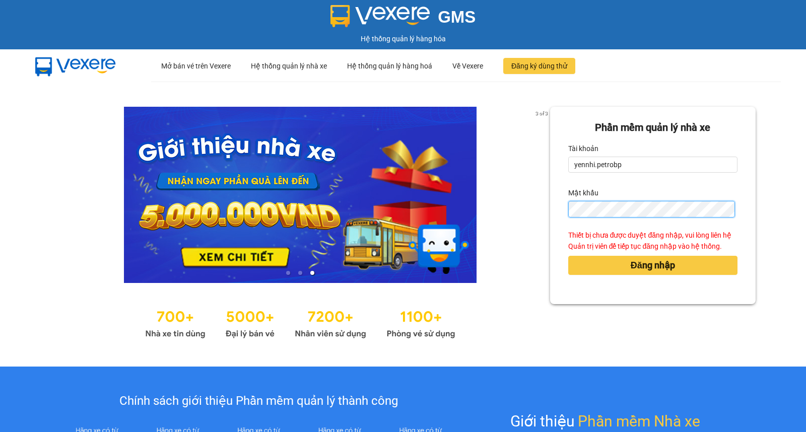
click at [568, 256] on button "Đăng nhập" at bounding box center [652, 265] width 169 height 19
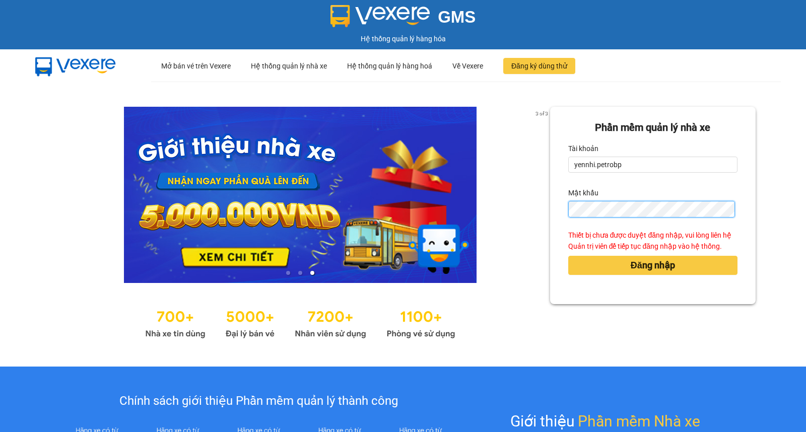
click at [568, 256] on button "Đăng nhập" at bounding box center [652, 265] width 169 height 19
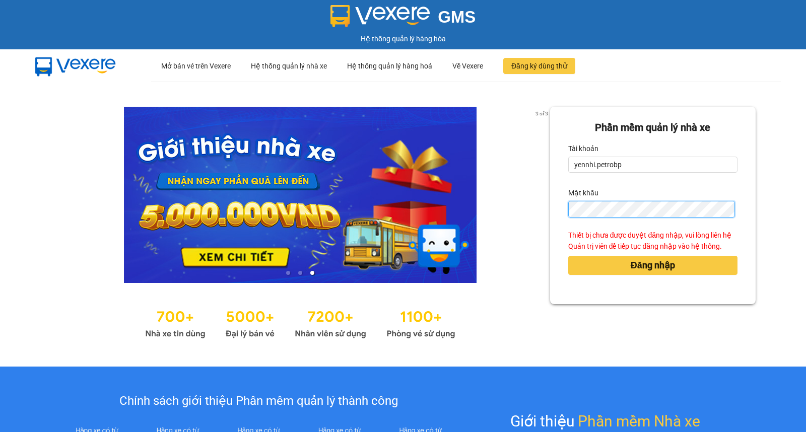
click at [568, 256] on button "Đăng nhập" at bounding box center [652, 265] width 169 height 19
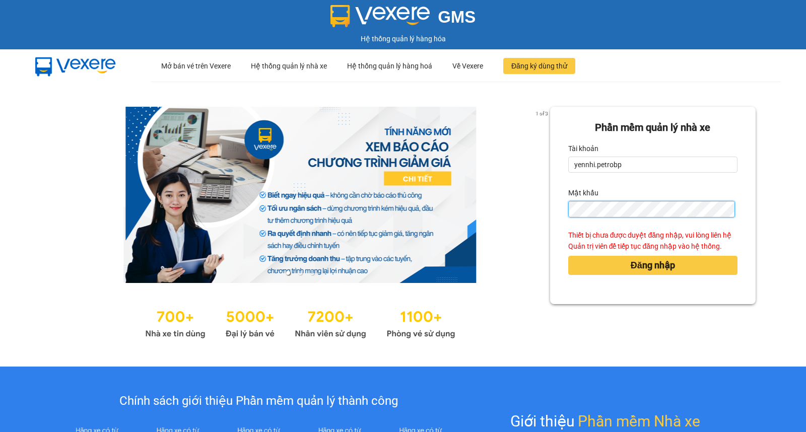
click at [568, 256] on button "Đăng nhập" at bounding box center [652, 265] width 169 height 19
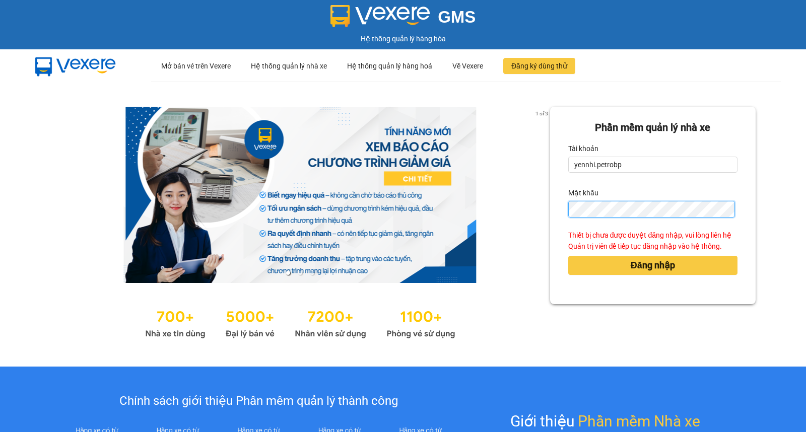
click at [568, 256] on button "Đăng nhập" at bounding box center [652, 265] width 169 height 19
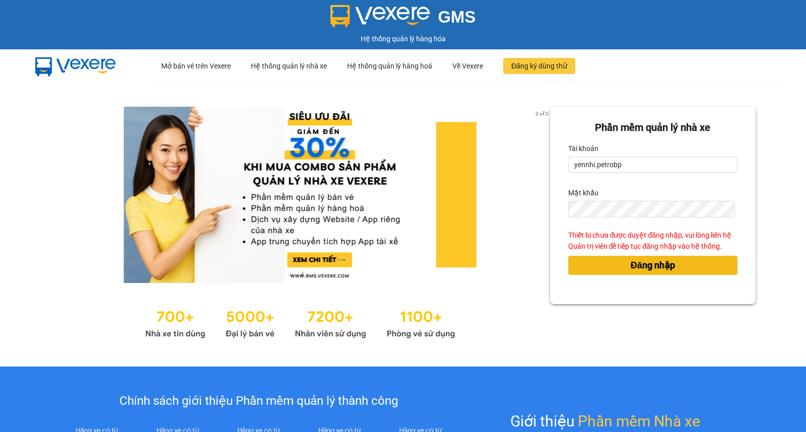
click at [632, 259] on span "Đăng nhập" at bounding box center [653, 265] width 44 height 14
click at [568, 256] on button "Đăng nhập" at bounding box center [652, 265] width 169 height 19
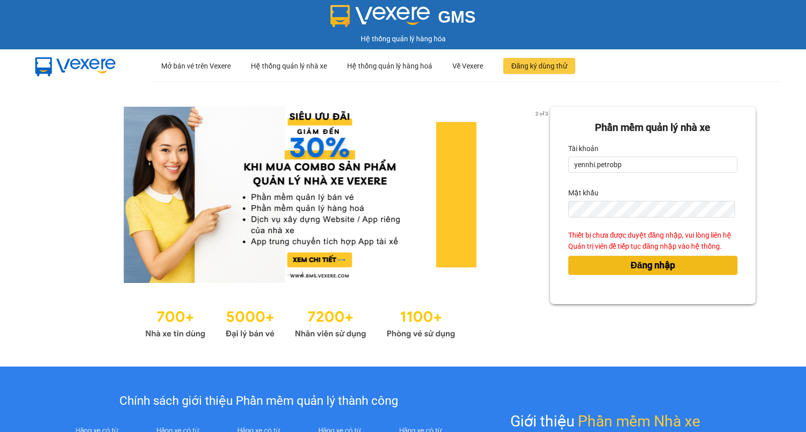
click at [568, 256] on button "Đăng nhập" at bounding box center [652, 265] width 169 height 19
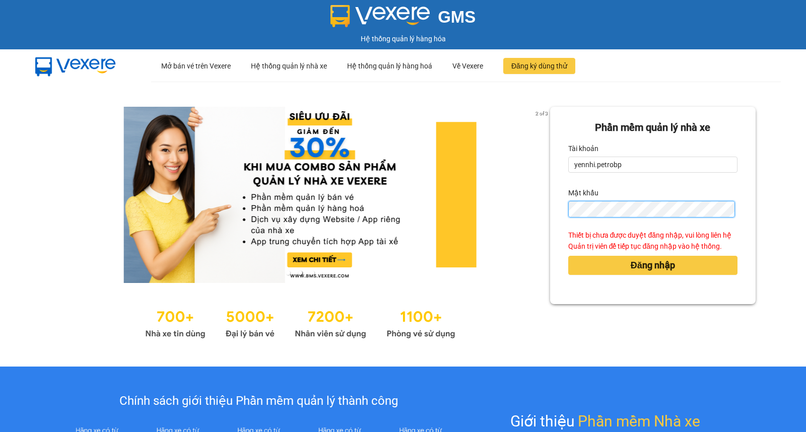
click at [568, 256] on button "Đăng nhập" at bounding box center [652, 265] width 169 height 19
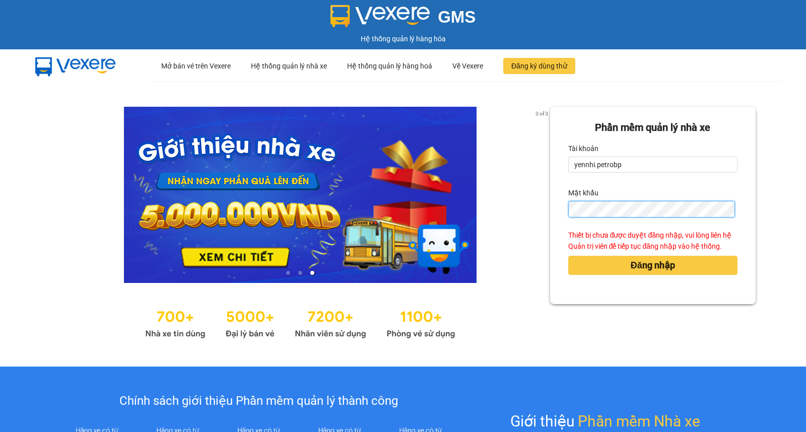
click at [568, 256] on button "Đăng nhập" at bounding box center [652, 265] width 169 height 19
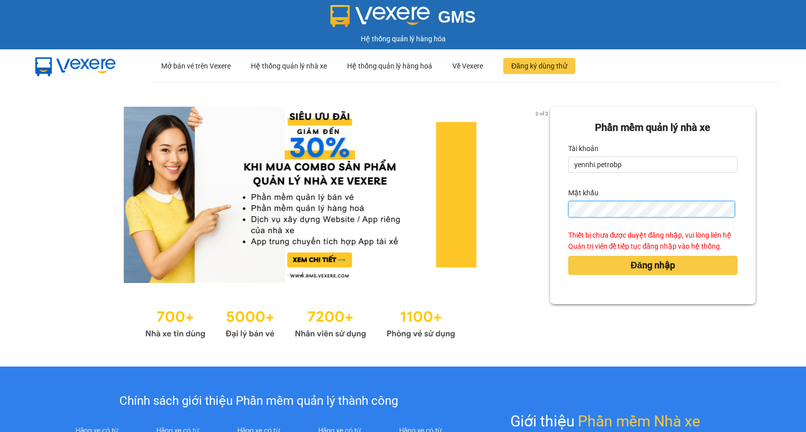
click at [568, 256] on button "Đăng nhập" at bounding box center [652, 265] width 169 height 19
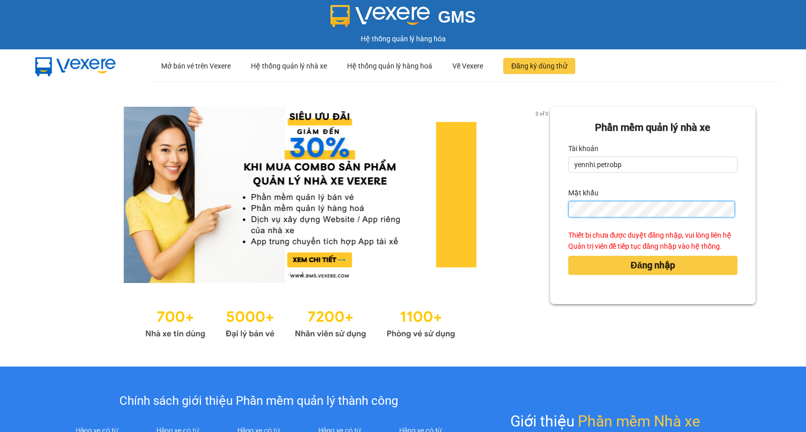
click at [568, 256] on button "Đăng nhập" at bounding box center [652, 265] width 169 height 19
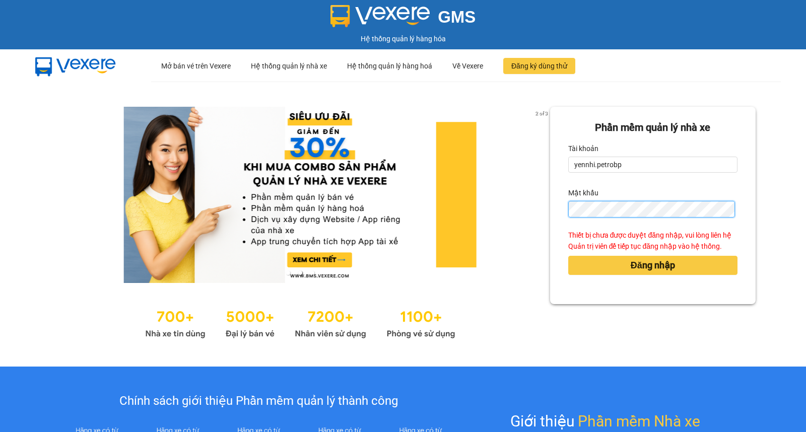
click at [568, 256] on button "Đăng nhập" at bounding box center [652, 265] width 169 height 19
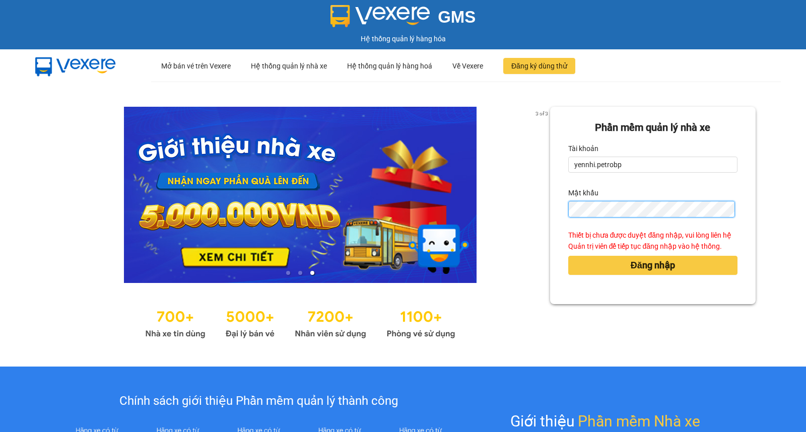
click at [568, 256] on button "Đăng nhập" at bounding box center [652, 265] width 169 height 19
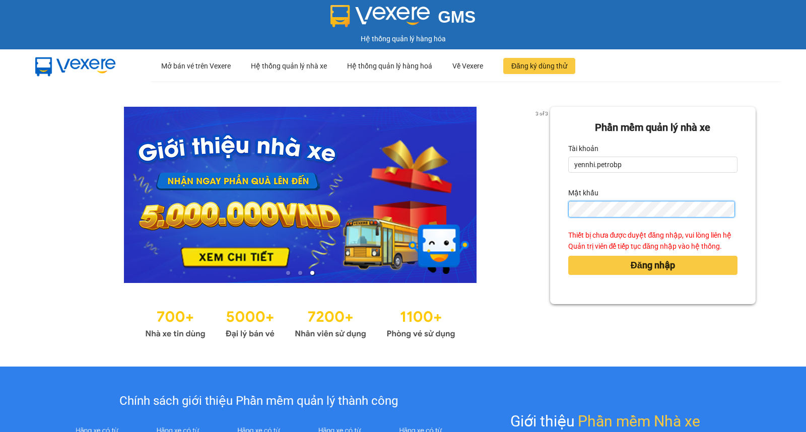
click at [568, 256] on button "Đăng nhập" at bounding box center [652, 265] width 169 height 19
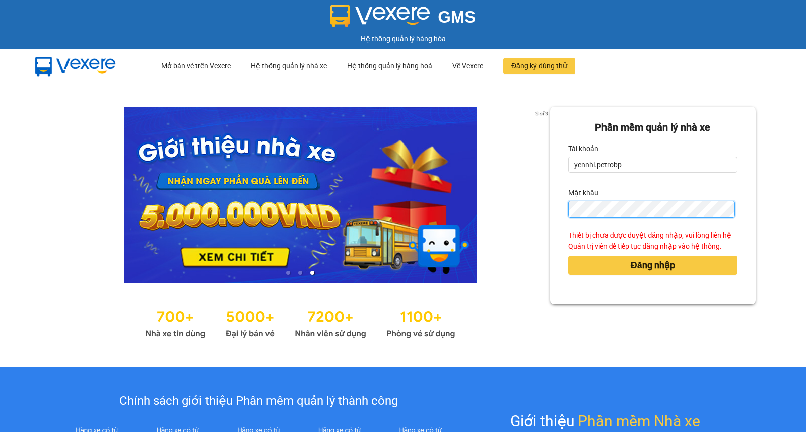
click at [568, 256] on button "Đăng nhập" at bounding box center [652, 265] width 169 height 19
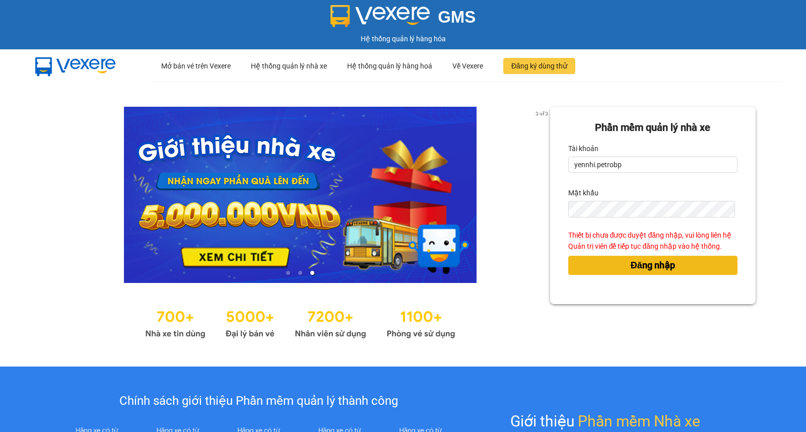
click at [641, 265] on span "Đăng nhập" at bounding box center [653, 265] width 44 height 14
click at [568, 256] on button "Đăng nhập" at bounding box center [652, 265] width 169 height 19
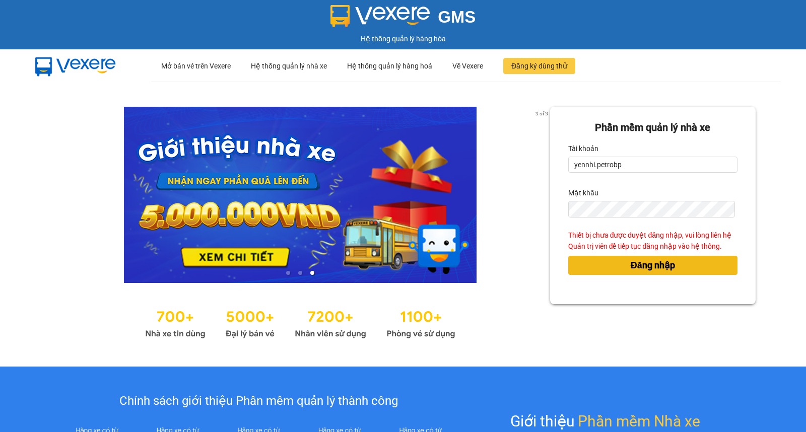
click at [568, 256] on button "Đăng nhập" at bounding box center [652, 265] width 169 height 19
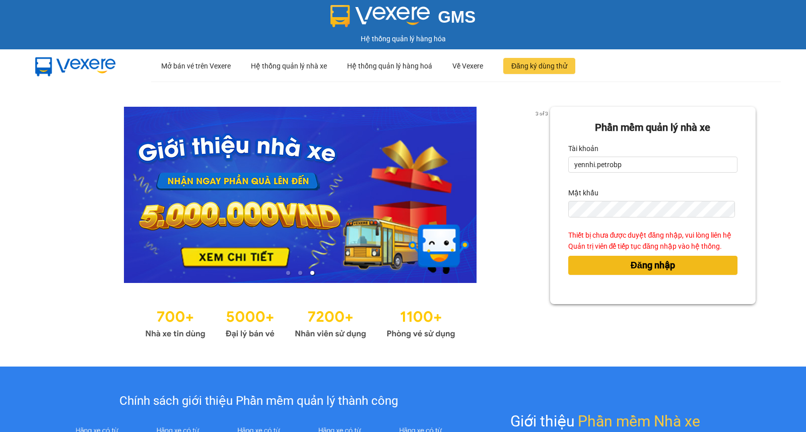
click at [568, 256] on button "Đăng nhập" at bounding box center [652, 265] width 169 height 19
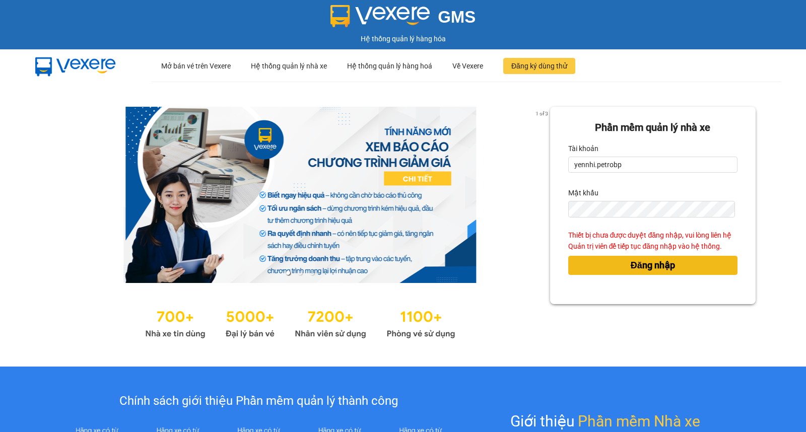
click at [568, 256] on button "Đăng nhập" at bounding box center [652, 265] width 169 height 19
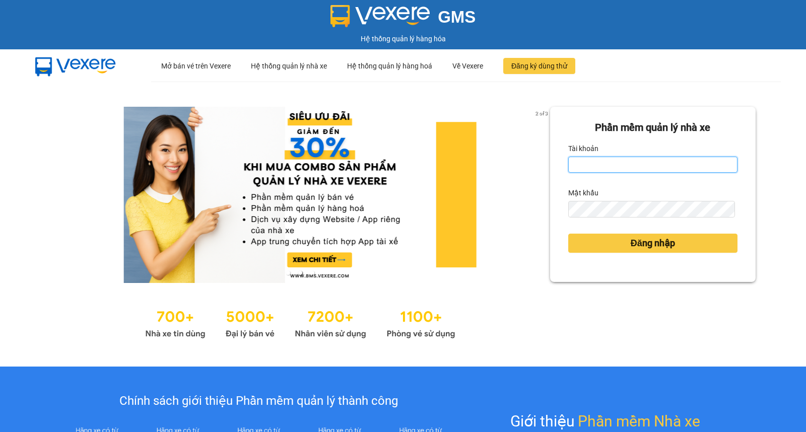
click at [607, 168] on input "Tài khoản" at bounding box center [652, 165] width 169 height 16
type input "yennhi.petrobp"
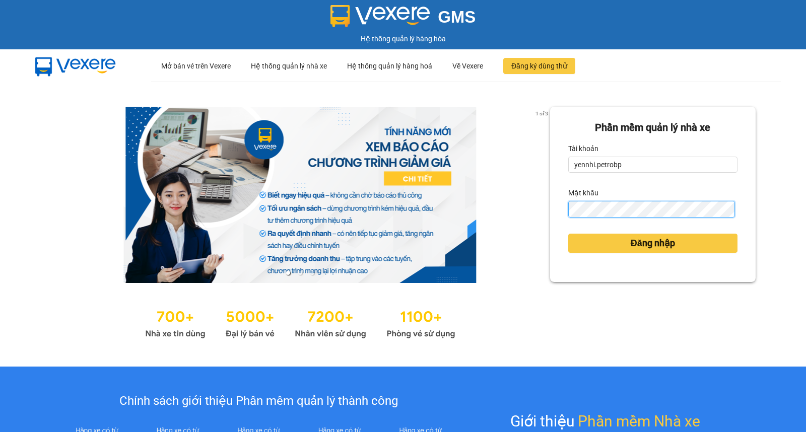
click at [568, 234] on button "Đăng nhập" at bounding box center [652, 243] width 169 height 19
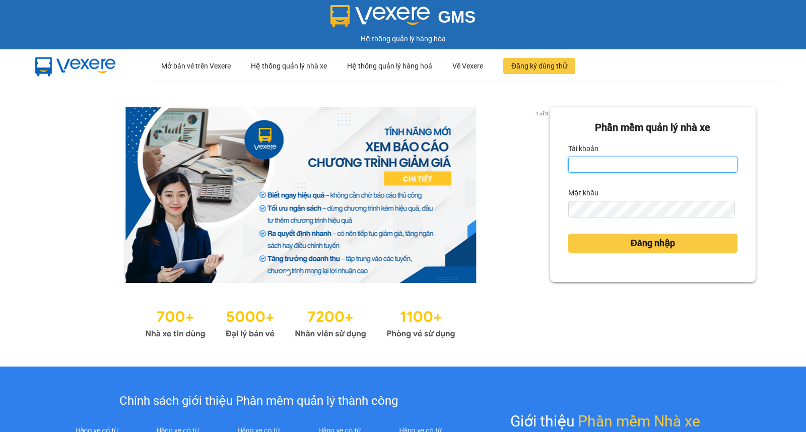
click at [607, 165] on input "Tài khoản" at bounding box center [652, 165] width 169 height 16
type input "yennhi.petrobp"
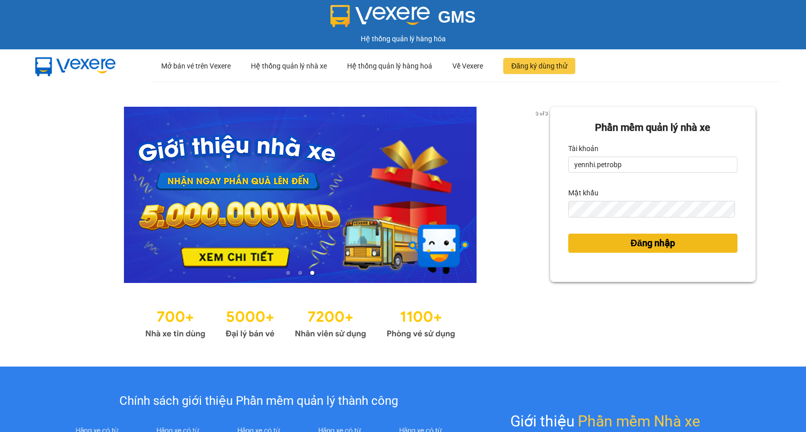
click at [640, 242] on span "Đăng nhập" at bounding box center [653, 243] width 44 height 14
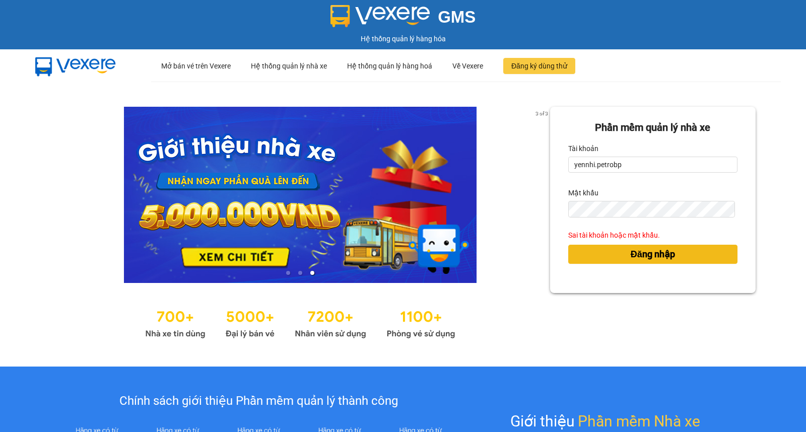
click at [673, 248] on button "Đăng nhập" at bounding box center [652, 254] width 169 height 19
click at [568, 245] on button "Đăng nhập" at bounding box center [652, 254] width 169 height 19
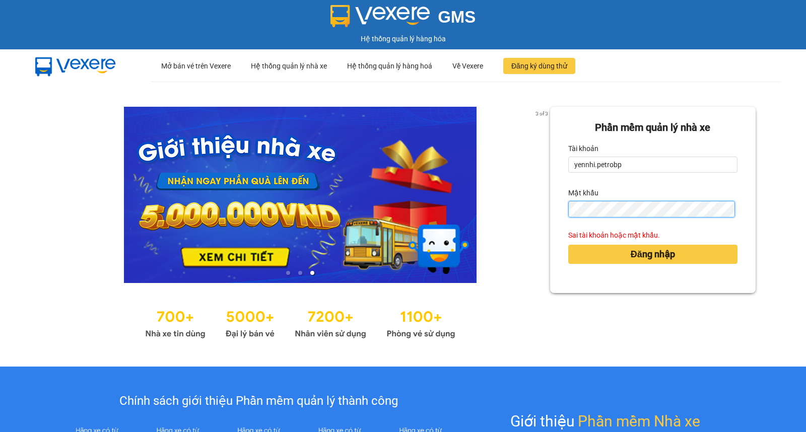
click at [568, 245] on button "Đăng nhập" at bounding box center [652, 254] width 169 height 19
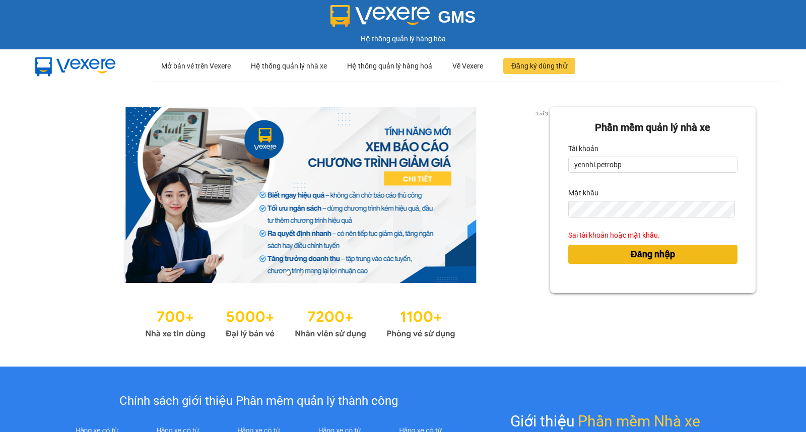
click at [633, 260] on span "Đăng nhập" at bounding box center [653, 254] width 44 height 14
click at [568, 245] on button "Đăng nhập" at bounding box center [652, 254] width 169 height 19
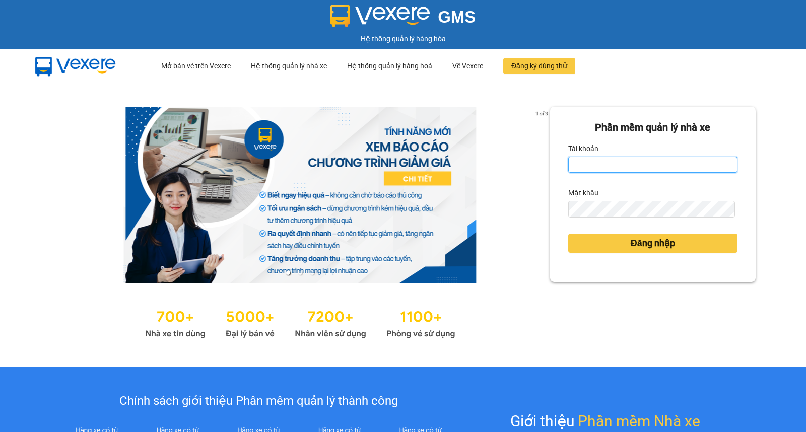
click at [633, 166] on input "Tài khoản" at bounding box center [652, 165] width 169 height 16
click at [648, 164] on input "yennhi.petrobp" at bounding box center [652, 165] width 169 height 16
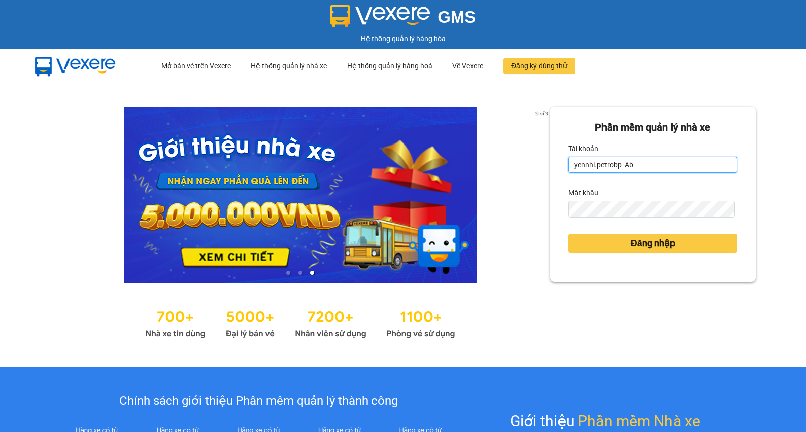
drag, startPoint x: 619, startPoint y: 163, endPoint x: 628, endPoint y: 163, distance: 9.1
click at [628, 163] on input "yennhi.petrobp Ab" at bounding box center [652, 165] width 169 height 16
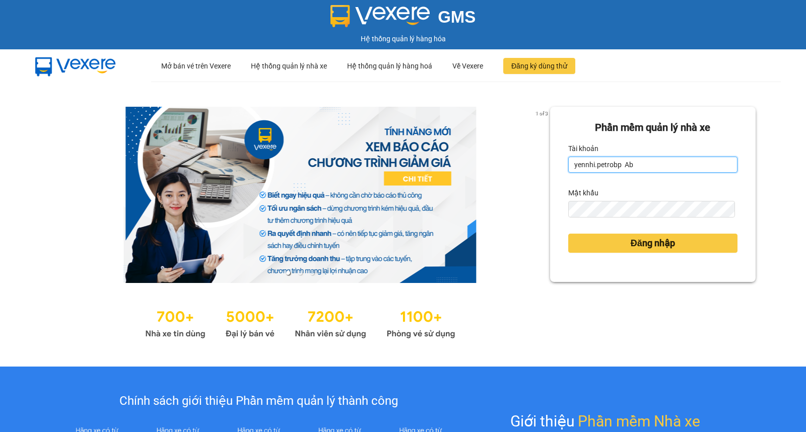
click at [637, 166] on input "yennhi.petrobp Ab" at bounding box center [652, 165] width 169 height 16
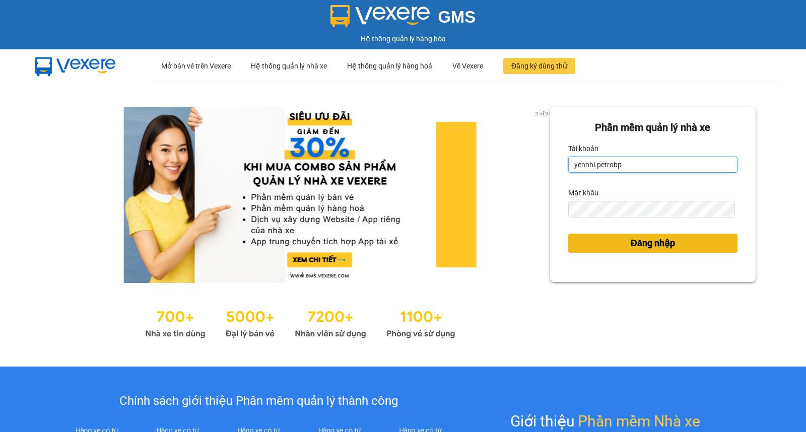
click at [568, 234] on button "Đăng nhập" at bounding box center [652, 243] width 169 height 19
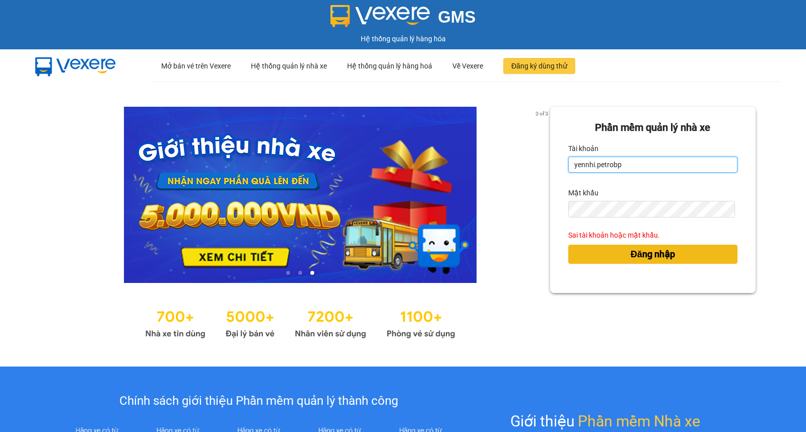
click at [568, 245] on button "Đăng nhập" at bounding box center [652, 254] width 169 height 19
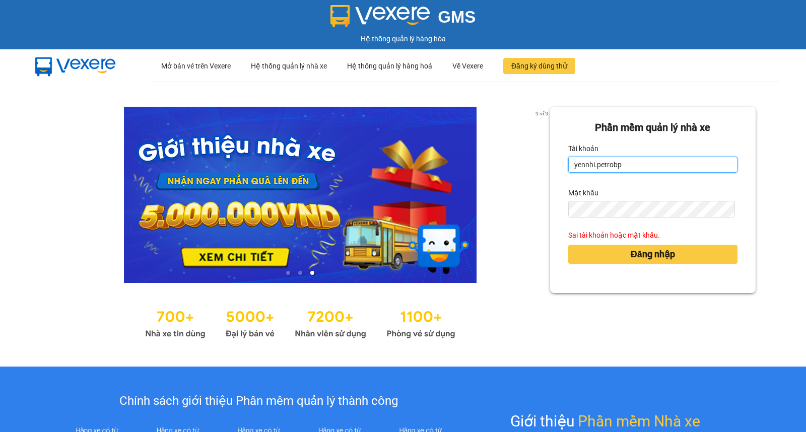
click at [568, 245] on button "Đăng nhập" at bounding box center [652, 254] width 169 height 19
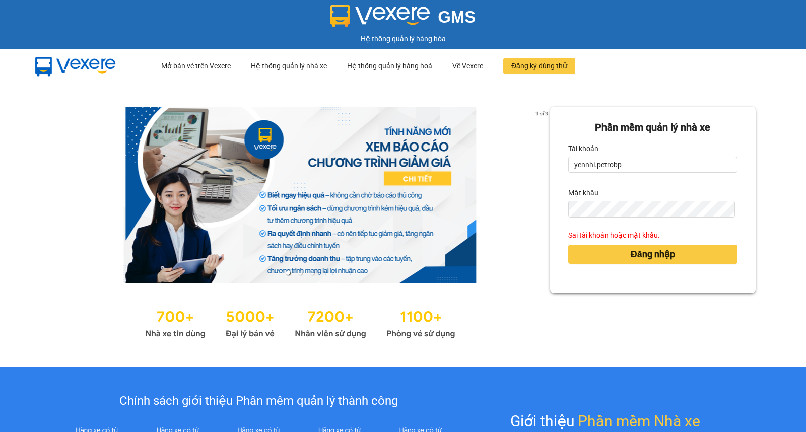
click at [623, 173] on form "Phần mềm quản lý nhà xe Tài khoản yennhi.petrobp Mật khẩu Sai tài khoản hoặc mậ…" at bounding box center [652, 200] width 169 height 160
click at [625, 165] on input "yennhi.petrobp" at bounding box center [652, 165] width 169 height 16
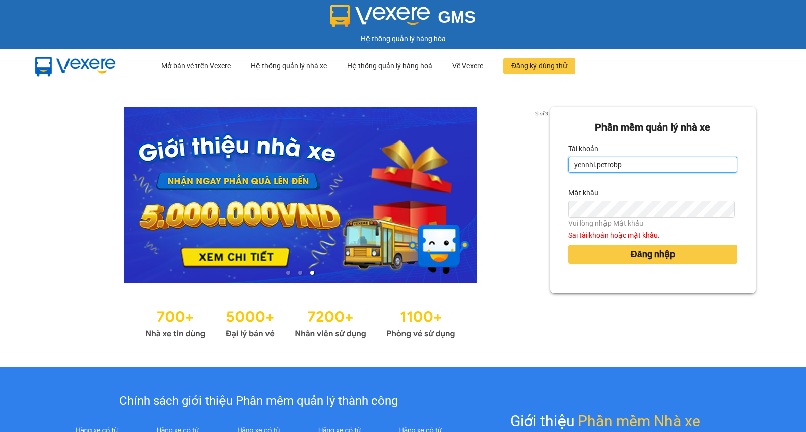
click at [632, 166] on input "yennhi.petrobp" at bounding box center [652, 165] width 169 height 16
click at [638, 163] on input "yennhi.petrobp 123456Ab" at bounding box center [652, 165] width 169 height 16
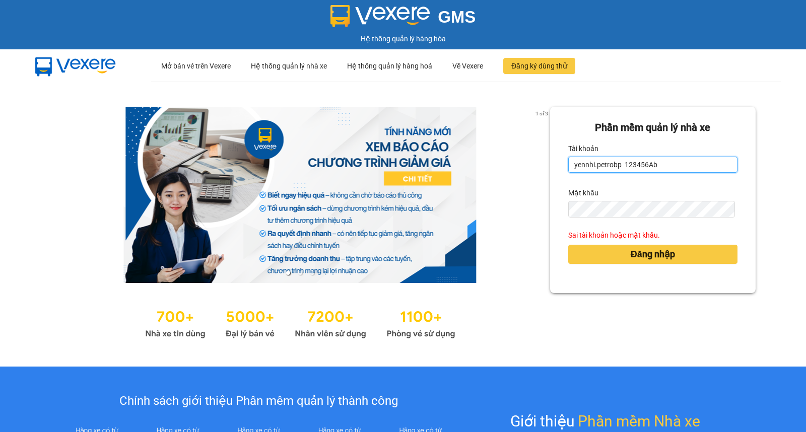
click at [663, 168] on input "yennhi.petrobp 123456Ab" at bounding box center [652, 165] width 169 height 16
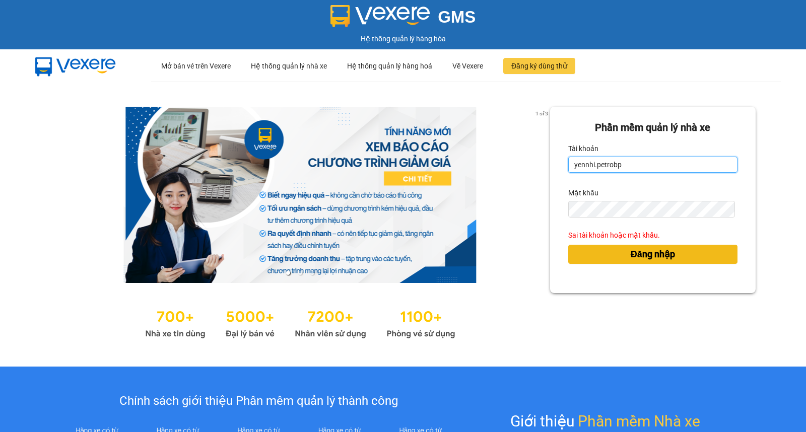
type input "yennhi.petrobp"
click at [640, 255] on span "Đăng nhập" at bounding box center [653, 254] width 44 height 14
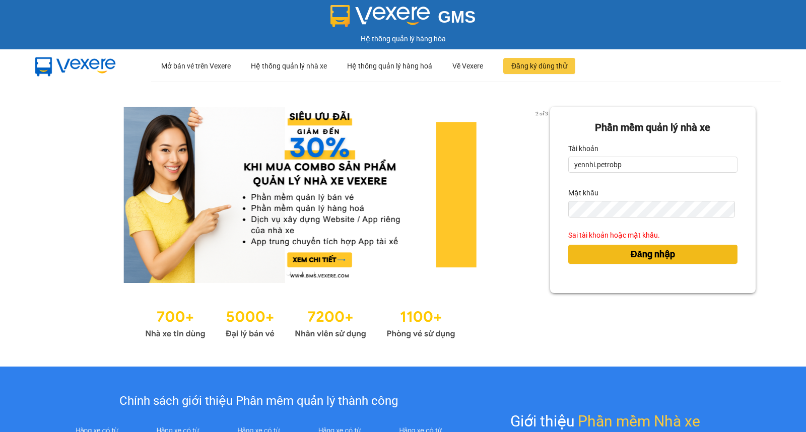
click at [568, 245] on button "Đăng nhập" at bounding box center [652, 254] width 169 height 19
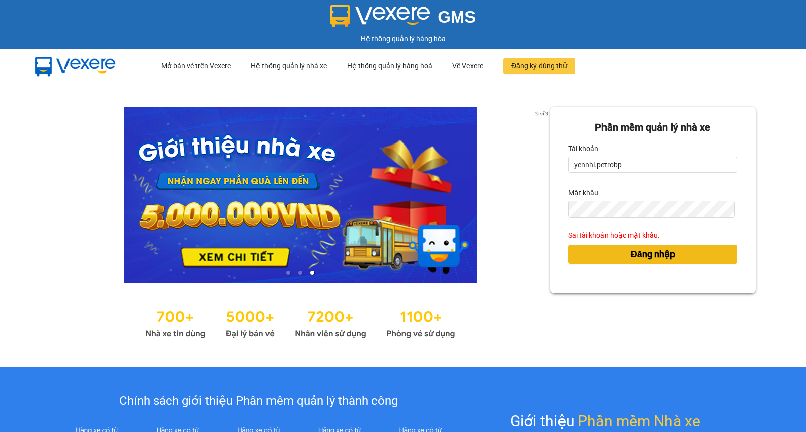
click at [643, 246] on button "Đăng nhập" at bounding box center [652, 254] width 169 height 19
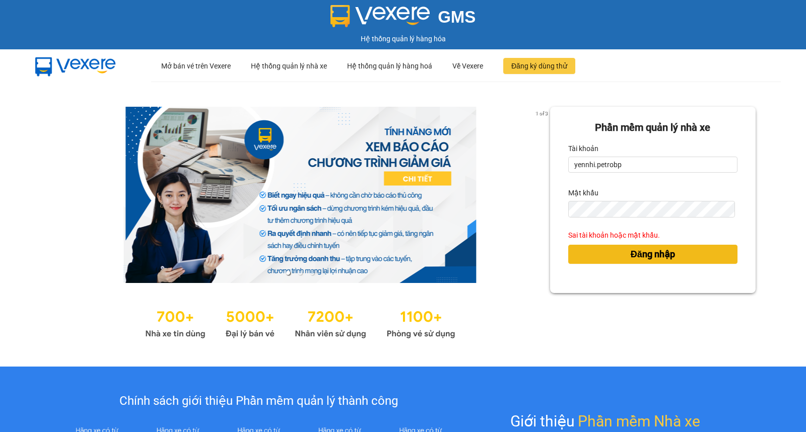
click at [633, 250] on span "Đăng nhập" at bounding box center [653, 254] width 44 height 14
click at [769, 163] on div "1 of 3 Phần mềm quản lý nhà xe Tài khoản yennhi.petrobp Mật khẩu Sai tài khoản …" at bounding box center [403, 224] width 806 height 285
click at [668, 254] on span "Đăng nhập" at bounding box center [653, 254] width 44 height 14
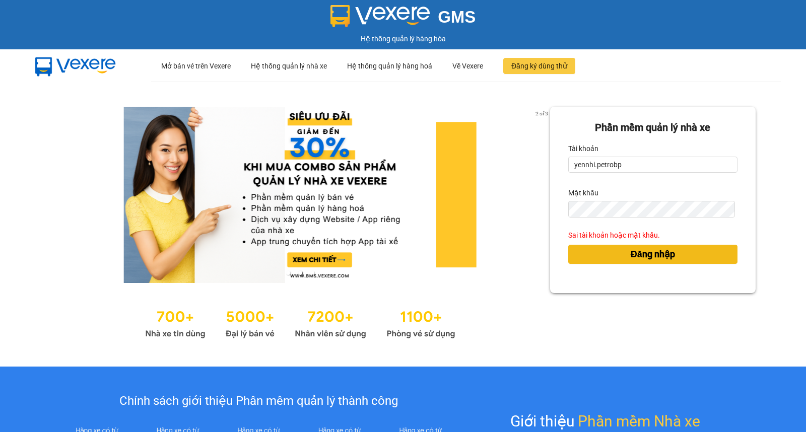
click at [668, 254] on span "Đăng nhập" at bounding box center [653, 254] width 44 height 14
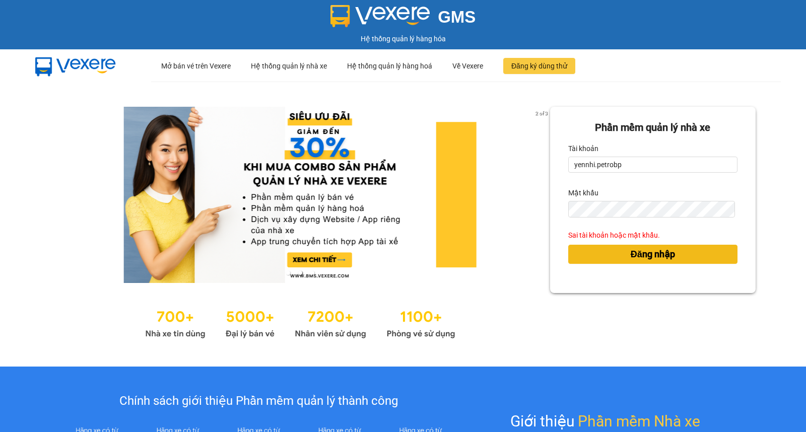
click at [668, 254] on span "Đăng nhập" at bounding box center [653, 254] width 44 height 14
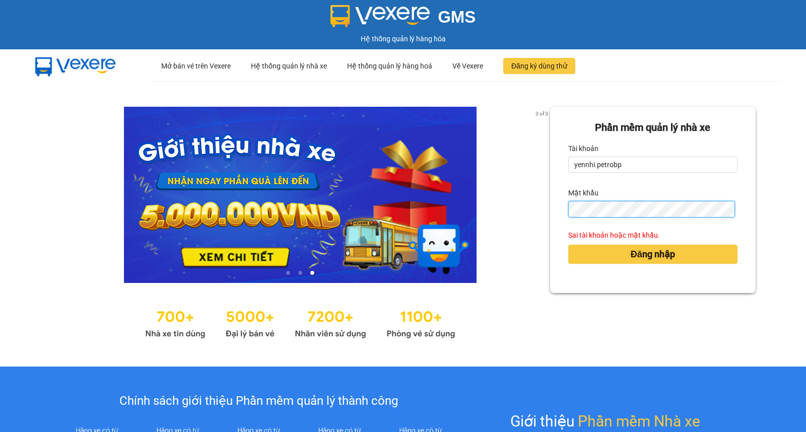
click at [568, 245] on button "Đăng nhập" at bounding box center [652, 254] width 169 height 19
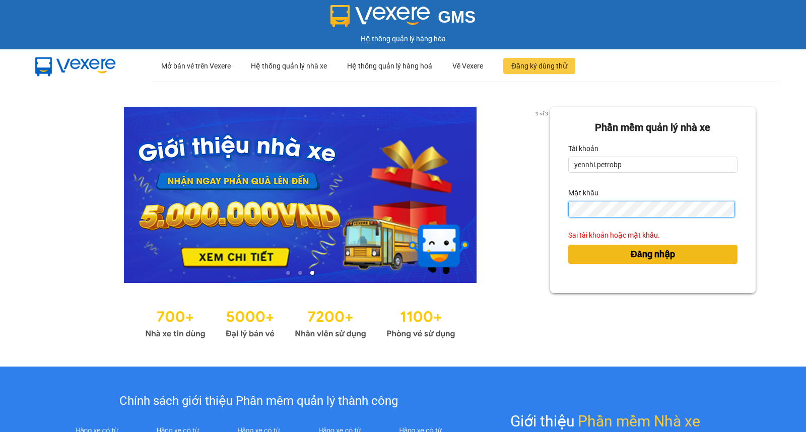
click at [568, 245] on button "Đăng nhập" at bounding box center [652, 254] width 169 height 19
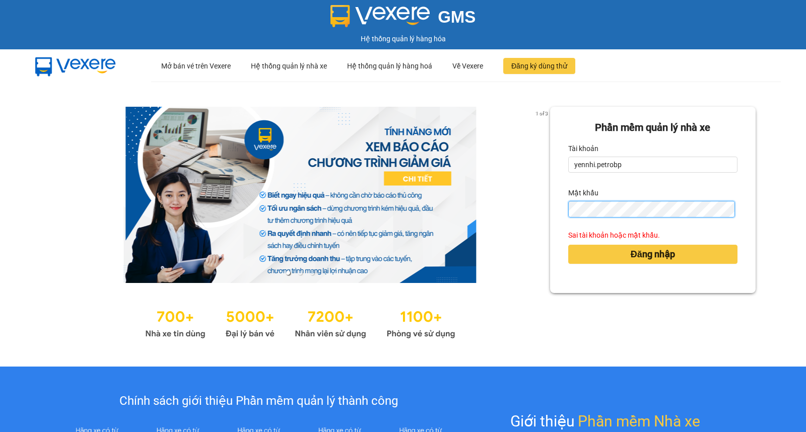
click at [568, 245] on button "Đăng nhập" at bounding box center [652, 254] width 169 height 19
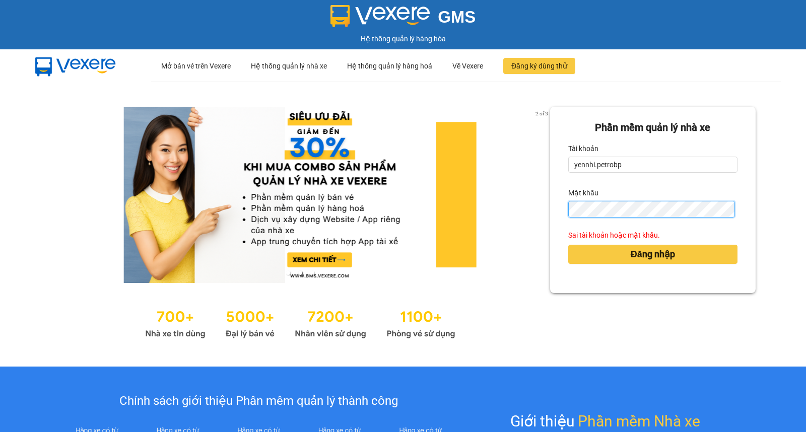
click at [568, 245] on button "Đăng nhập" at bounding box center [652, 254] width 169 height 19
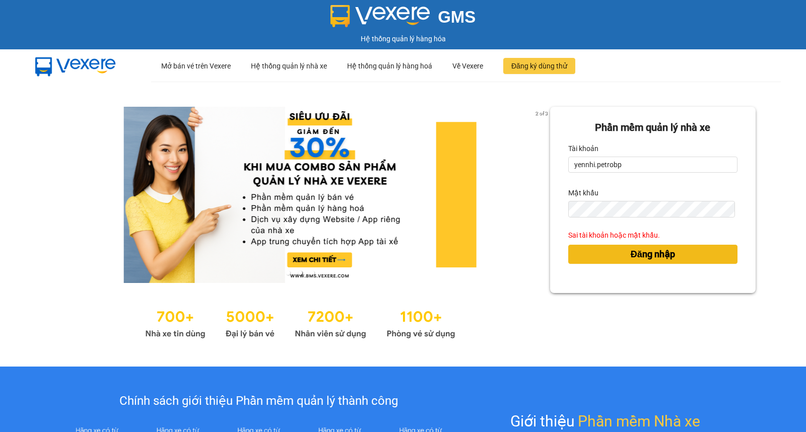
click at [619, 255] on button "Đăng nhập" at bounding box center [652, 254] width 169 height 19
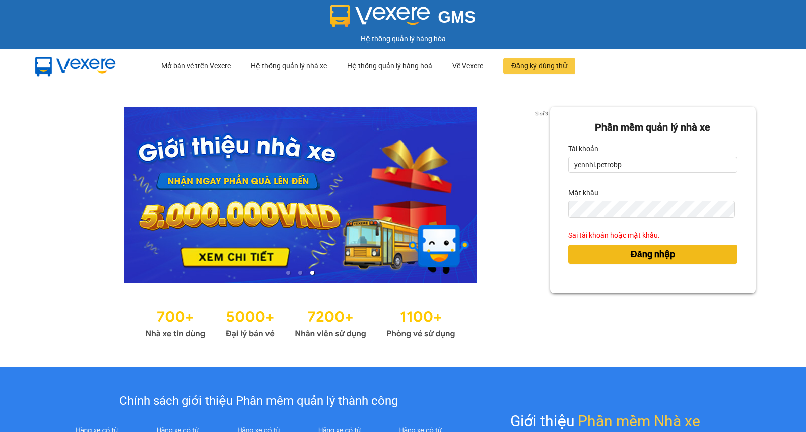
click at [619, 255] on button "Đăng nhập" at bounding box center [652, 254] width 169 height 19
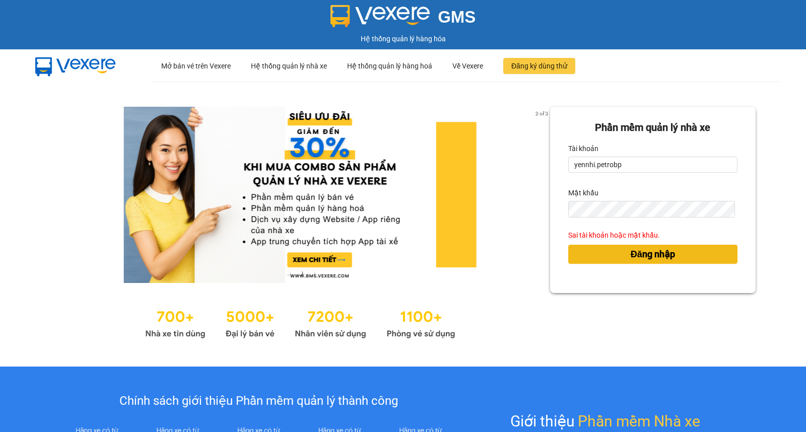
click at [634, 252] on span "Đăng nhập" at bounding box center [653, 254] width 44 height 14
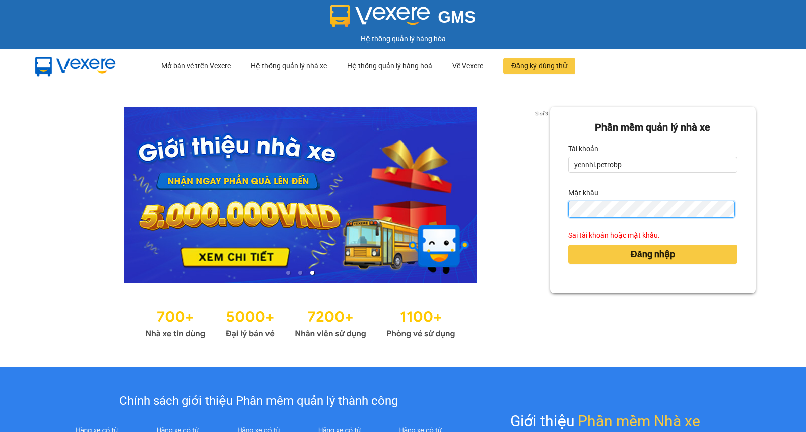
click at [568, 245] on button "Đăng nhập" at bounding box center [652, 254] width 169 height 19
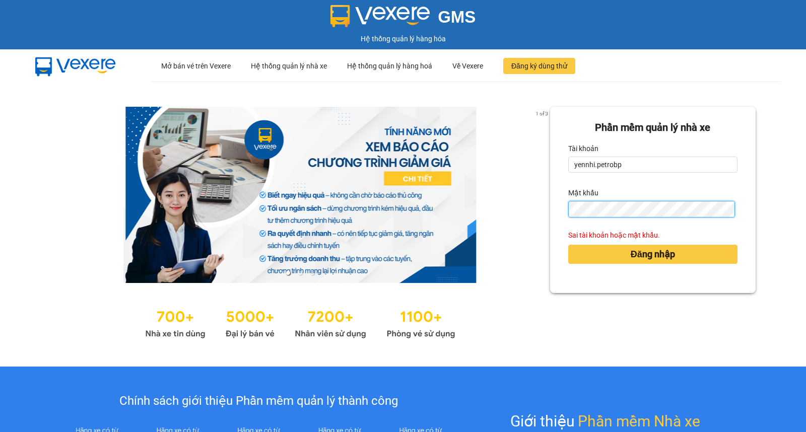
click at [568, 245] on button "Đăng nhập" at bounding box center [652, 254] width 169 height 19
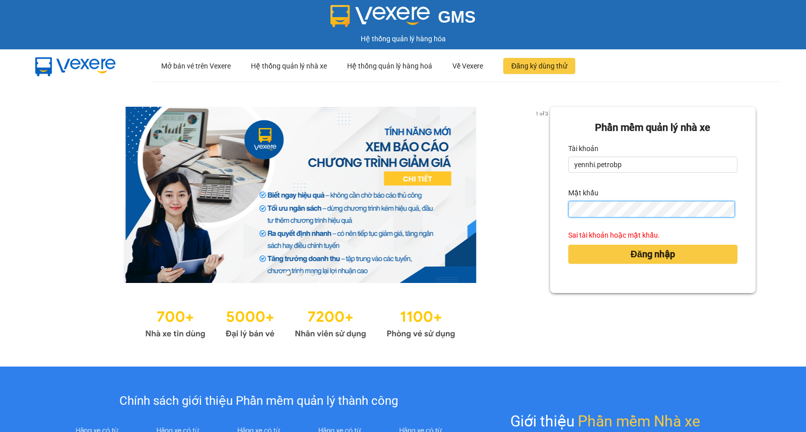
click at [568, 245] on button "Đăng nhập" at bounding box center [652, 254] width 169 height 19
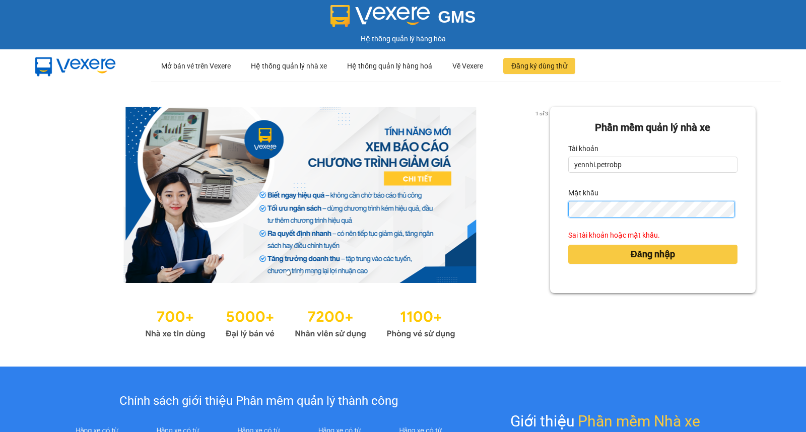
click at [568, 245] on button "Đăng nhập" at bounding box center [652, 254] width 169 height 19
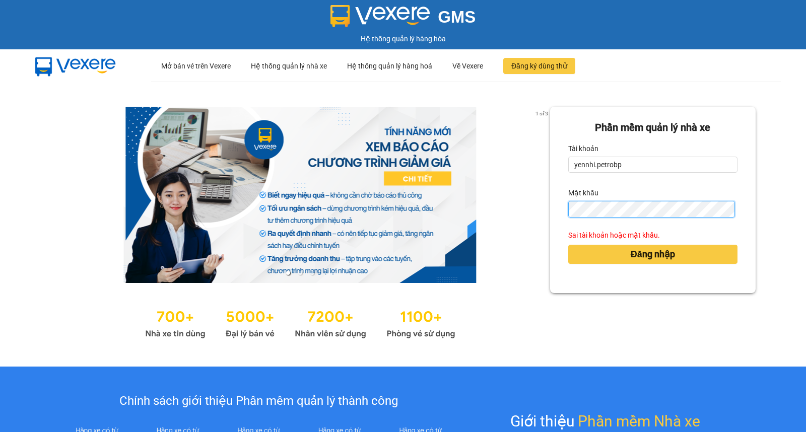
click at [568, 245] on button "Đăng nhập" at bounding box center [652, 254] width 169 height 19
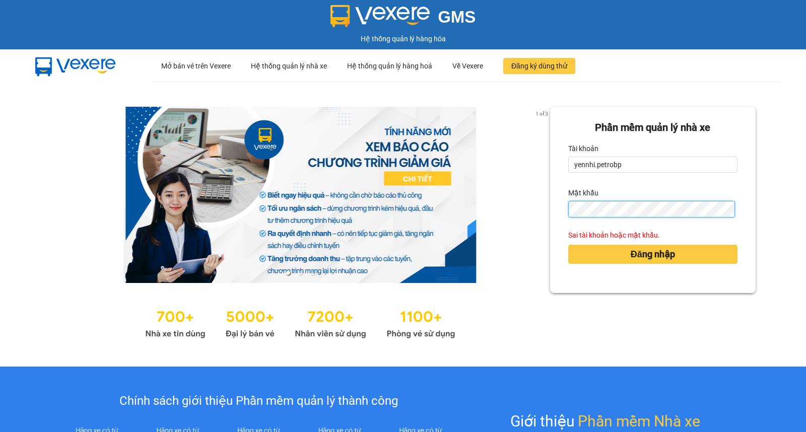
click at [568, 245] on button "Đăng nhập" at bounding box center [652, 254] width 169 height 19
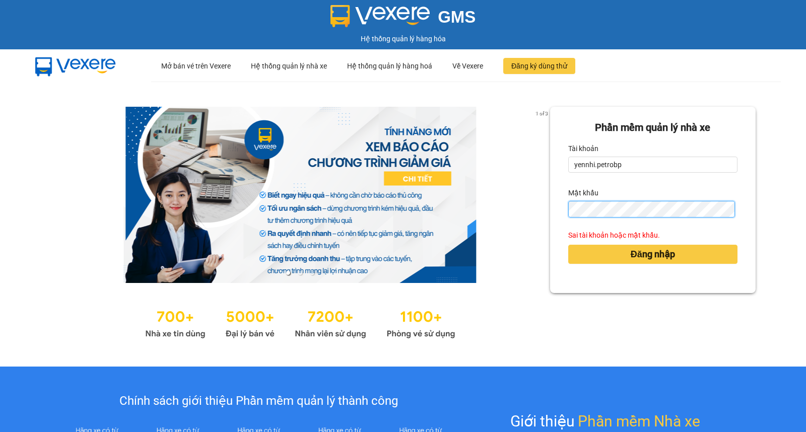
click at [568, 245] on button "Đăng nhập" at bounding box center [652, 254] width 169 height 19
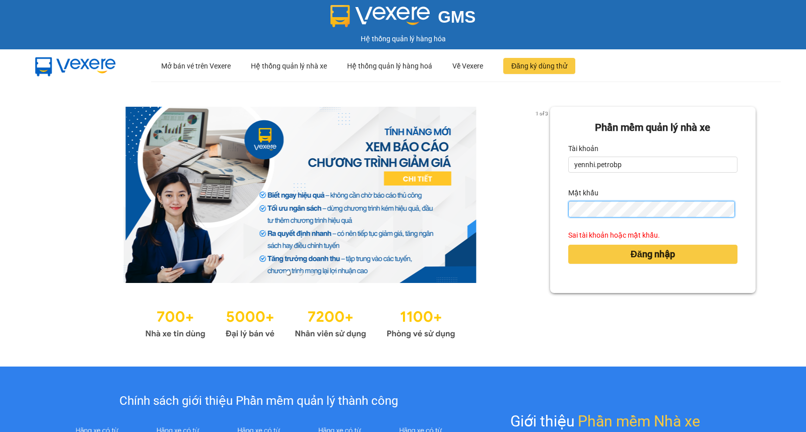
click at [568, 245] on button "Đăng nhập" at bounding box center [652, 254] width 169 height 19
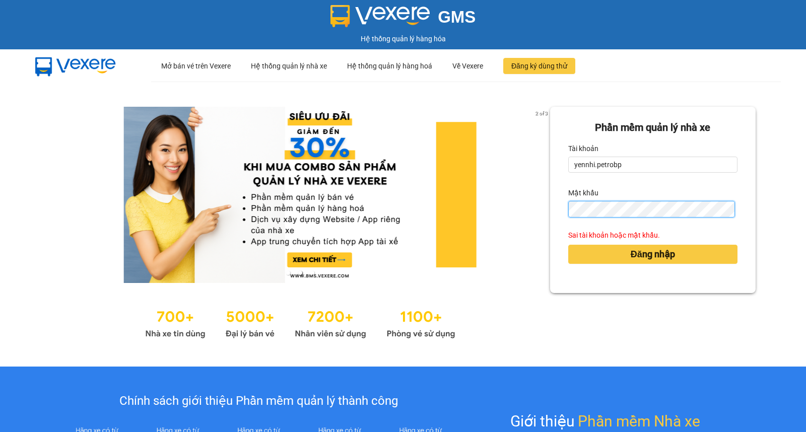
click at [568, 245] on button "Đăng nhập" at bounding box center [652, 254] width 169 height 19
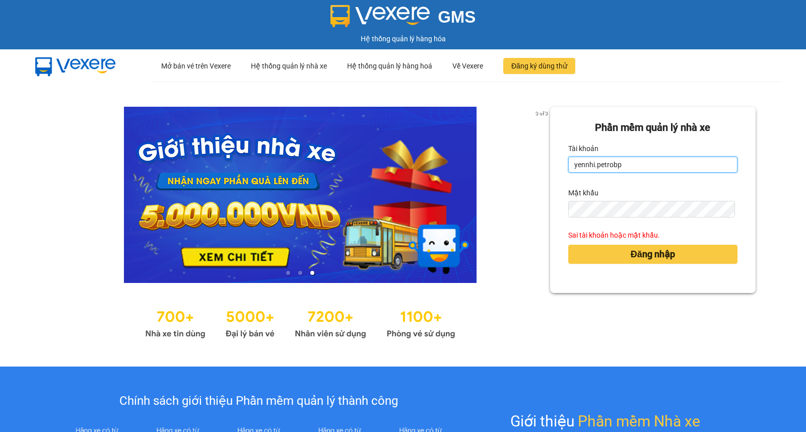
click at [633, 168] on input "yennhi.petrobp" at bounding box center [652, 165] width 169 height 16
click at [568, 245] on button "Đăng nhập" at bounding box center [652, 254] width 169 height 19
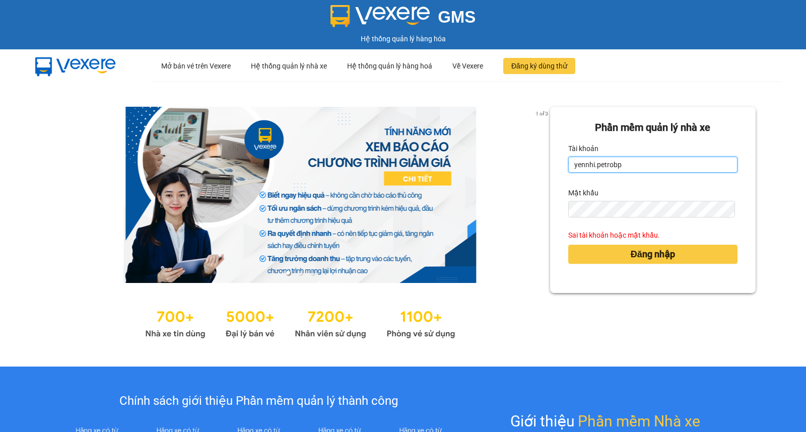
click at [568, 245] on button "Đăng nhập" at bounding box center [652, 254] width 169 height 19
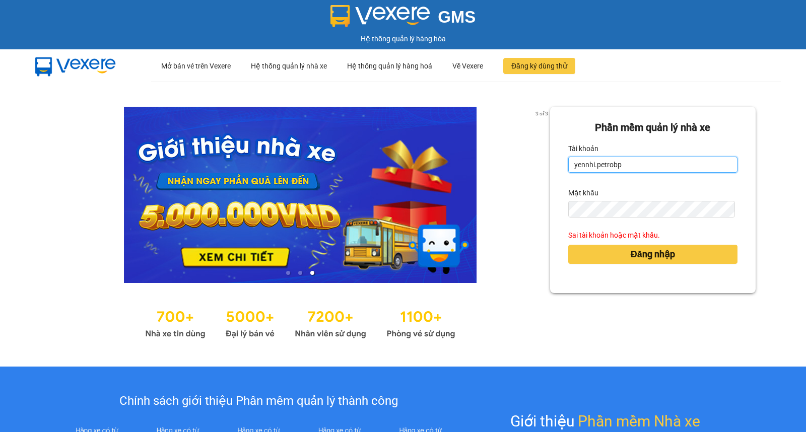
click at [568, 245] on button "Đăng nhập" at bounding box center [652, 254] width 169 height 19
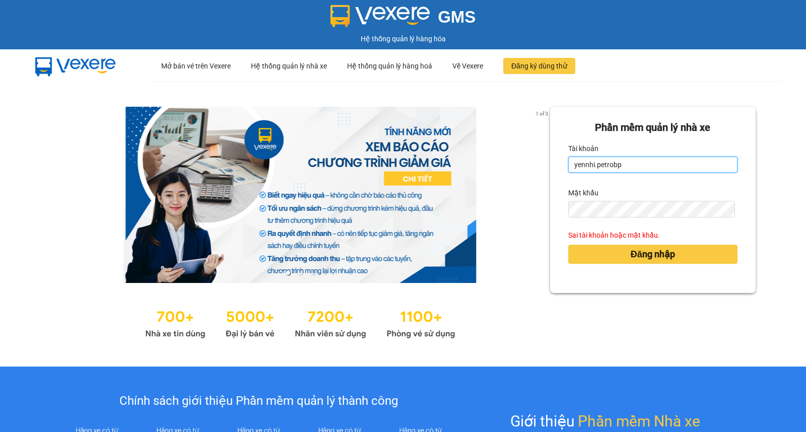
click at [568, 245] on button "Đăng nhập" at bounding box center [652, 254] width 169 height 19
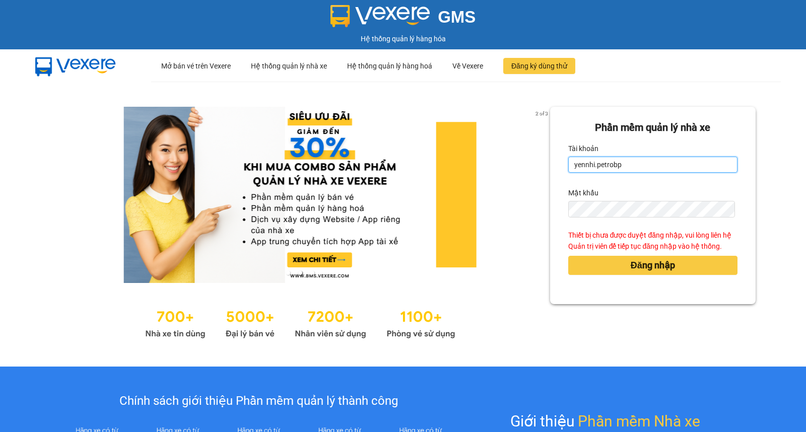
click at [635, 170] on input "yennhi.petrobp" at bounding box center [652, 165] width 169 height 16
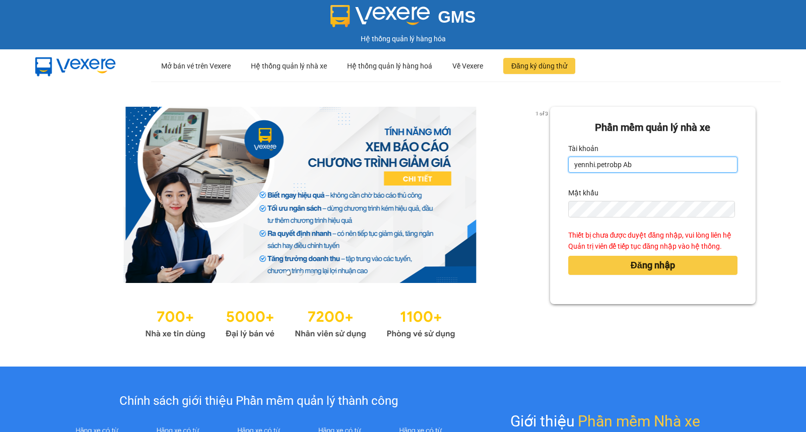
click at [633, 163] on input "yennhi.petrobp Ab" at bounding box center [652, 165] width 169 height 16
click at [644, 167] on input "yennhi.petrobp Ab" at bounding box center [652, 165] width 169 height 16
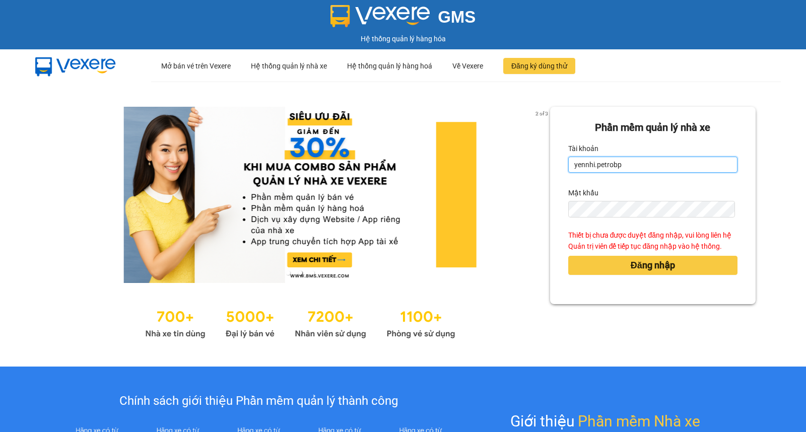
type input "yennhi.petrobp"
click at [568, 256] on button "Đăng nhập" at bounding box center [652, 265] width 169 height 19
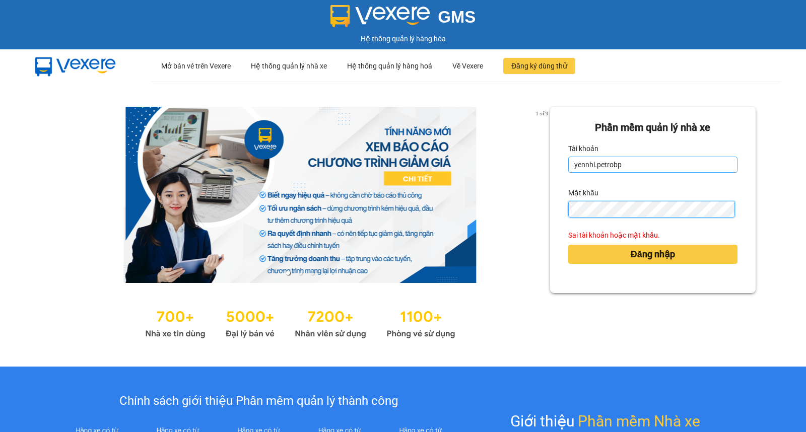
click at [568, 245] on button "Đăng nhập" at bounding box center [652, 254] width 169 height 19
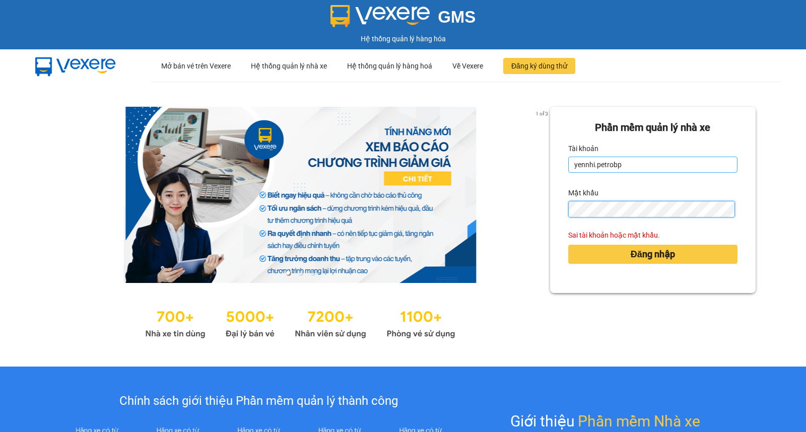
click at [568, 245] on button "Đăng nhập" at bounding box center [652, 254] width 169 height 19
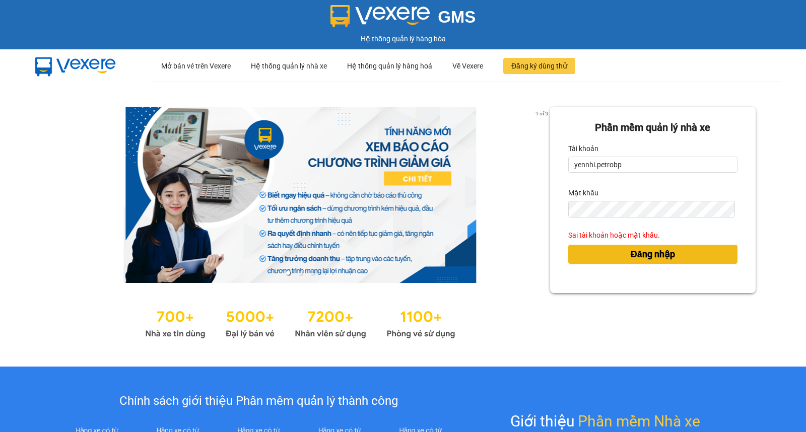
click at [605, 249] on button "Đăng nhập" at bounding box center [652, 254] width 169 height 19
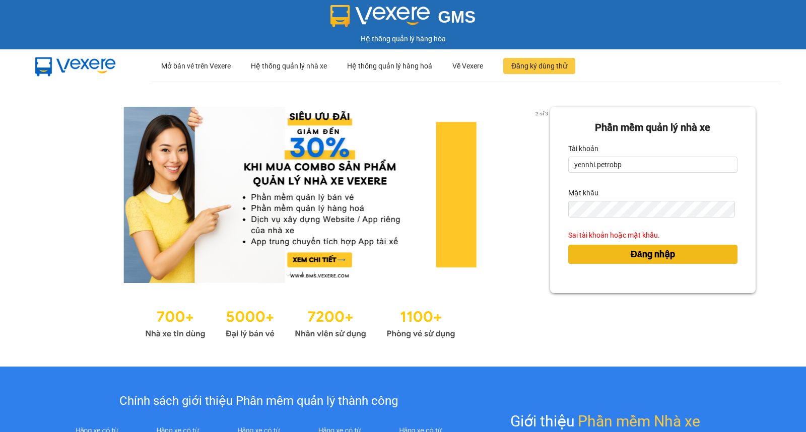
click at [605, 249] on button "Đăng nhập" at bounding box center [652, 254] width 169 height 19
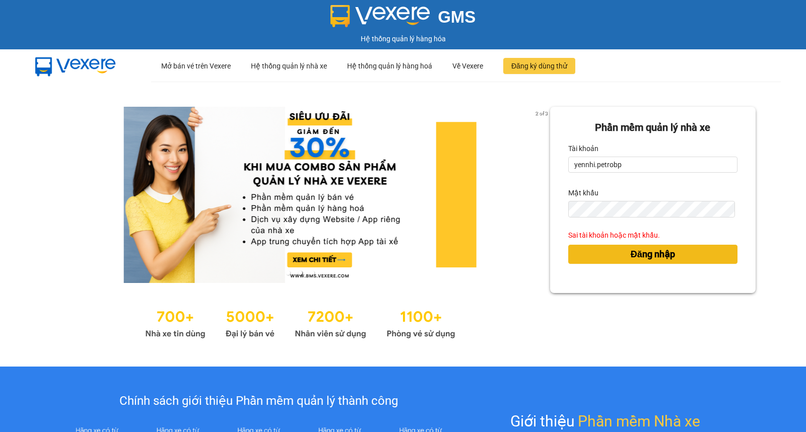
click at [605, 249] on button "Đăng nhập" at bounding box center [652, 254] width 169 height 19
drag, startPoint x: 605, startPoint y: 249, endPoint x: 653, endPoint y: 283, distance: 58.3
click at [645, 281] on div "Phần mềm quản lý nhà xe Tài khoản yennhi.petrobp Mật khẩu Sai tài khoản hoặc mậ…" at bounding box center [653, 200] width 206 height 186
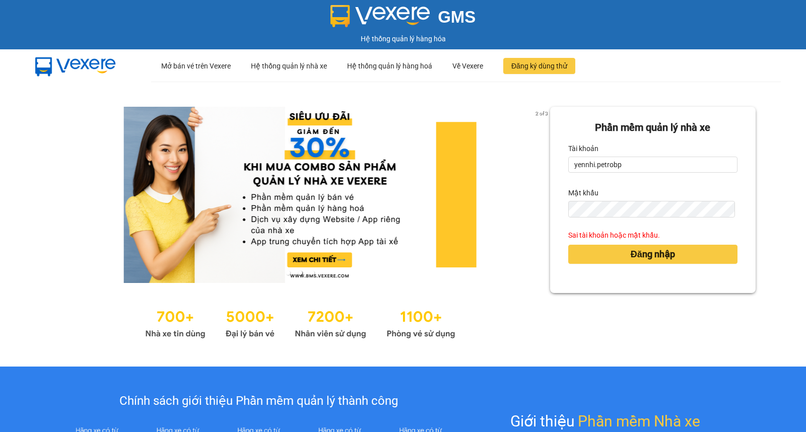
click at [653, 283] on div "Phần mềm quản lý nhà xe Tài khoản yennhi.petrobp Mật khẩu Sai tài khoản hoặc mậ…" at bounding box center [653, 200] width 206 height 186
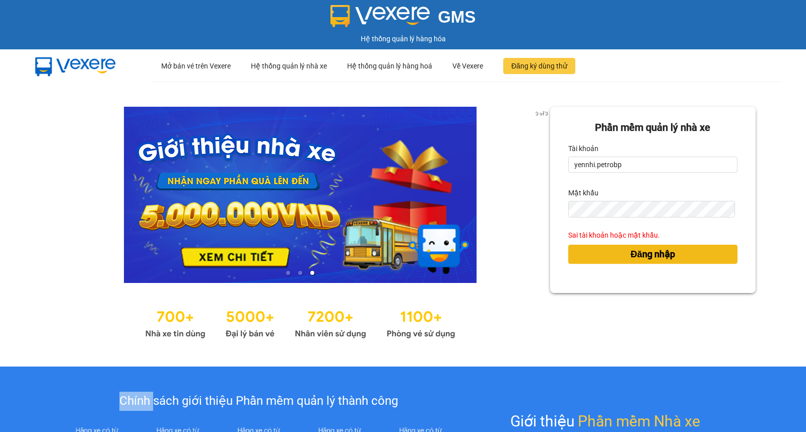
click at [613, 248] on button "Đăng nhập" at bounding box center [652, 254] width 169 height 19
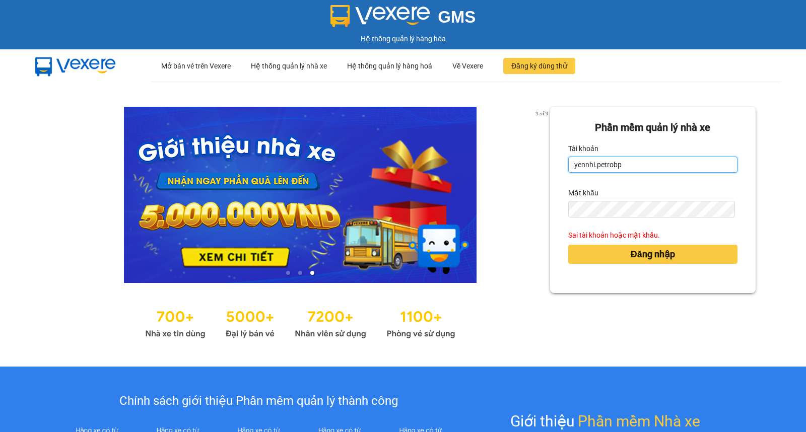
click at [628, 166] on input "yennhi.petrobp" at bounding box center [652, 165] width 169 height 16
click at [568, 245] on button "Đăng nhập" at bounding box center [652, 254] width 169 height 19
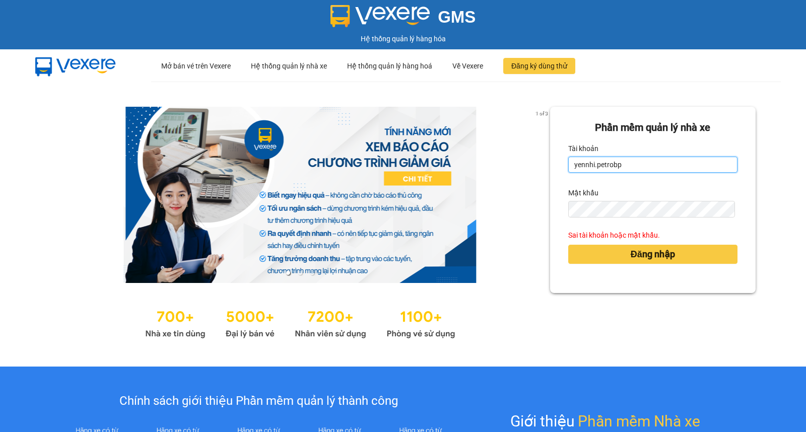
click at [568, 245] on button "Đăng nhập" at bounding box center [652, 254] width 169 height 19
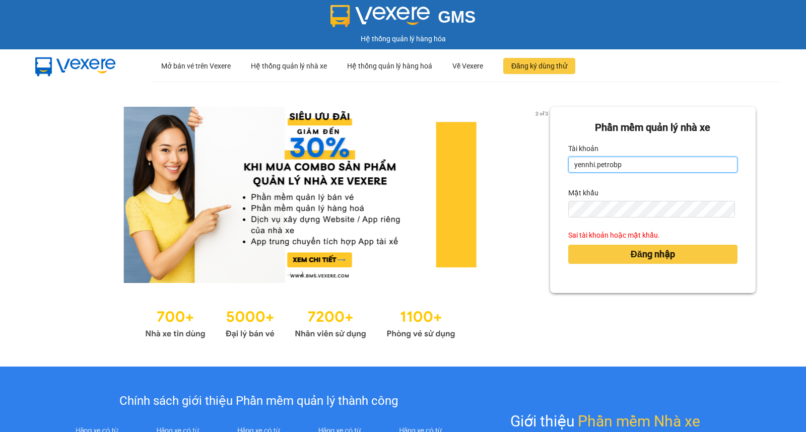
click at [568, 245] on button "Đăng nhập" at bounding box center [652, 254] width 169 height 19
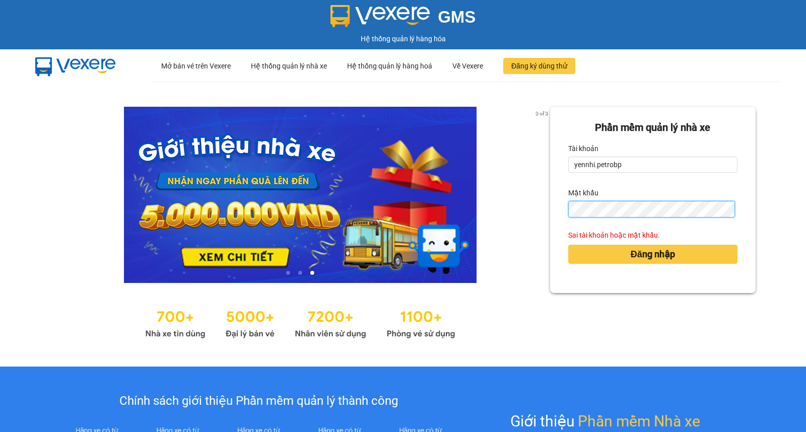
click at [568, 245] on button "Đăng nhập" at bounding box center [652, 254] width 169 height 19
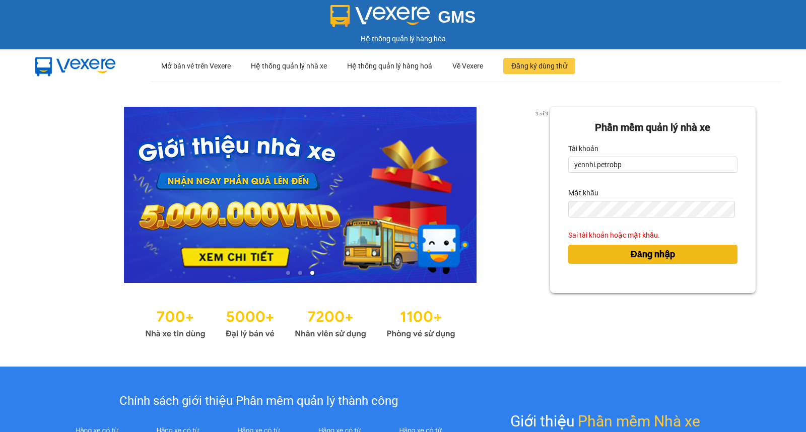
click at [693, 253] on button "Đăng nhập" at bounding box center [652, 254] width 169 height 19
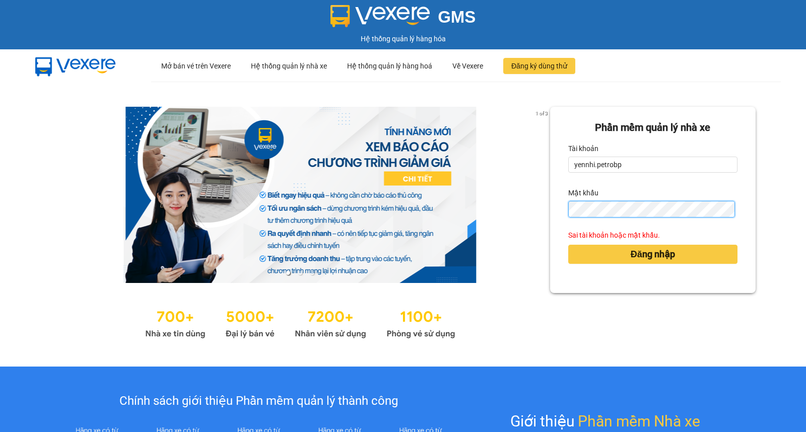
click at [568, 245] on button "Đăng nhập" at bounding box center [652, 254] width 169 height 19
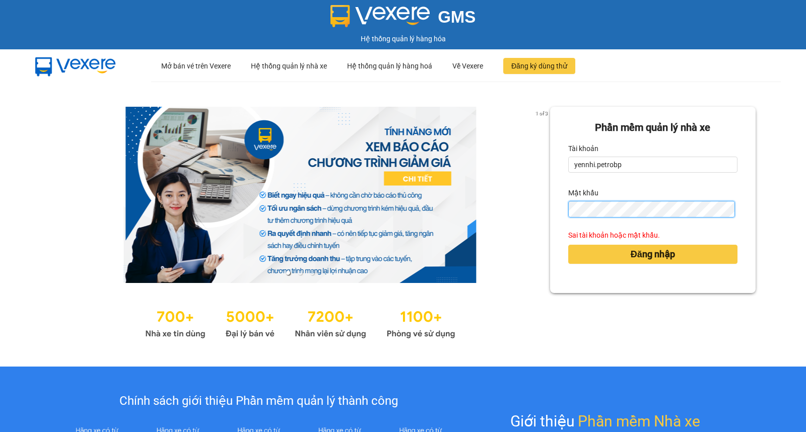
click at [568, 245] on button "Đăng nhập" at bounding box center [652, 254] width 169 height 19
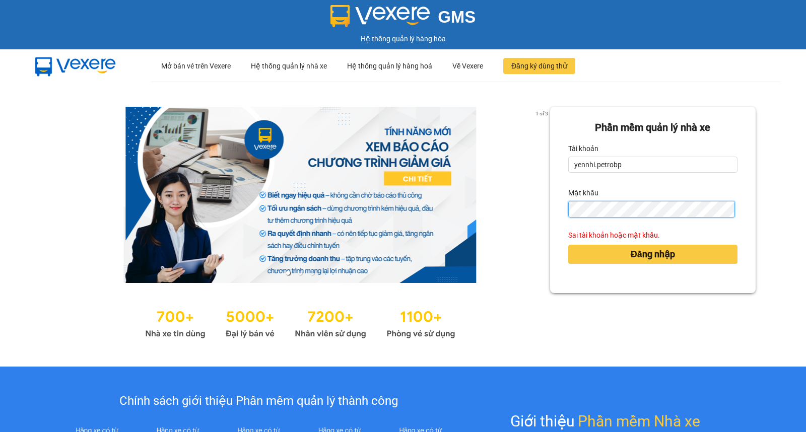
click at [568, 245] on button "Đăng nhập" at bounding box center [652, 254] width 169 height 19
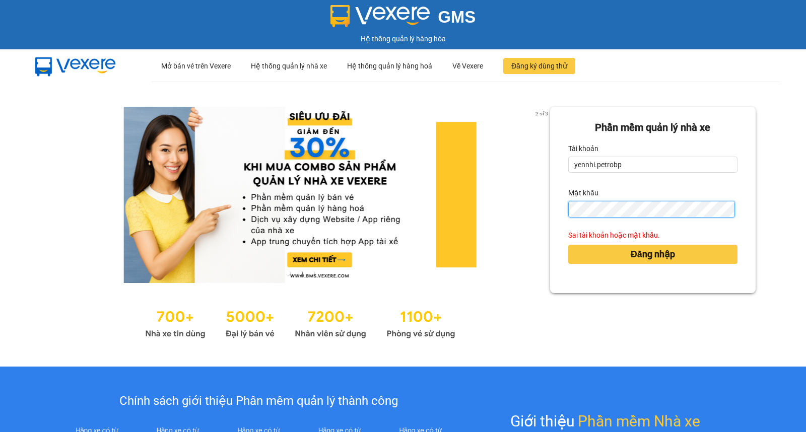
click at [568, 245] on button "Đăng nhập" at bounding box center [652, 254] width 169 height 19
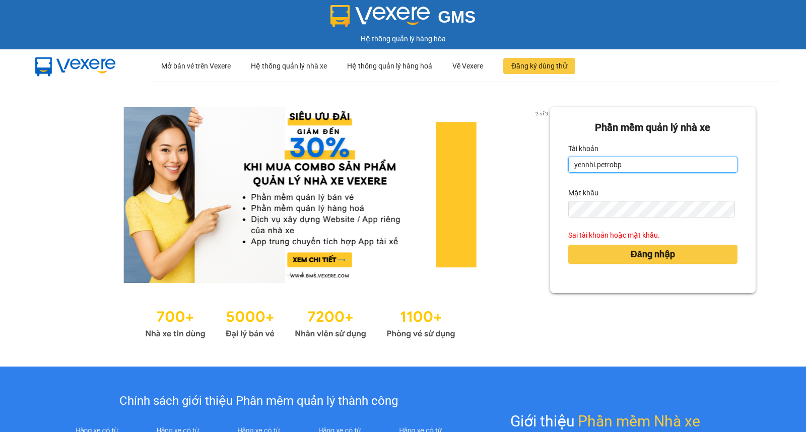
click at [637, 162] on input "yennhi.petrobp" at bounding box center [652, 165] width 169 height 16
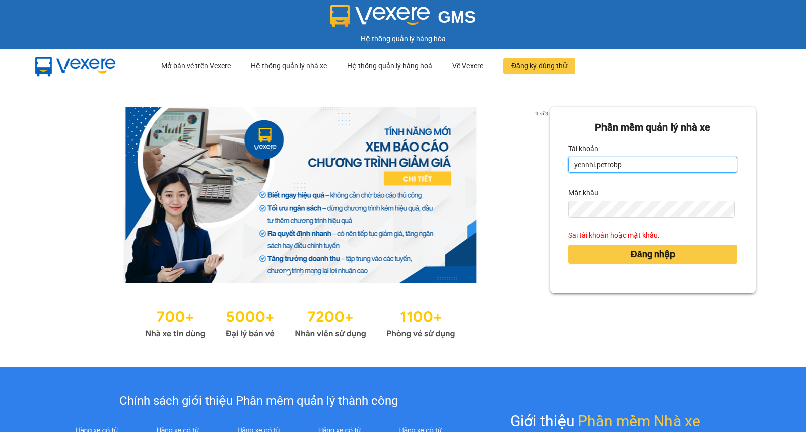
click at [568, 245] on button "Đăng nhập" at bounding box center [652, 254] width 169 height 19
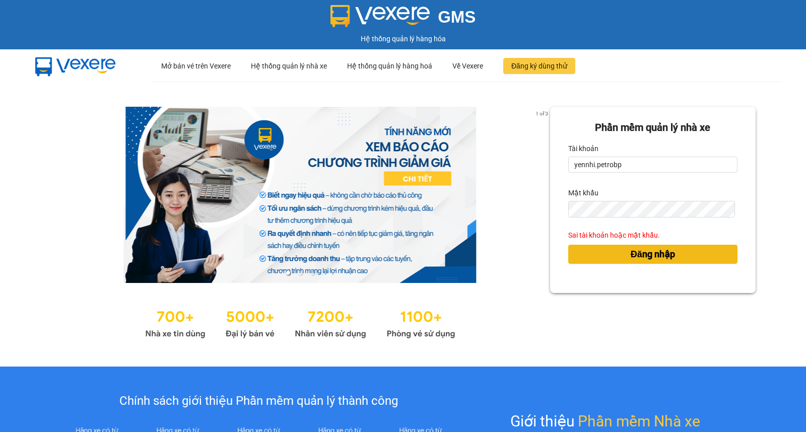
click at [667, 250] on span "Đăng nhập" at bounding box center [653, 254] width 44 height 14
drag, startPoint x: 324, startPoint y: 3, endPoint x: 258, endPoint y: 41, distance: 76.1
click at [258, 41] on div "Hệ thống quản lý hàng hóa" at bounding box center [403, 38] width 801 height 11
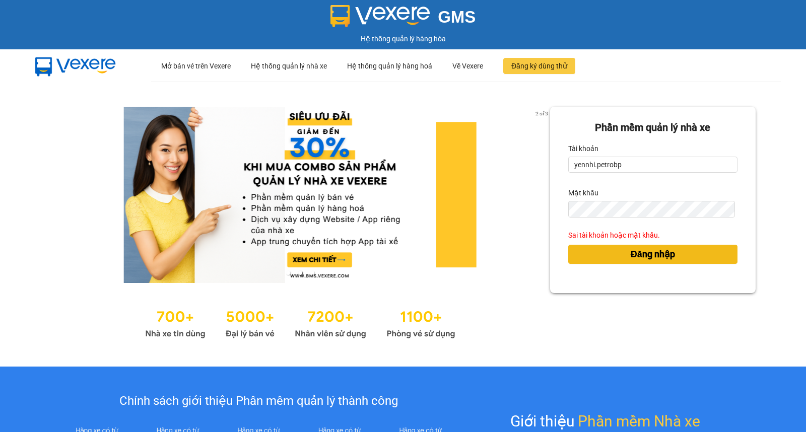
click at [635, 259] on span "Đăng nhập" at bounding box center [653, 254] width 44 height 14
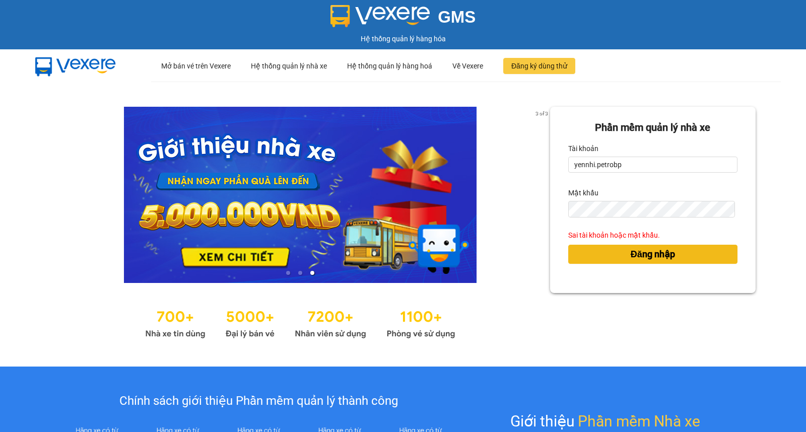
click at [635, 259] on span "Đăng nhập" at bounding box center [653, 254] width 44 height 14
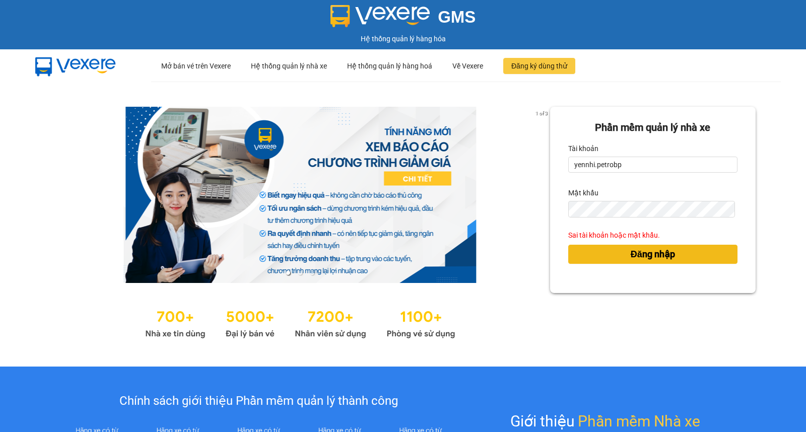
click at [635, 259] on span "Đăng nhập" at bounding box center [653, 254] width 44 height 14
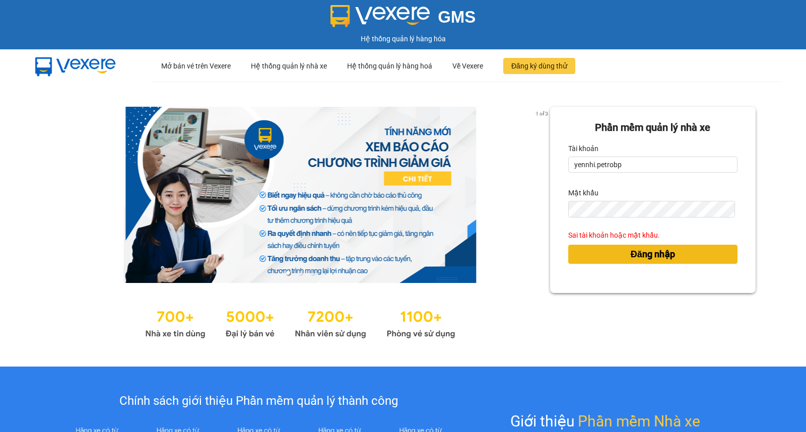
click at [635, 259] on span "Đăng nhập" at bounding box center [653, 254] width 44 height 14
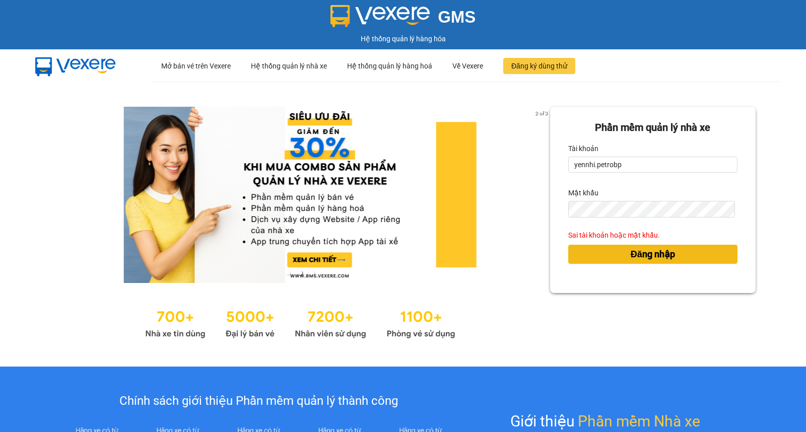
click at [568, 245] on button "Đăng nhập" at bounding box center [652, 254] width 169 height 19
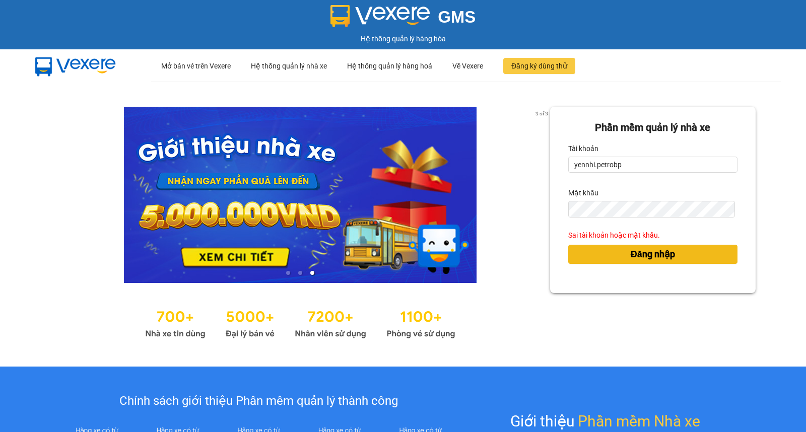
click at [631, 254] on span "Đăng nhập" at bounding box center [653, 254] width 44 height 14
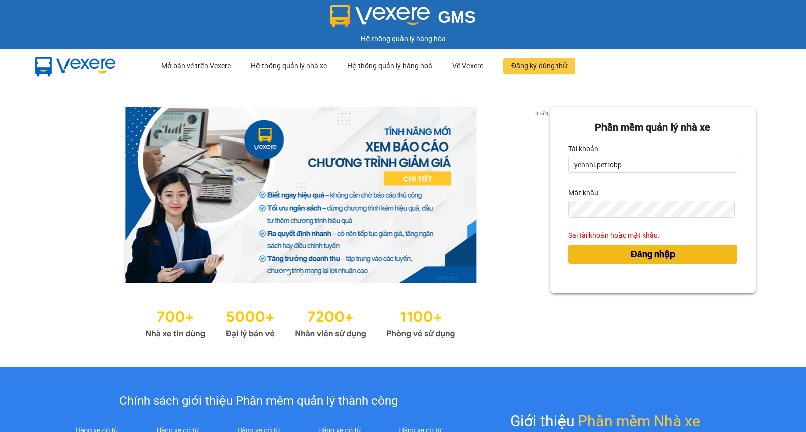
click at [631, 254] on span "Đăng nhập" at bounding box center [653, 254] width 44 height 14
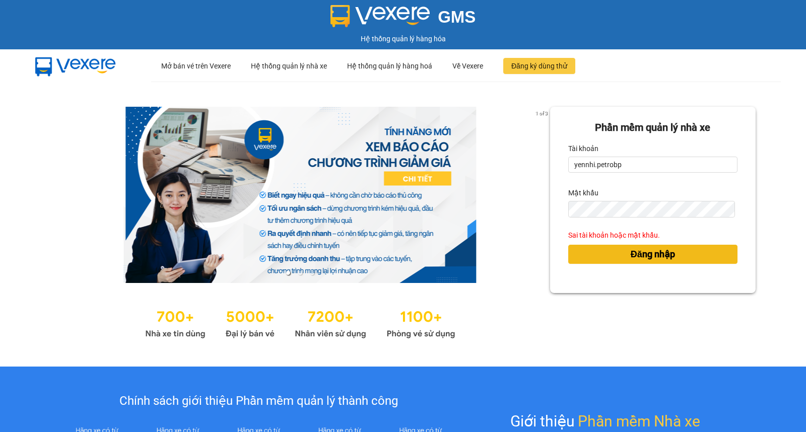
click at [631, 252] on span "Đăng nhập" at bounding box center [653, 254] width 44 height 14
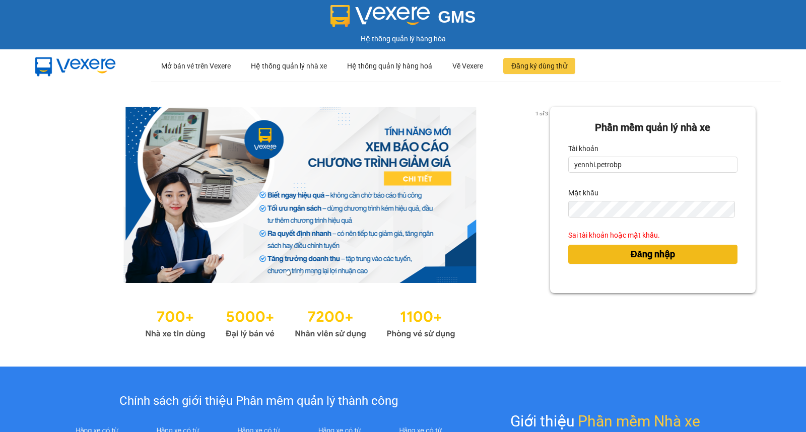
click at [631, 252] on span "Đăng nhập" at bounding box center [653, 254] width 44 height 14
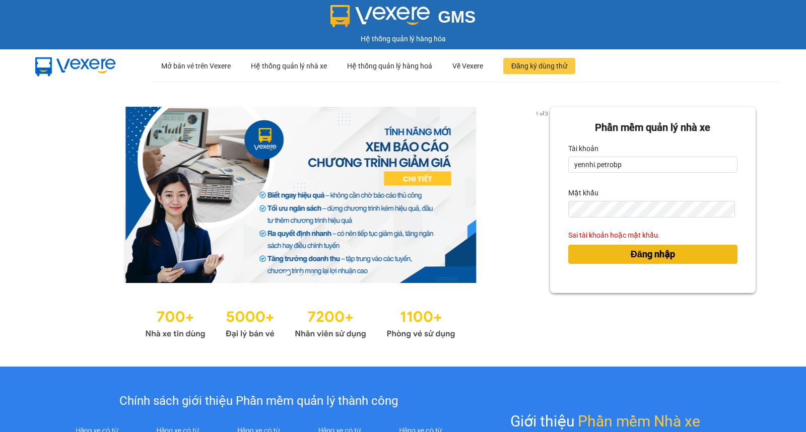
click at [631, 252] on span "Đăng nhập" at bounding box center [653, 254] width 44 height 14
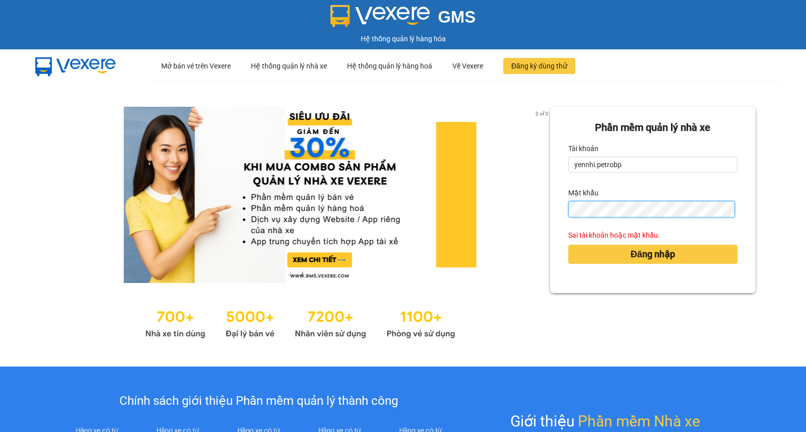
click at [568, 245] on button "Đăng nhập" at bounding box center [652, 254] width 169 height 19
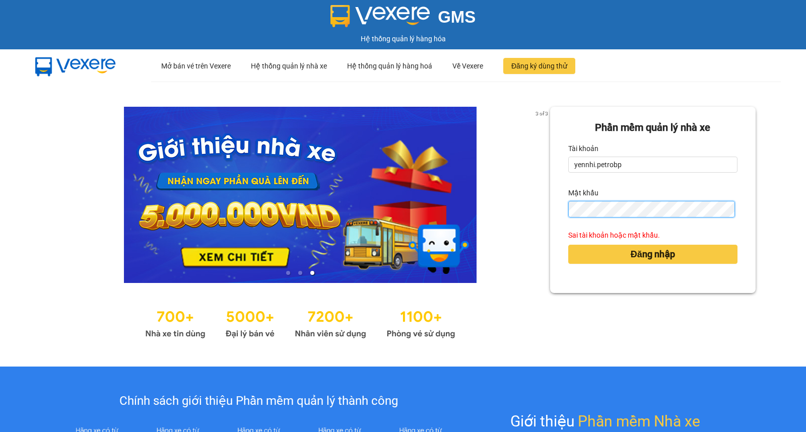
click at [568, 245] on button "Đăng nhập" at bounding box center [652, 254] width 169 height 19
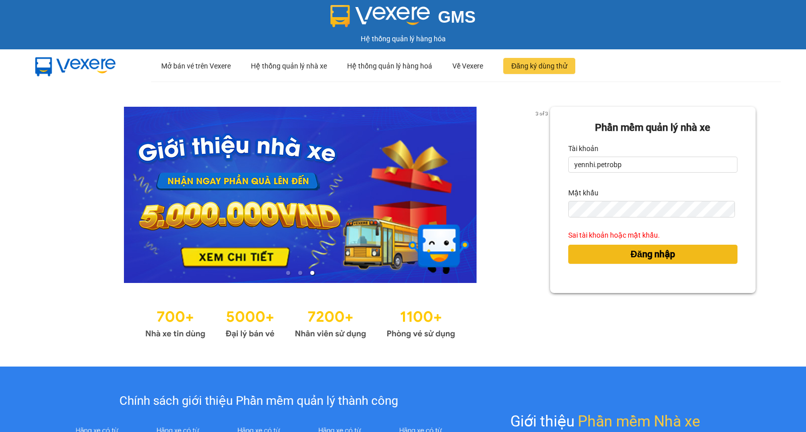
click at [633, 259] on span "Đăng nhập" at bounding box center [653, 254] width 44 height 14
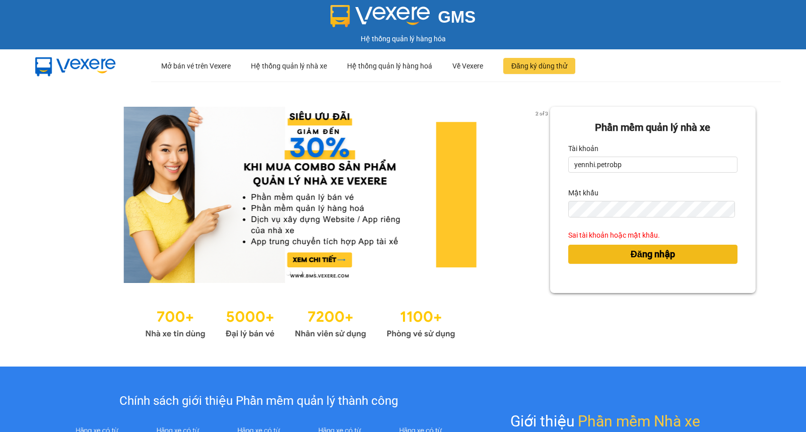
click at [633, 253] on span "Đăng nhập" at bounding box center [653, 254] width 44 height 14
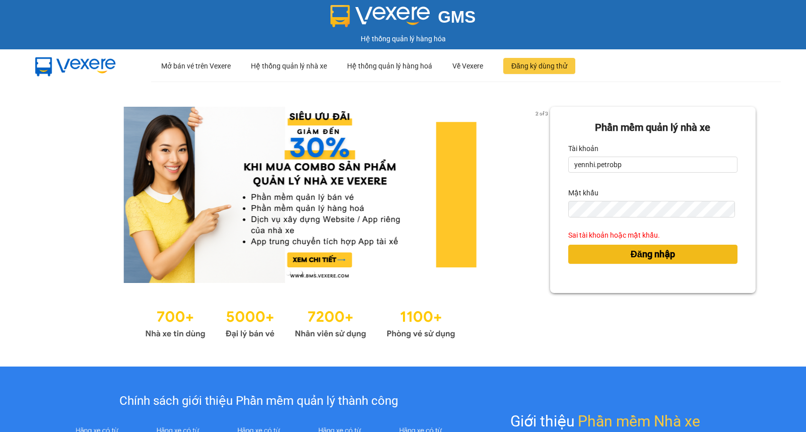
click at [633, 253] on span "Đăng nhập" at bounding box center [653, 254] width 44 height 14
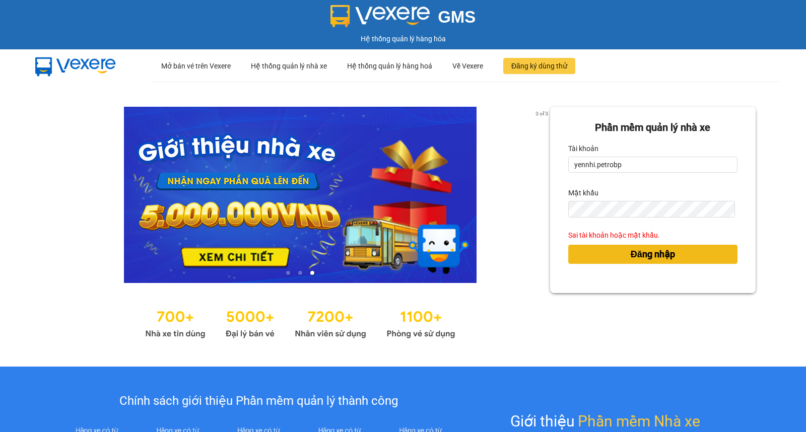
click at [633, 253] on span "Đăng nhập" at bounding box center [653, 254] width 44 height 14
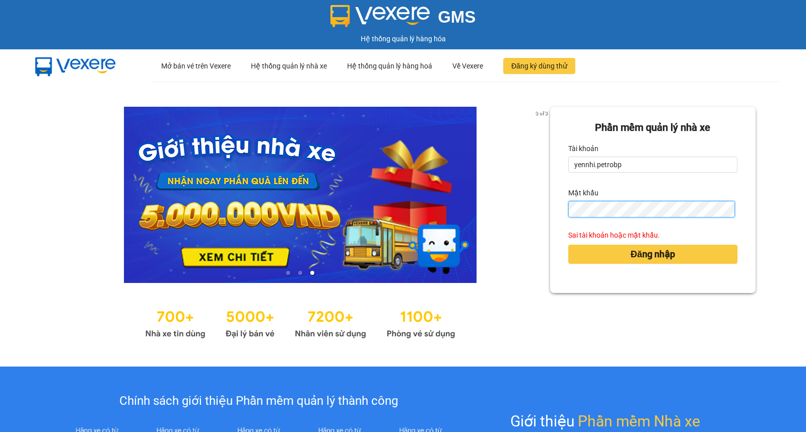
click at [568, 245] on button "Đăng nhập" at bounding box center [652, 254] width 169 height 19
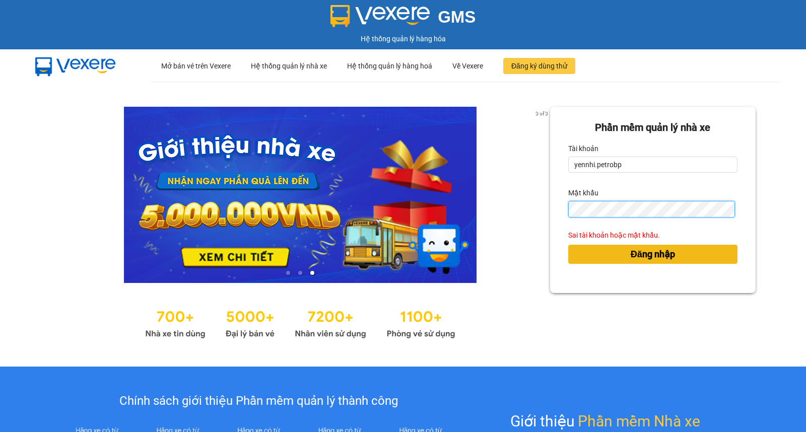
click at [568, 245] on button "Đăng nhập" at bounding box center [652, 254] width 169 height 19
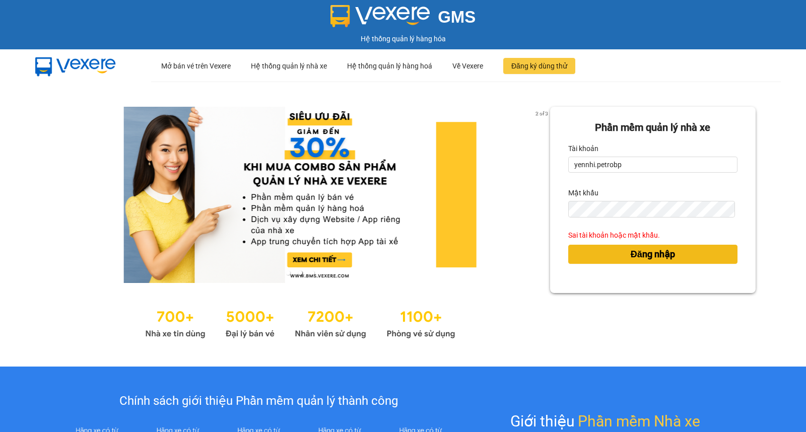
click at [659, 251] on span "Đăng nhập" at bounding box center [653, 254] width 44 height 14
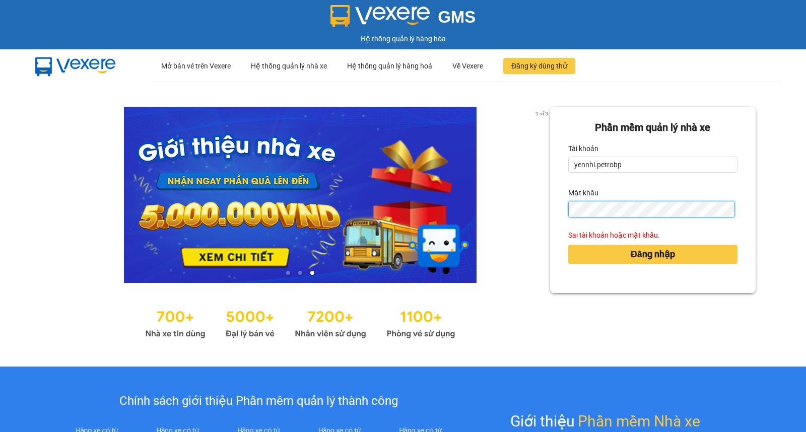
click at [568, 245] on button "Đăng nhập" at bounding box center [652, 254] width 169 height 19
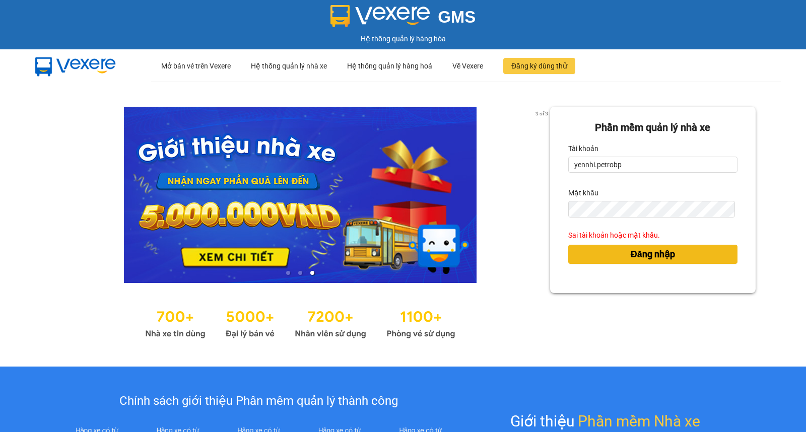
click at [631, 253] on span "Đăng nhập" at bounding box center [653, 254] width 44 height 14
drag, startPoint x: 630, startPoint y: 254, endPoint x: 626, endPoint y: 259, distance: 6.6
click at [631, 259] on span "Đăng nhập" at bounding box center [653, 254] width 44 height 14
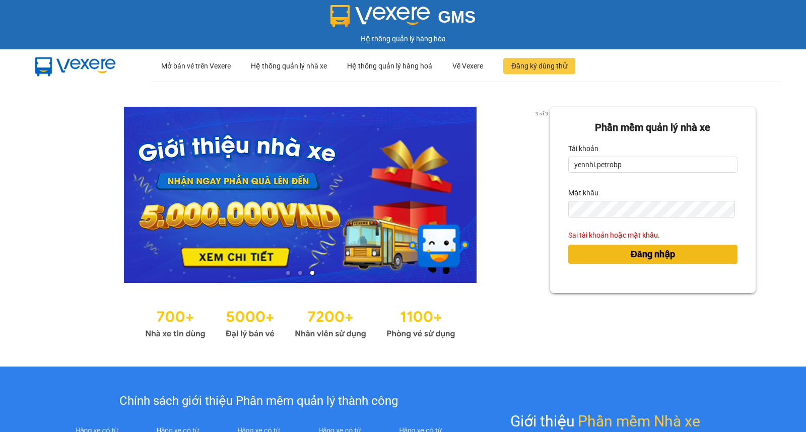
click at [631, 259] on span "Đăng nhập" at bounding box center [653, 254] width 44 height 14
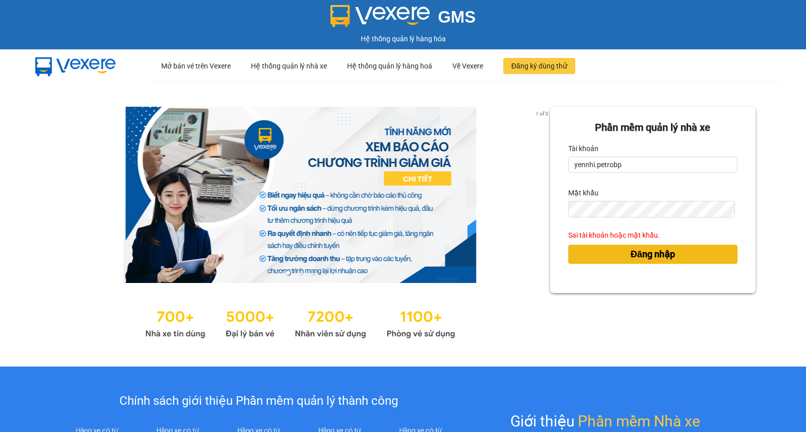
click at [631, 259] on span "Đăng nhập" at bounding box center [653, 254] width 44 height 14
click at [631, 256] on span "Đăng nhập" at bounding box center [653, 254] width 44 height 14
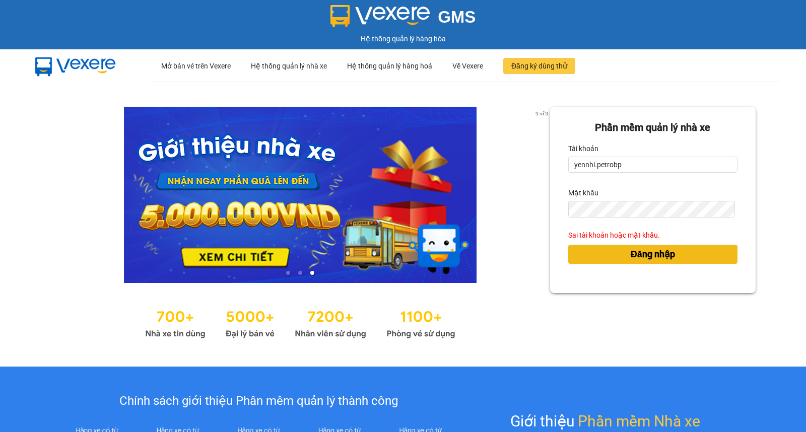
click at [652, 253] on span "Đăng nhập" at bounding box center [653, 254] width 44 height 14
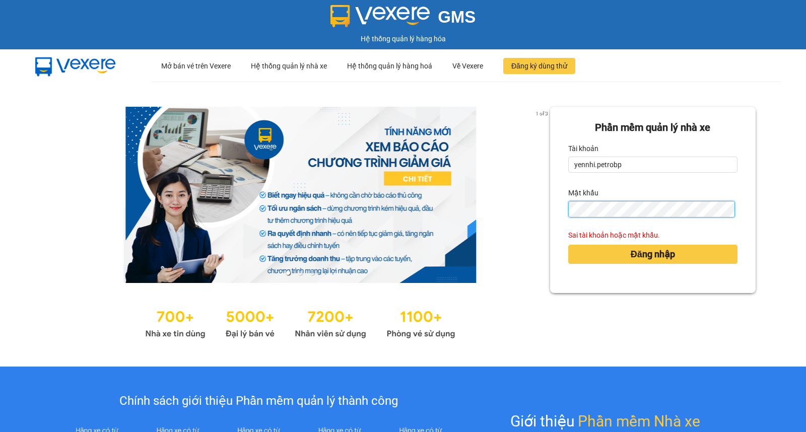
click at [568, 245] on button "Đăng nhập" at bounding box center [652, 254] width 169 height 19
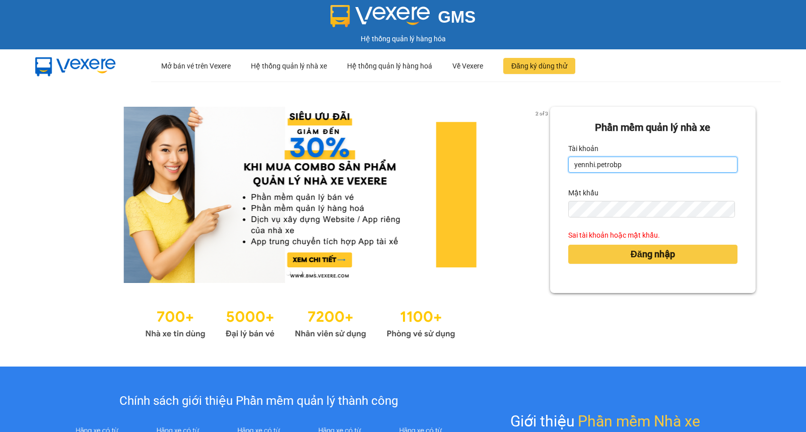
click at [631, 167] on input "yennhi.petrobp" at bounding box center [652, 165] width 169 height 16
click at [568, 245] on button "Đăng nhập" at bounding box center [652, 254] width 169 height 19
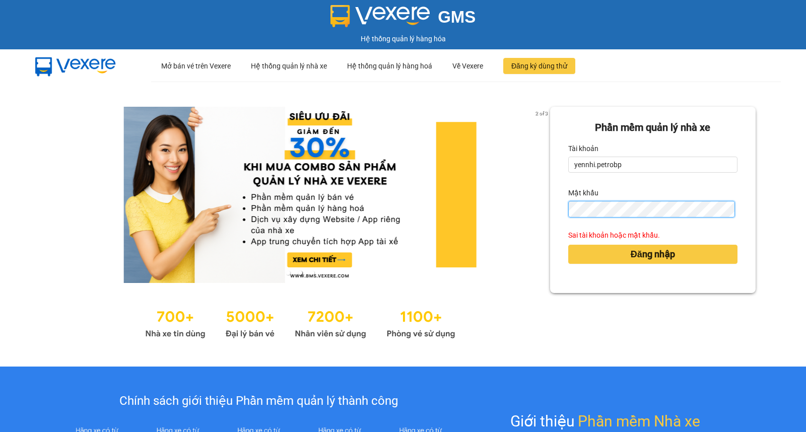
click at [568, 245] on button "Đăng nhập" at bounding box center [652, 254] width 169 height 19
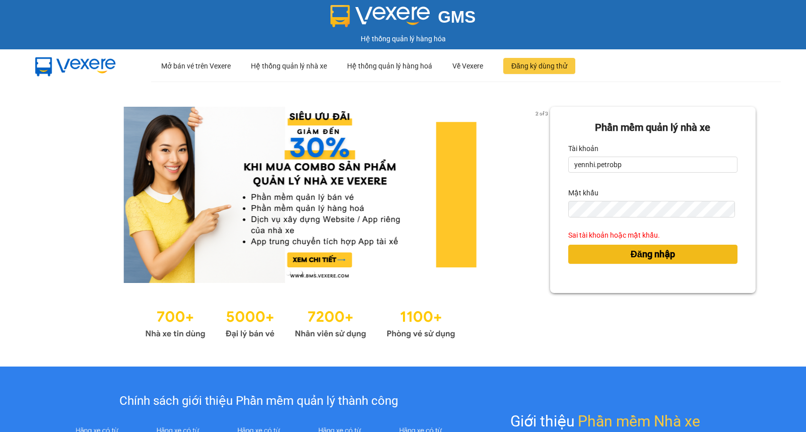
click at [631, 256] on span "Đăng nhập" at bounding box center [653, 254] width 44 height 14
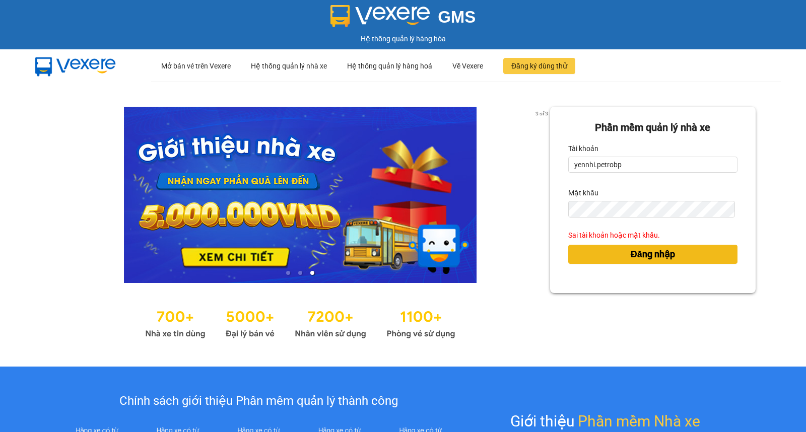
click at [631, 256] on span "Đăng nhập" at bounding box center [653, 254] width 44 height 14
click at [631, 257] on span "Đăng nhập" at bounding box center [653, 254] width 44 height 14
click at [568, 245] on button "Đăng nhập" at bounding box center [652, 254] width 169 height 19
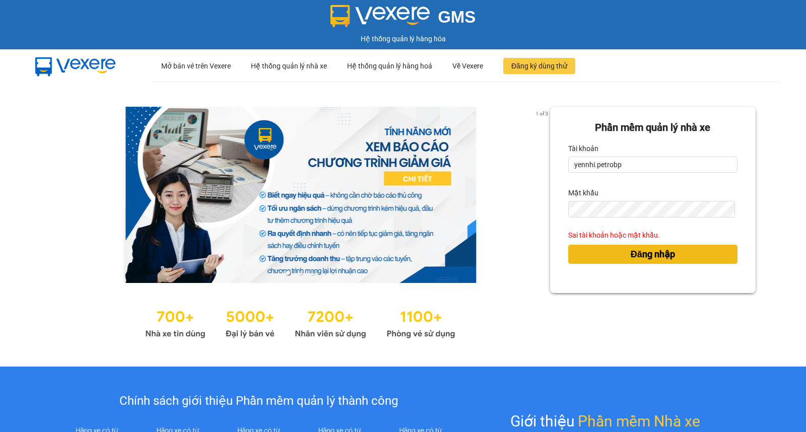
click at [568, 245] on button "Đăng nhập" at bounding box center [652, 254] width 169 height 19
click at [631, 252] on span "Đăng nhập" at bounding box center [653, 254] width 44 height 14
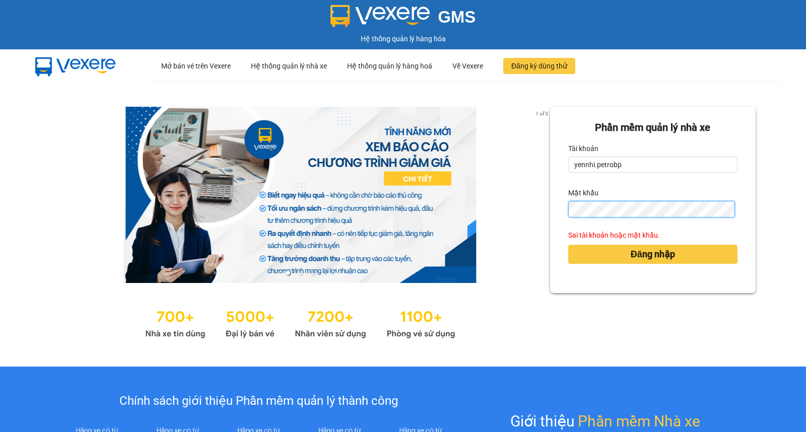
click at [568, 245] on button "Đăng nhập" at bounding box center [652, 254] width 169 height 19
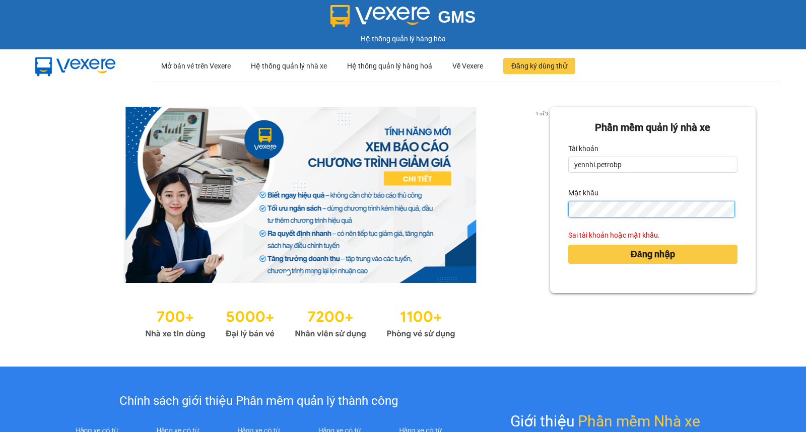
click at [568, 245] on button "Đăng nhập" at bounding box center [652, 254] width 169 height 19
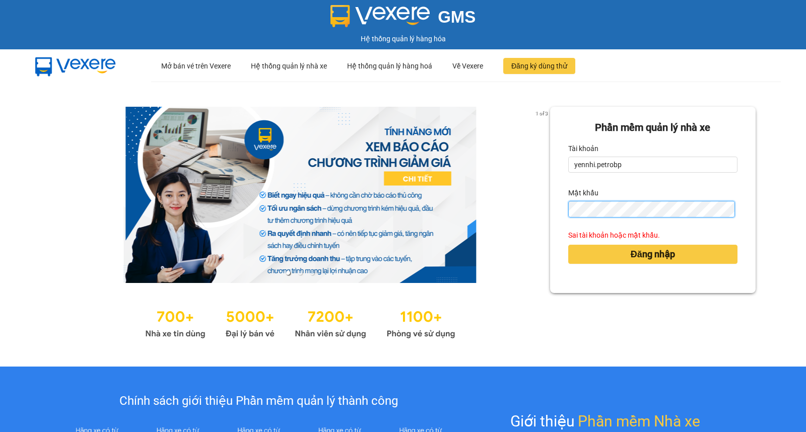
click at [568, 245] on button "Đăng nhập" at bounding box center [652, 254] width 169 height 19
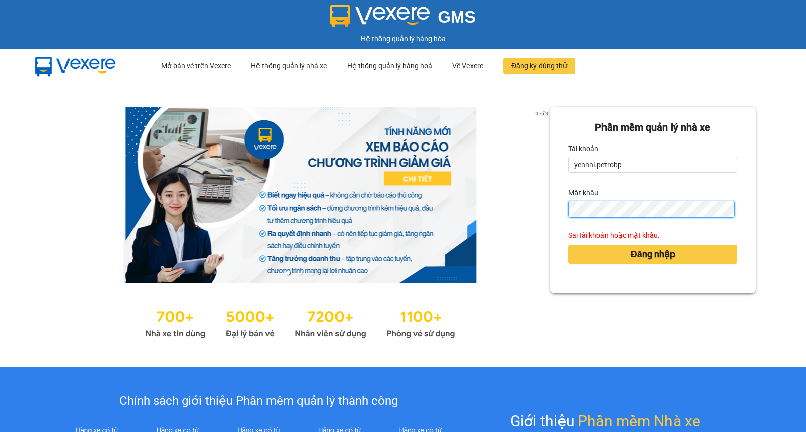
click at [568, 245] on button "Đăng nhập" at bounding box center [652, 254] width 169 height 19
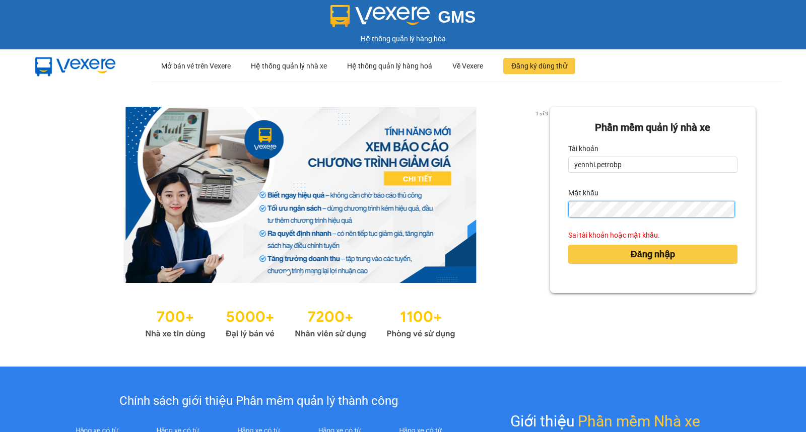
click at [568, 245] on button "Đăng nhập" at bounding box center [652, 254] width 169 height 19
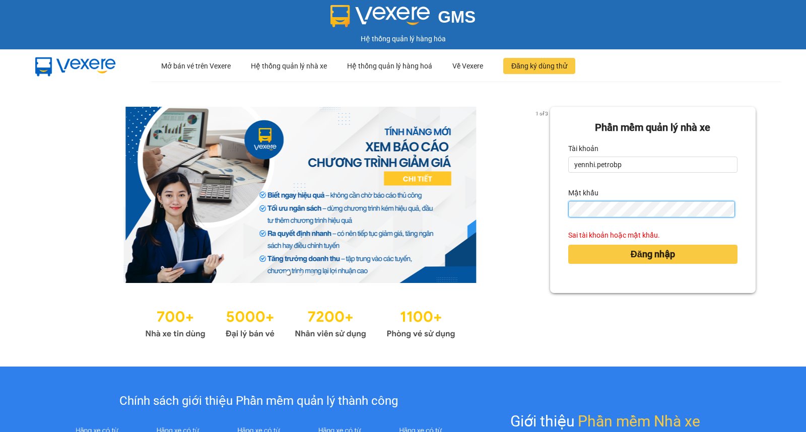
click at [568, 245] on button "Đăng nhập" at bounding box center [652, 254] width 169 height 19
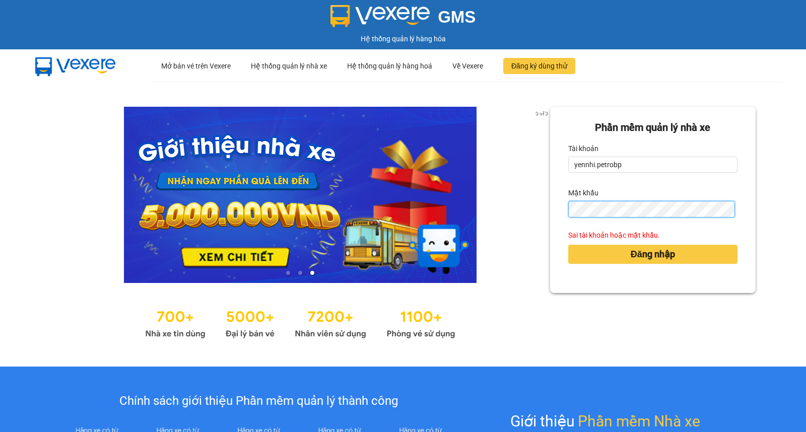
click at [568, 245] on button "Đăng nhập" at bounding box center [652, 254] width 169 height 19
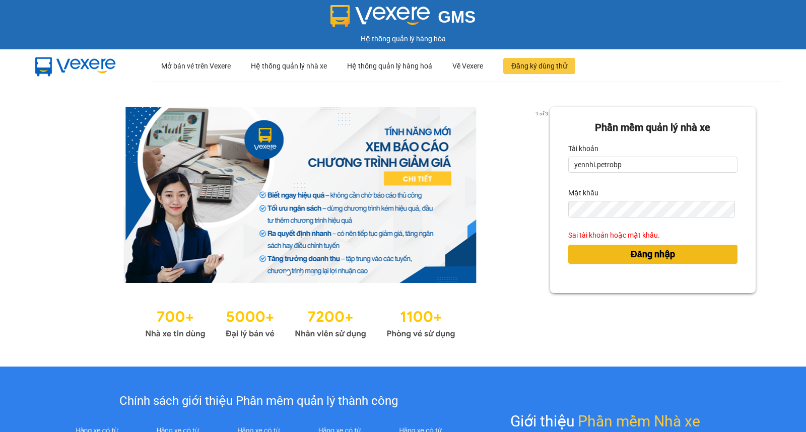
click at [659, 249] on span "Đăng nhập" at bounding box center [653, 254] width 44 height 14
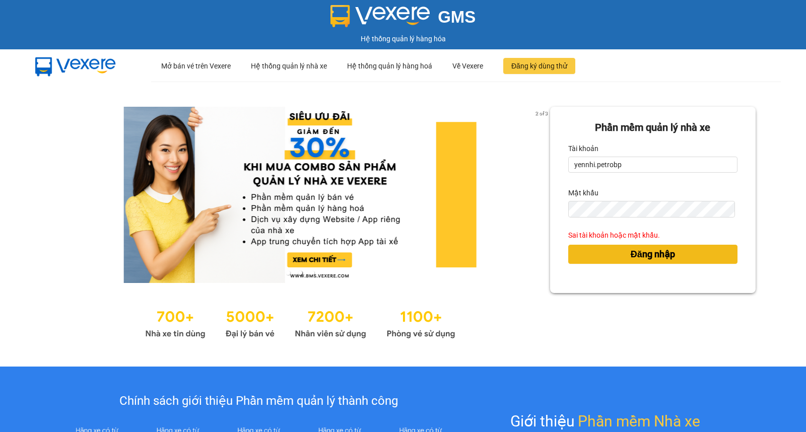
click at [659, 249] on span "Đăng nhập" at bounding box center [653, 254] width 44 height 14
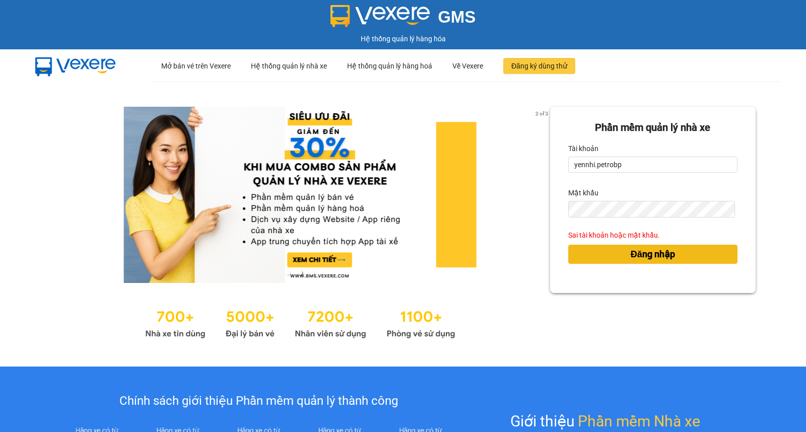
click at [659, 249] on span "Đăng nhập" at bounding box center [653, 254] width 44 height 14
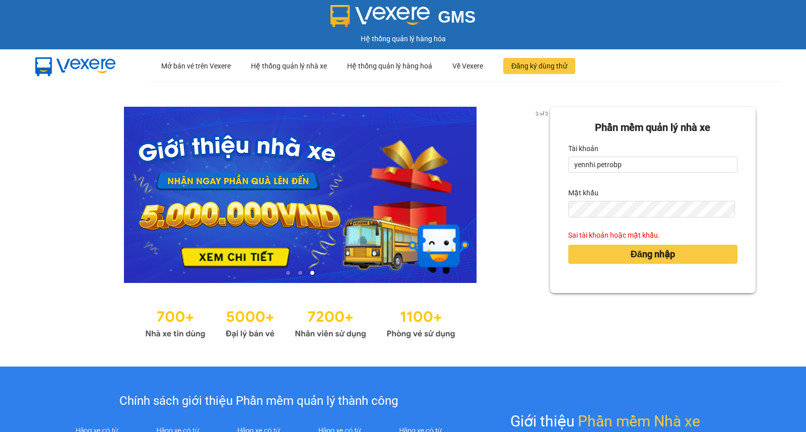
click at [638, 194] on div "Mật khẩu" at bounding box center [652, 193] width 169 height 16
click at [624, 200] on div "Mật khẩu" at bounding box center [652, 193] width 169 height 16
click at [568, 245] on button "Đăng nhập" at bounding box center [652, 254] width 169 height 19
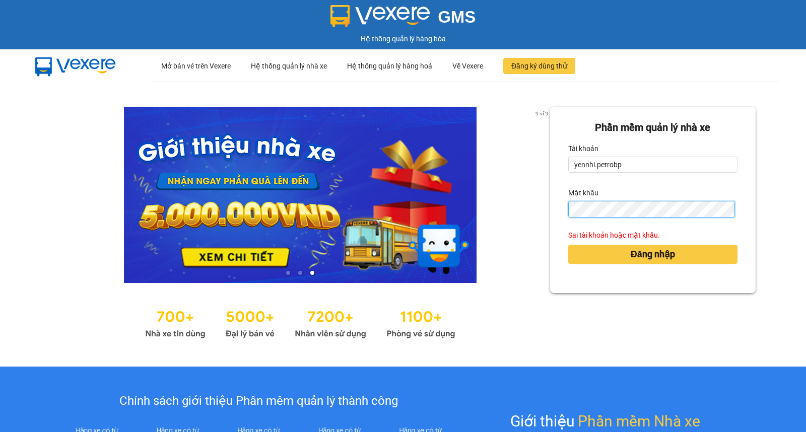
click at [568, 245] on button "Đăng nhập" at bounding box center [652, 254] width 169 height 19
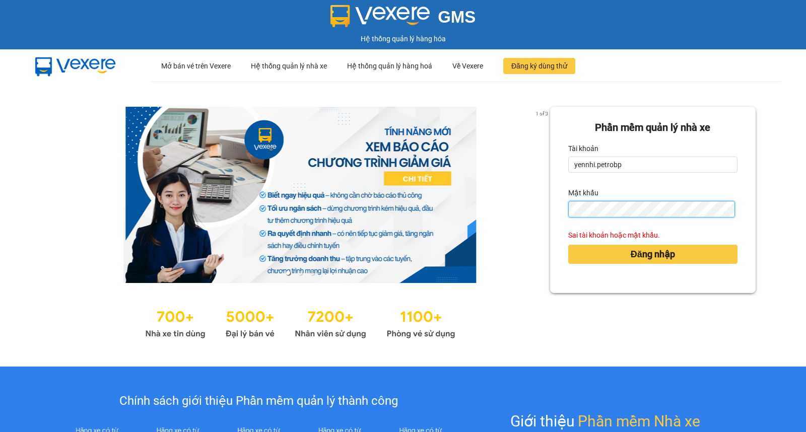
click at [568, 245] on button "Đăng nhập" at bounding box center [652, 254] width 169 height 19
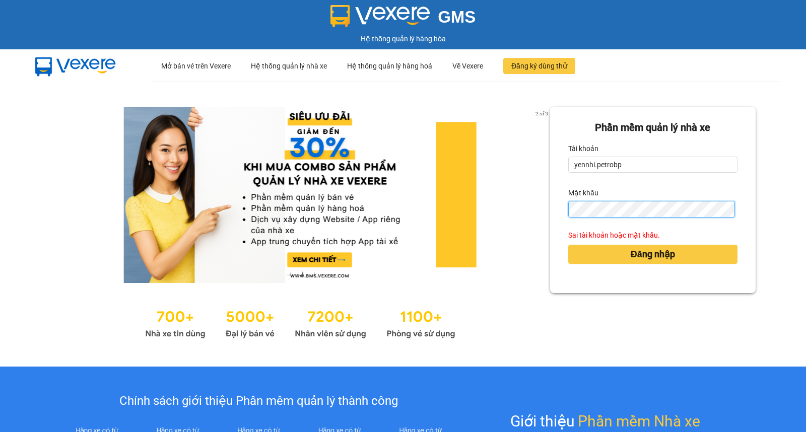
click at [568, 245] on button "Đăng nhập" at bounding box center [652, 254] width 169 height 19
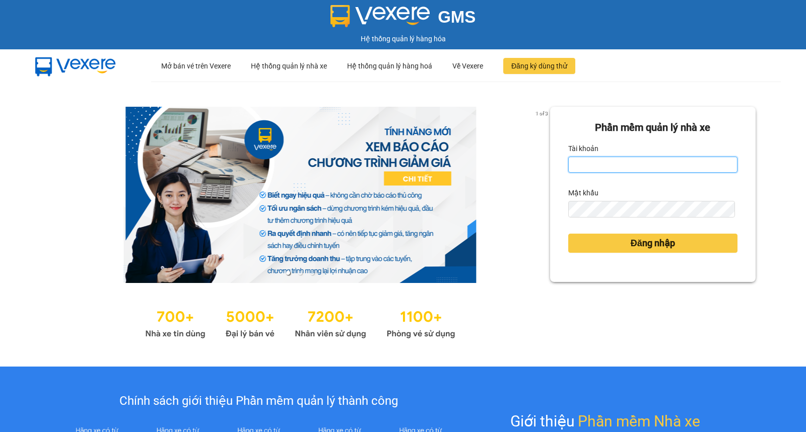
click at [574, 165] on input "Tài khoản" at bounding box center [652, 165] width 169 height 16
type input "yennhi.petrobp"
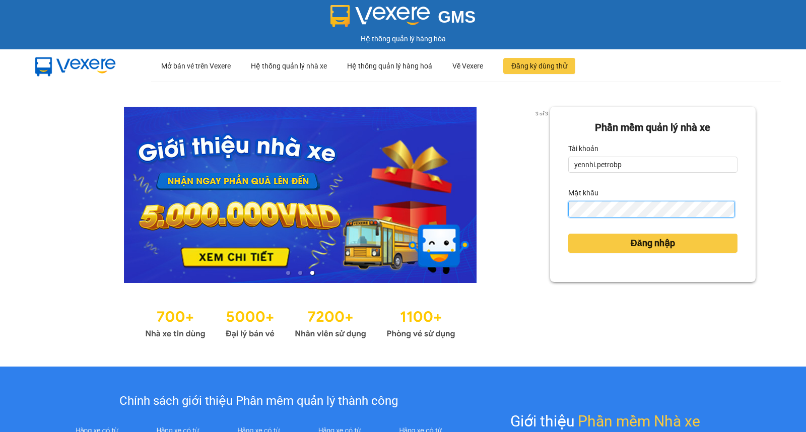
click at [568, 234] on button "Đăng nhập" at bounding box center [652, 243] width 169 height 19
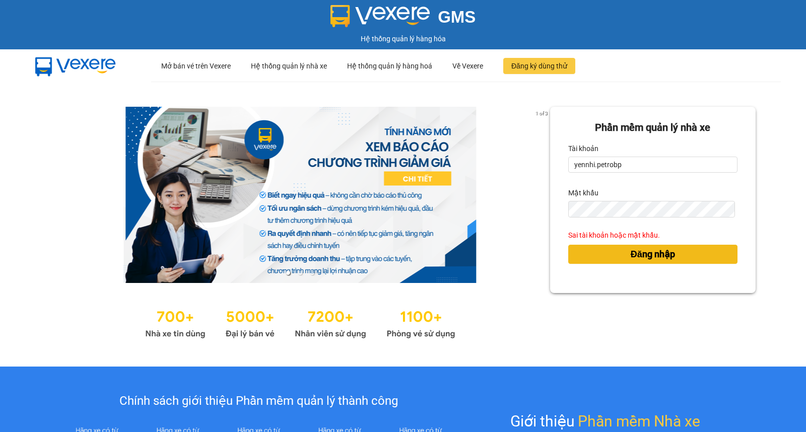
click at [615, 253] on button "Đăng nhập" at bounding box center [652, 254] width 169 height 19
click at [616, 253] on button "Đăng nhập" at bounding box center [652, 254] width 169 height 19
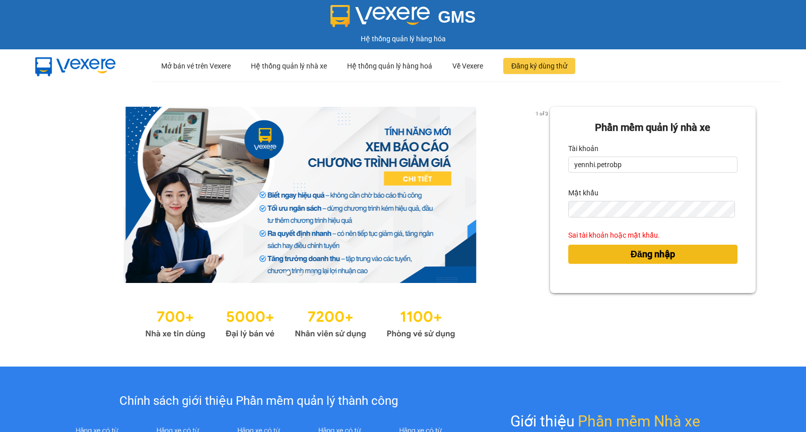
click at [616, 253] on button "Đăng nhập" at bounding box center [652, 254] width 169 height 19
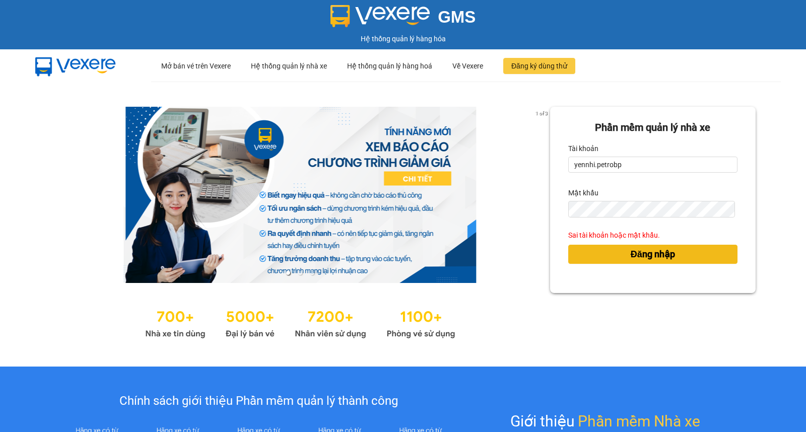
click at [616, 253] on button "Đăng nhập" at bounding box center [652, 254] width 169 height 19
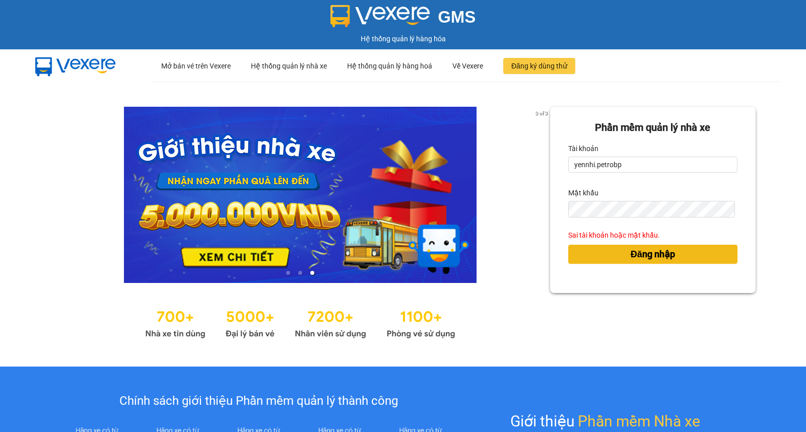
click at [618, 250] on button "Đăng nhập" at bounding box center [652, 254] width 169 height 19
